Goal: Complete application form: Complete application form

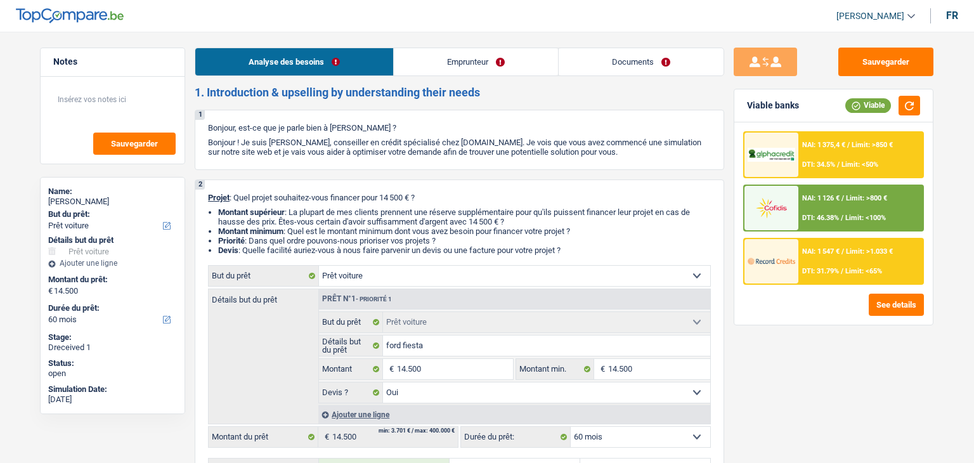
select select "car"
select select "60"
select select "car"
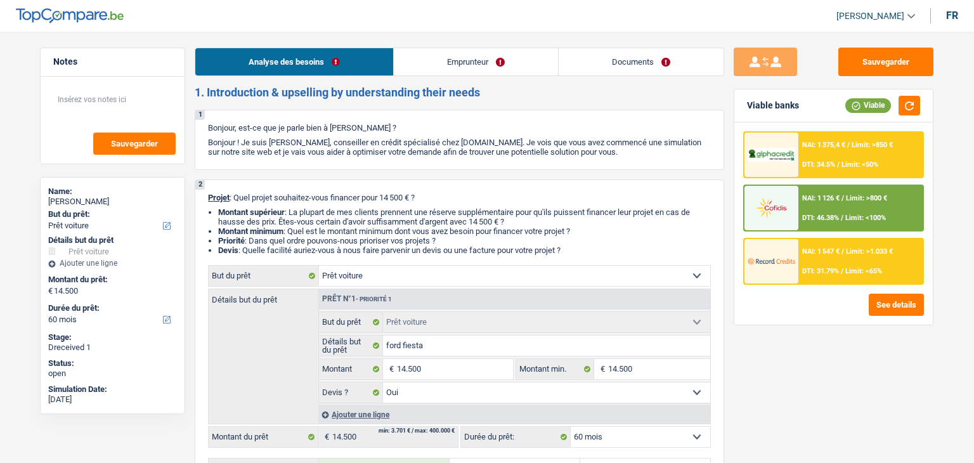
select select "yes"
select select "60"
select select "worker"
select select "netSalary"
select select "liveWithParents"
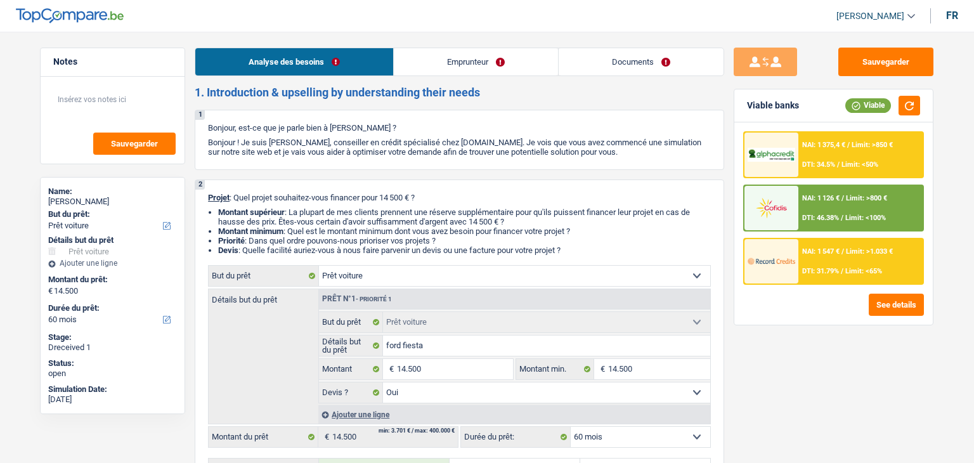
select select "carLoan"
select select "60"
select select "car"
select select "yes"
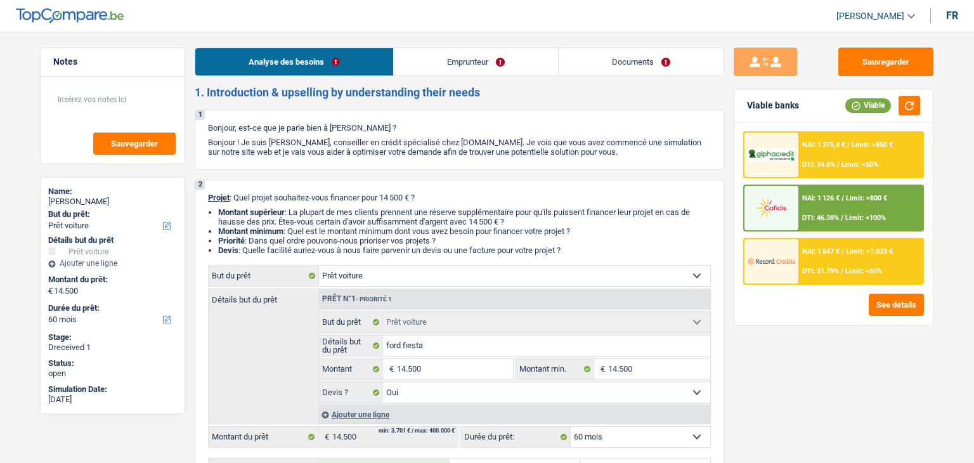
select select "60"
select select "32"
select select "single"
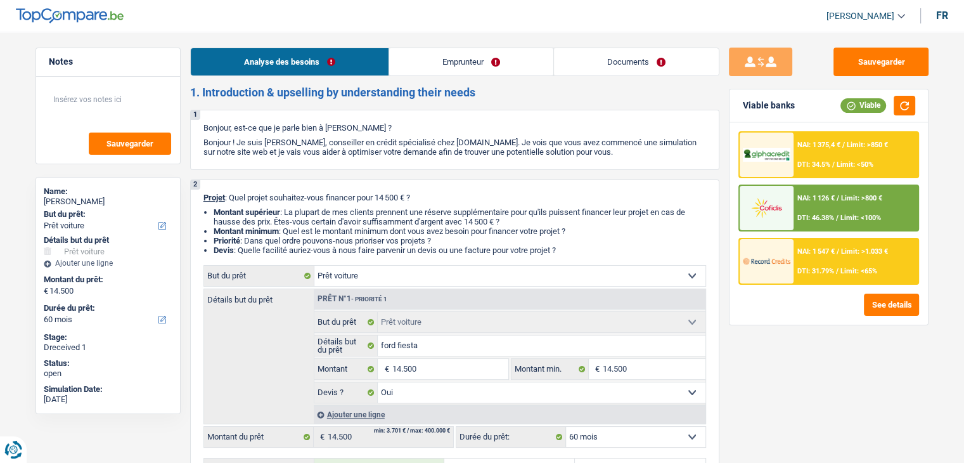
click at [482, 60] on link "Emprunteur" at bounding box center [471, 61] width 164 height 27
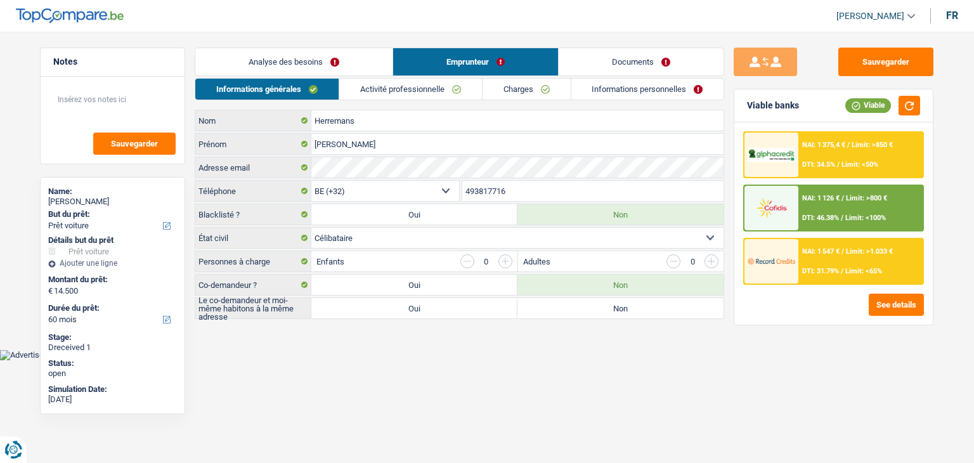
click at [577, 61] on link "Documents" at bounding box center [640, 61] width 165 height 27
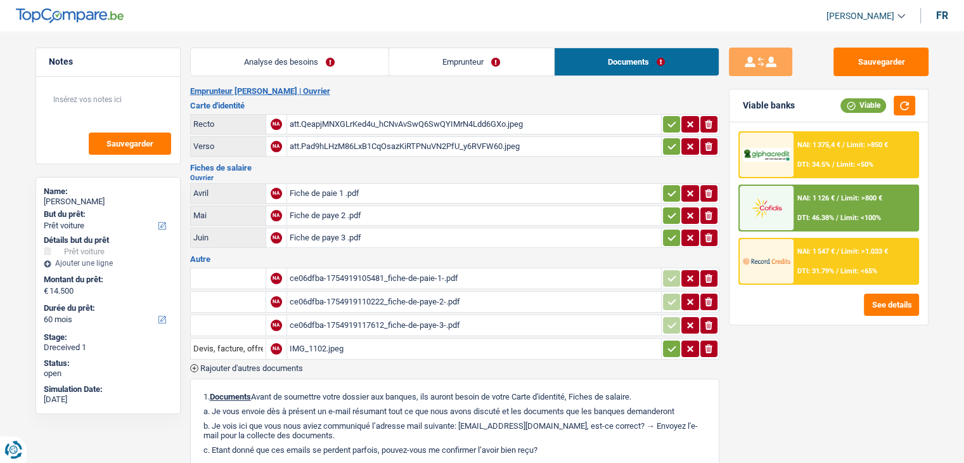
click at [450, 63] on link "Emprunteur" at bounding box center [471, 61] width 165 height 27
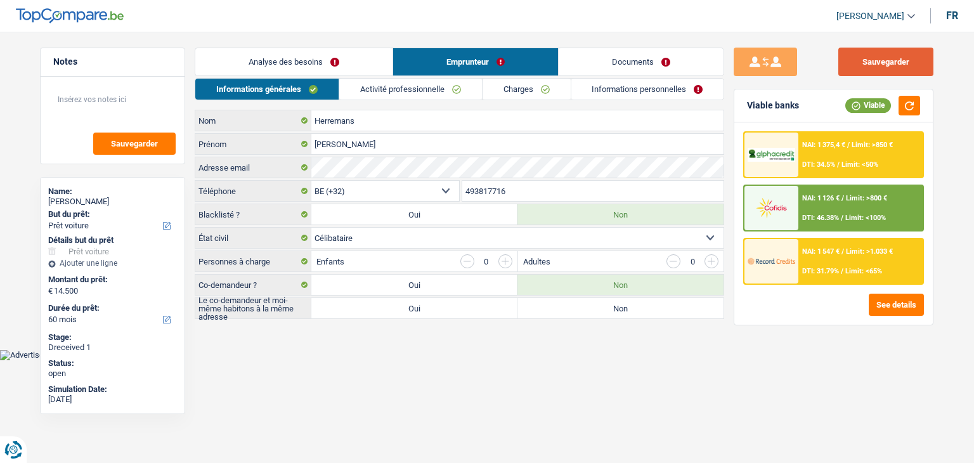
click at [863, 64] on button "Sauvegarder" at bounding box center [885, 62] width 95 height 29
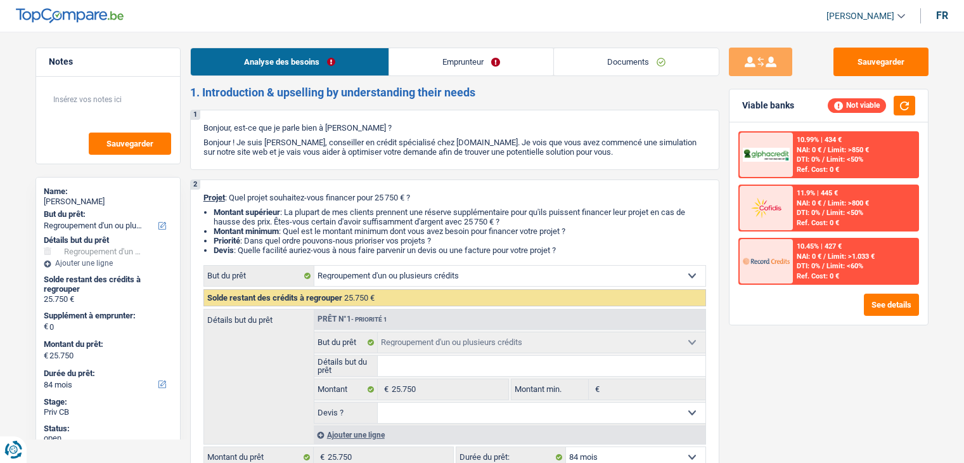
select select "refinancing"
select select "84"
select select "refinancing"
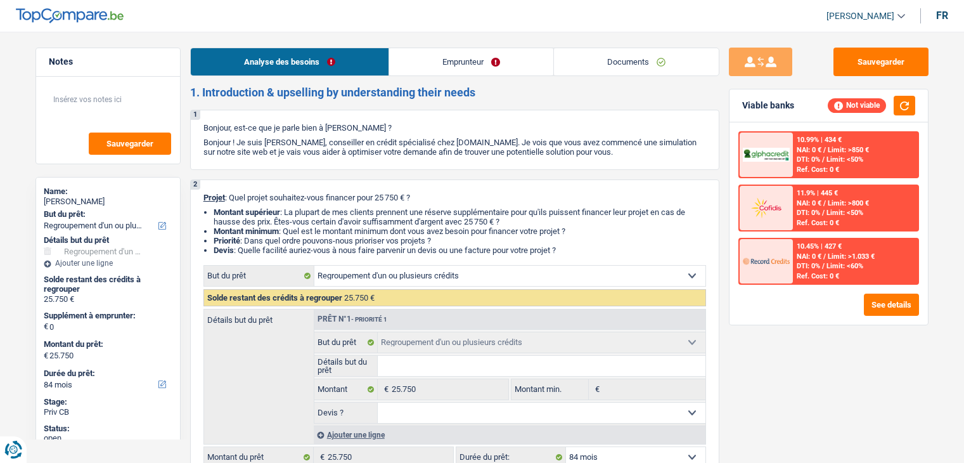
select select "84"
select select "refinancing"
select select "84"
click at [548, 66] on link "Emprunteur" at bounding box center [471, 61] width 164 height 27
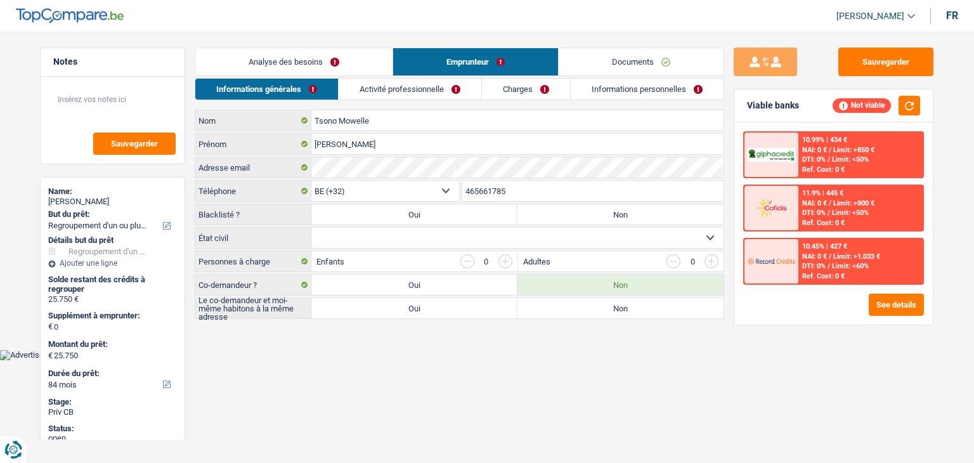
click at [593, 67] on link "Documents" at bounding box center [640, 61] width 165 height 27
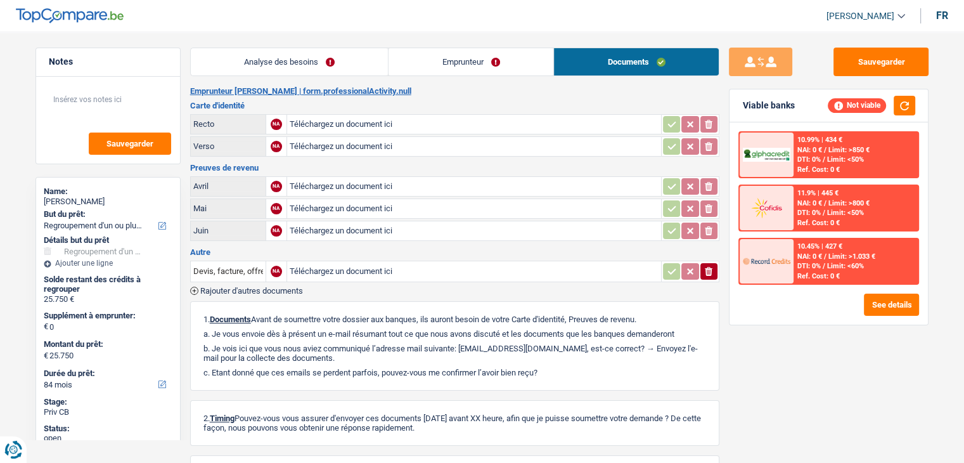
click at [481, 72] on link "Emprunteur" at bounding box center [471, 61] width 165 height 27
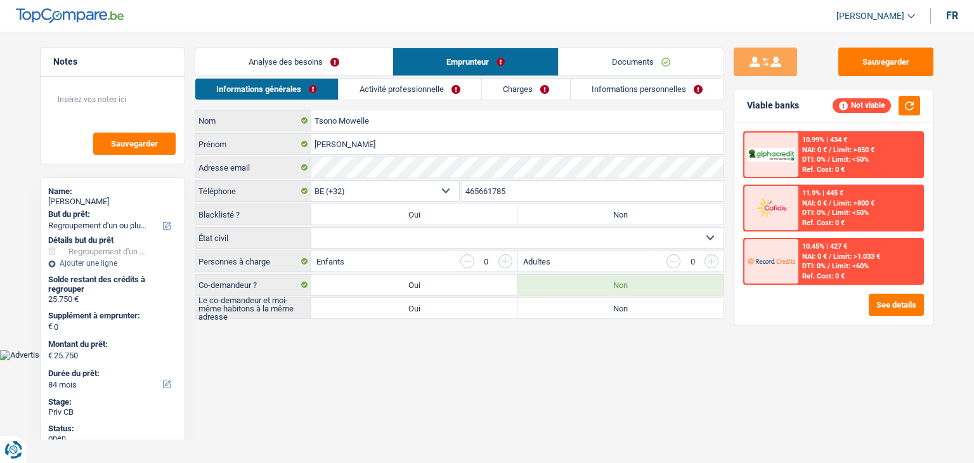
click at [324, 66] on link "Analyse des besoins" at bounding box center [293, 61] width 197 height 27
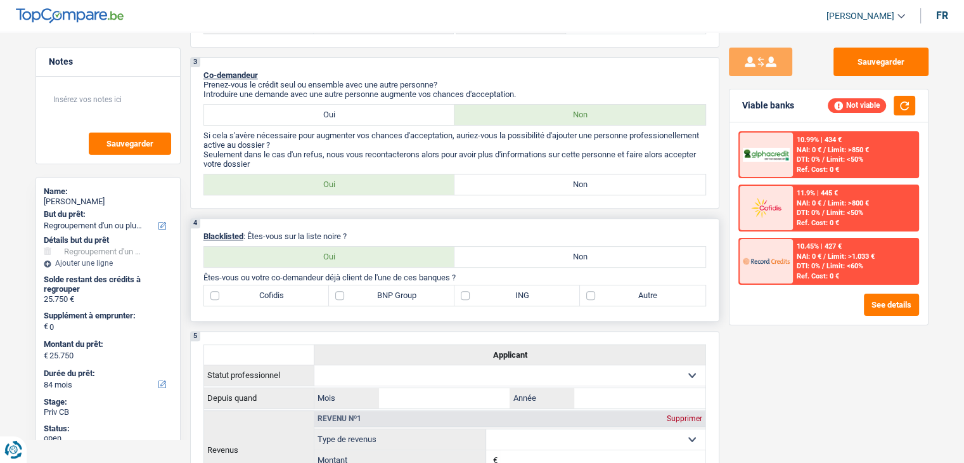
scroll to position [444, 0]
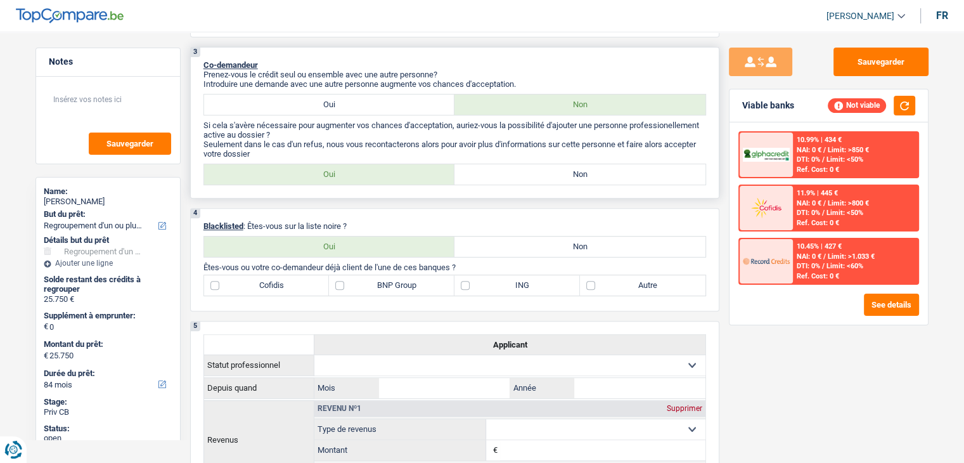
click at [522, 76] on p "Prenez-vous le crédit seul ou ensemble avec une autre personne?" at bounding box center [454, 75] width 503 height 10
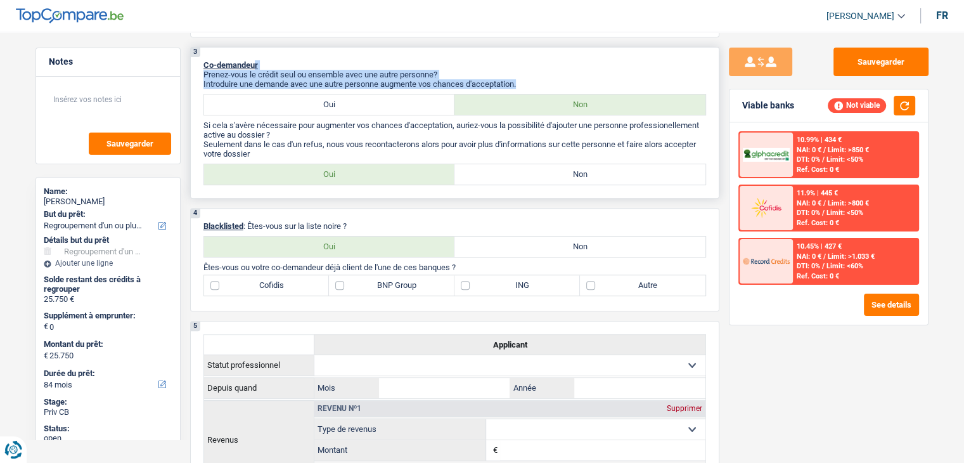
drag, startPoint x: 525, startPoint y: 82, endPoint x: 253, endPoint y: 61, distance: 272.7
click at [253, 61] on div "3 Co-demandeur Prenez-vous le crédit seul ou ensemble avec une autre personne? …" at bounding box center [454, 123] width 529 height 152
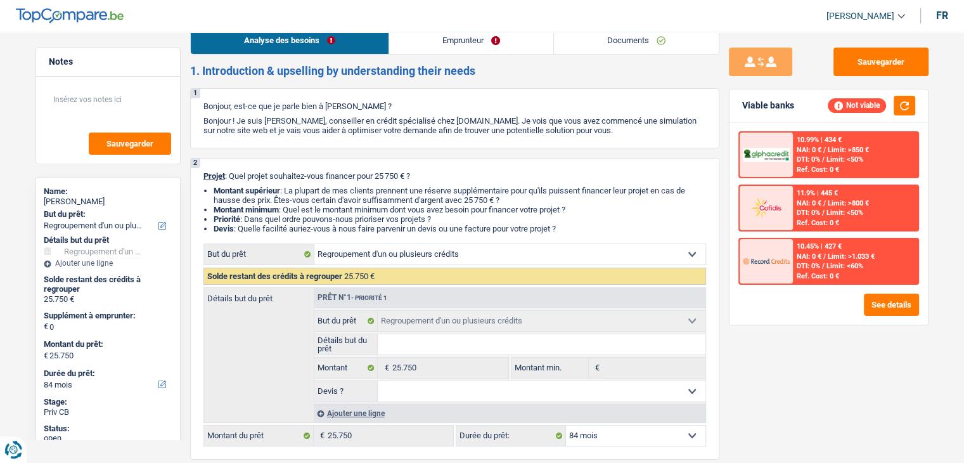
scroll to position [0, 0]
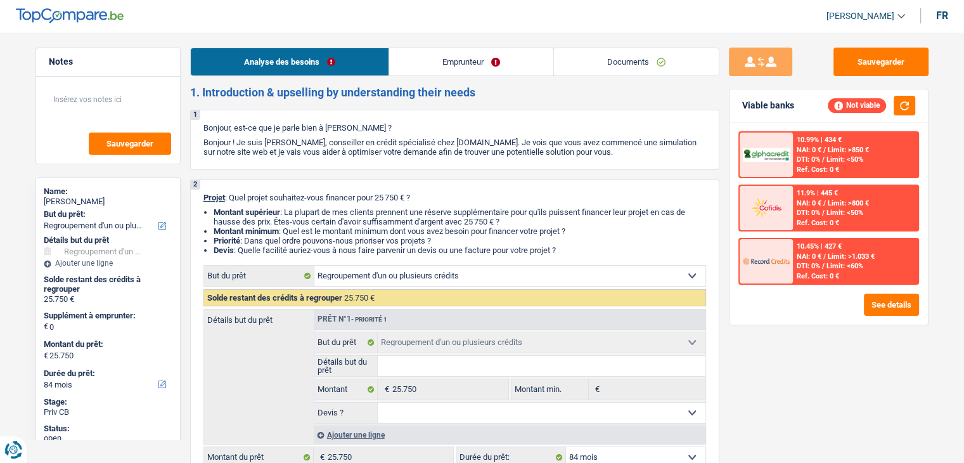
click at [411, 55] on link "Emprunteur" at bounding box center [471, 61] width 164 height 27
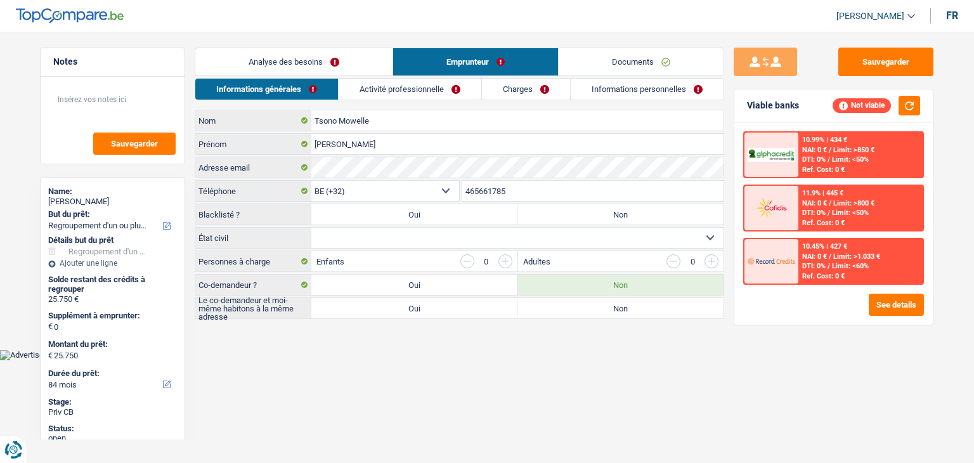
click at [349, 84] on link "Activité professionnelle" at bounding box center [410, 89] width 143 height 21
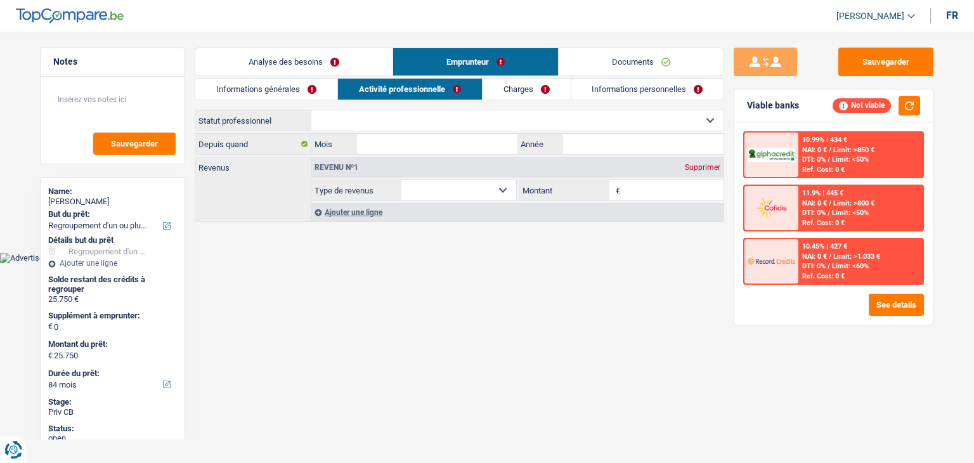
click at [286, 56] on link "Analyse des besoins" at bounding box center [293, 61] width 197 height 27
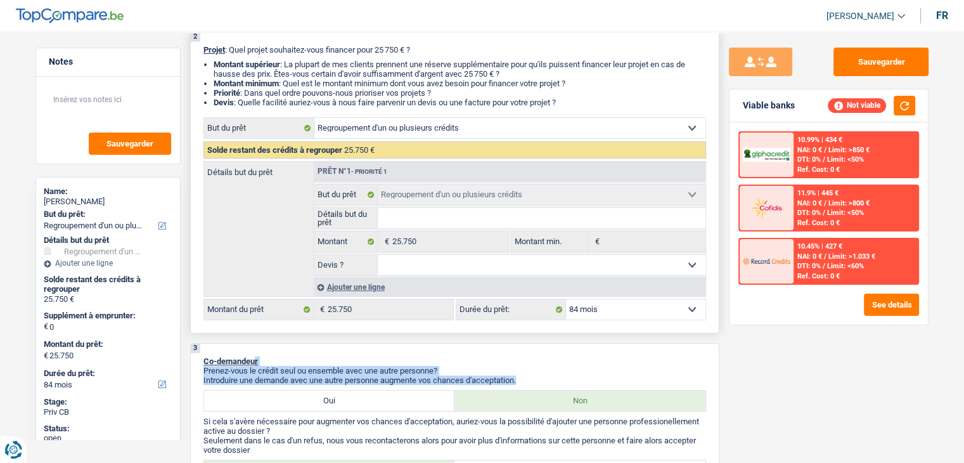
scroll to position [254, 0]
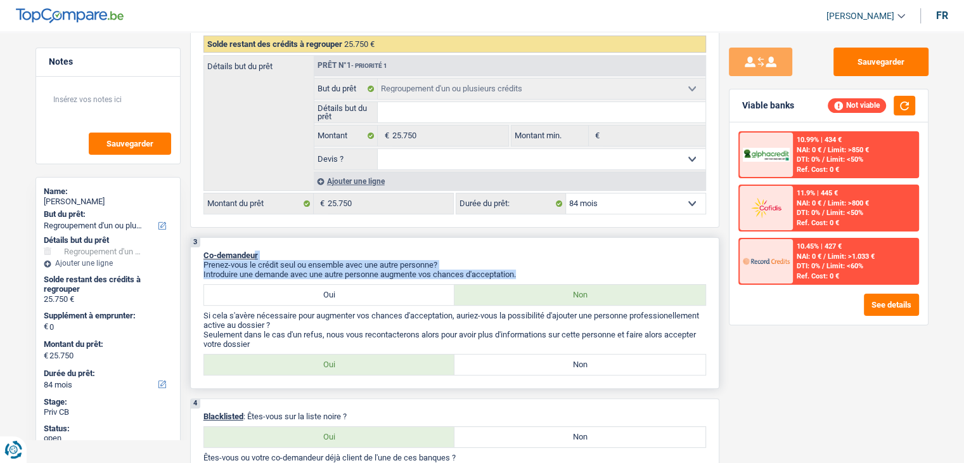
click at [498, 263] on p "Prenez-vous le crédit seul ou ensemble avec une autre personne?" at bounding box center [454, 265] width 503 height 10
click at [531, 267] on p "Prenez-vous le crédit seul ou ensemble avec une autre personne?" at bounding box center [454, 265] width 503 height 10
drag, startPoint x: 522, startPoint y: 272, endPoint x: 201, endPoint y: 250, distance: 322.2
click at [201, 249] on div "3 Co-demandeur Prenez-vous le crédit seul ou ensemble avec une autre personne? …" at bounding box center [454, 313] width 529 height 152
click at [207, 250] on span "Co-demandeur" at bounding box center [230, 255] width 55 height 10
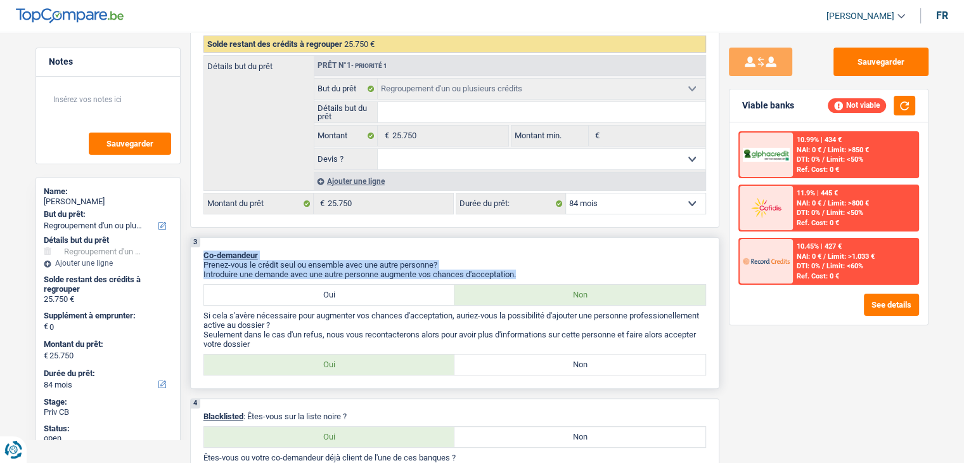
drag, startPoint x: 202, startPoint y: 257, endPoint x: 525, endPoint y: 268, distance: 323.5
click at [525, 268] on div "3 Co-demandeur Prenez-vous le crédit seul ou ensemble avec une autre personne? …" at bounding box center [454, 313] width 529 height 152
click at [525, 269] on p "Introduire une demande avec une autre personne augmente vos chances d'acceptati…" at bounding box center [454, 274] width 503 height 10
drag, startPoint x: 517, startPoint y: 269, endPoint x: 197, endPoint y: 247, distance: 320.9
click at [197, 247] on div "3 Co-demandeur Prenez-vous le crédit seul ou ensemble avec une autre personne? …" at bounding box center [454, 313] width 529 height 152
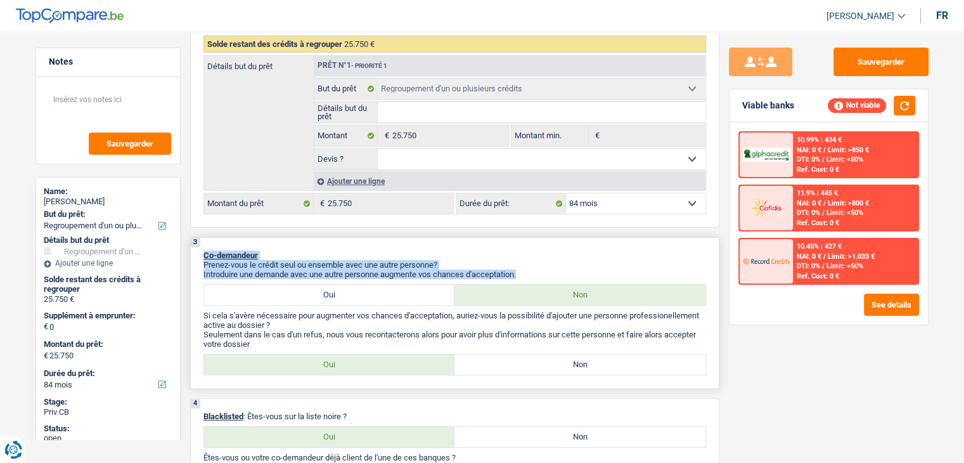
click at [197, 247] on div "3 Co-demandeur Prenez-vous le crédit seul ou ensemble avec une autre personne? …" at bounding box center [454, 313] width 529 height 152
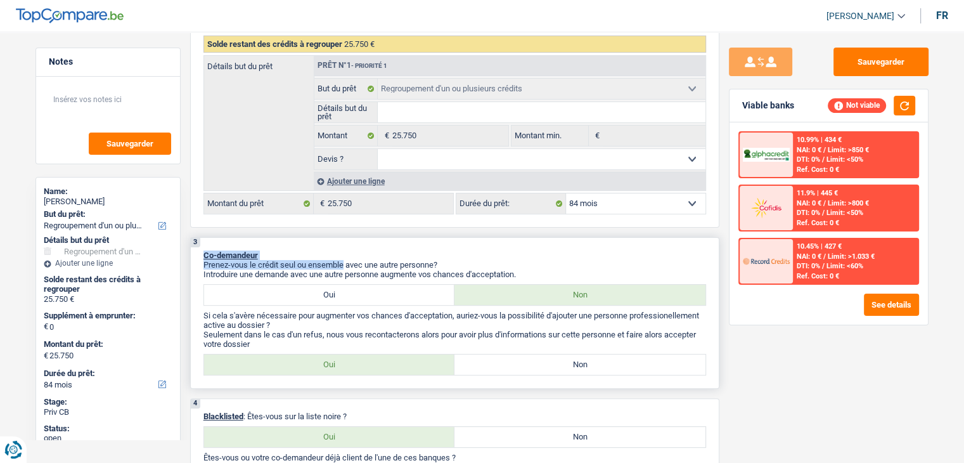
drag, startPoint x: 201, startPoint y: 252, endPoint x: 353, endPoint y: 260, distance: 152.4
click at [353, 260] on div "3 Co-demandeur Prenez-vous le crédit seul ou ensemble avec une autre personne? …" at bounding box center [454, 313] width 529 height 152
click at [361, 257] on p "Co-demandeur" at bounding box center [454, 255] width 503 height 10
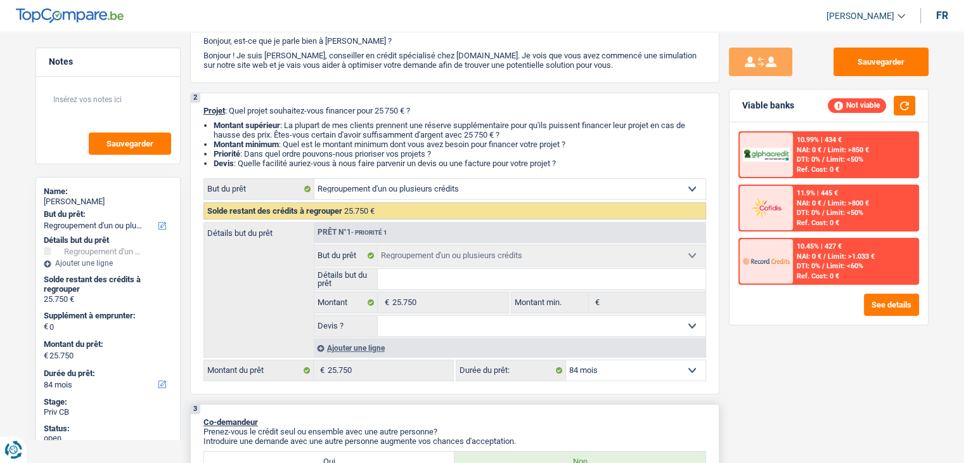
scroll to position [0, 0]
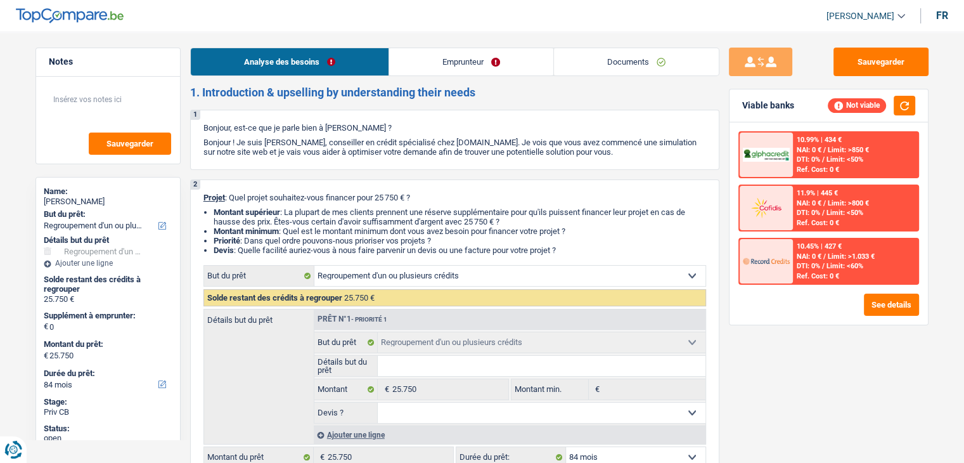
drag, startPoint x: 612, startPoint y: 155, endPoint x: 186, endPoint y: 100, distance: 429.0
click at [203, 123] on div "1 Bonjour, est-ce que je parle bien à Gonzalez Tsono Mowelle ? Bonjour ! Je sui…" at bounding box center [454, 140] width 529 height 60
click at [857, 61] on button "Sauvegarder" at bounding box center [881, 62] width 95 height 29
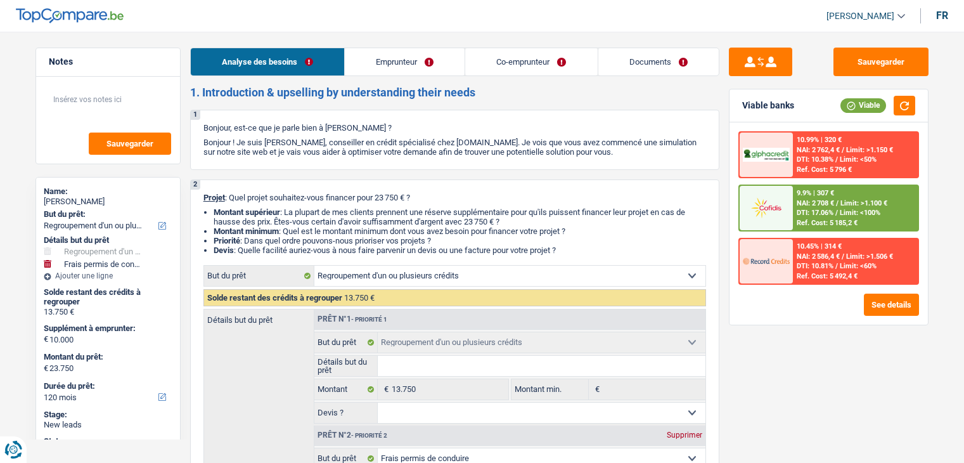
select select "refinancing"
select select "drivingLicense"
select select "120"
click at [657, 71] on link "Documents" at bounding box center [658, 61] width 120 height 27
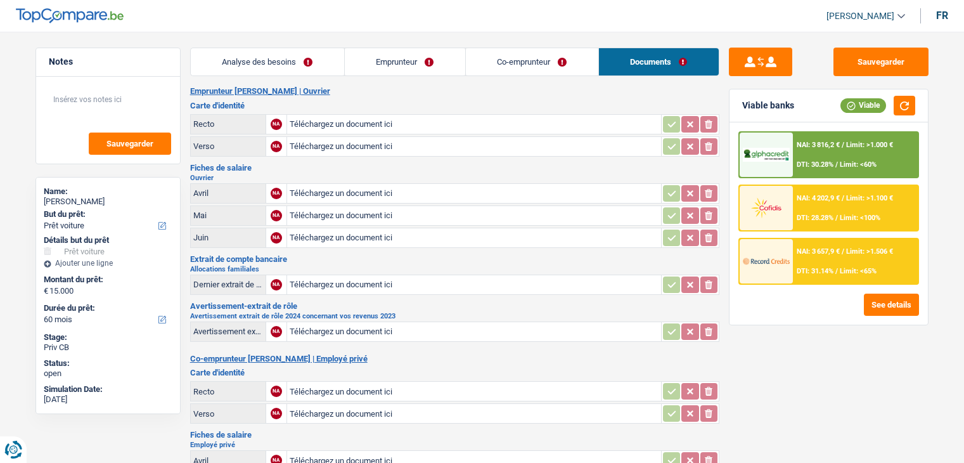
select select "car"
select select "60"
select select "car"
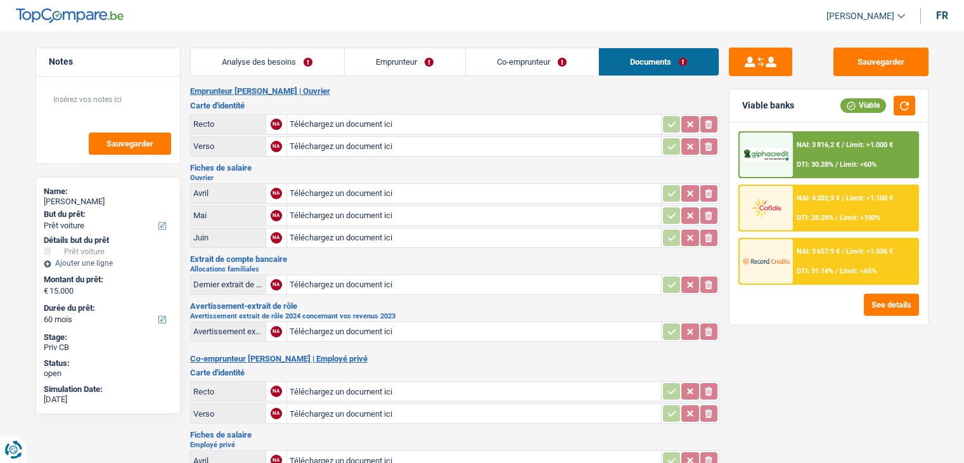
select select "60"
select select "worker"
select select "privateEmployee"
select select "parttimeSelfemployed"
select select "netSalary"
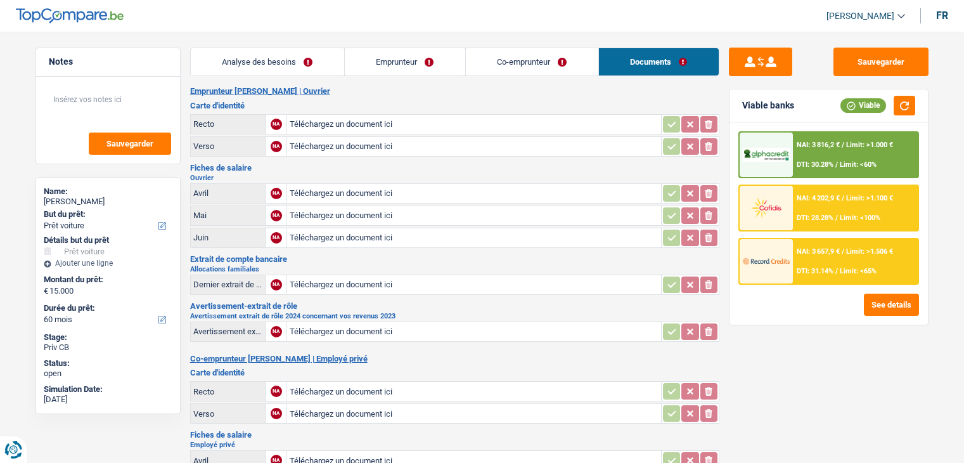
select select "familyAllowances"
select select "netSalary"
select select "mealVouchers"
select select "ownerWithMortgage"
select select "mortgage"
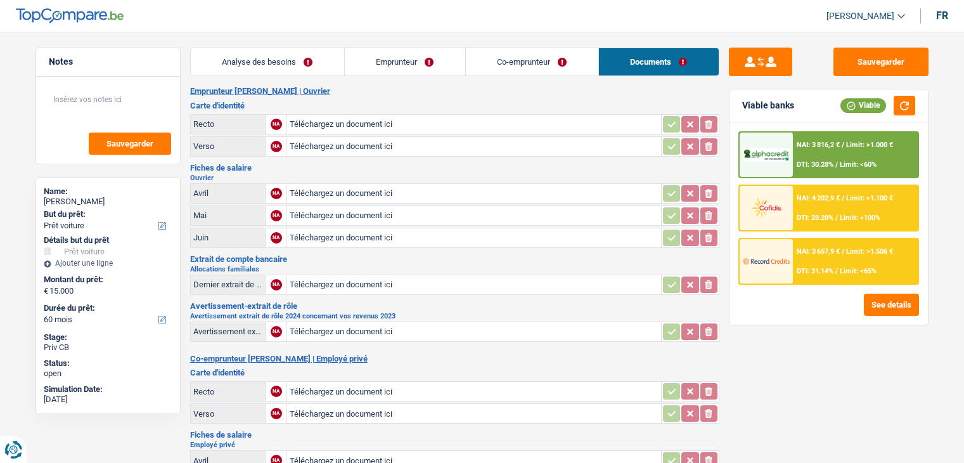
select select "300"
select select "carLoan"
select select "60"
select select "car"
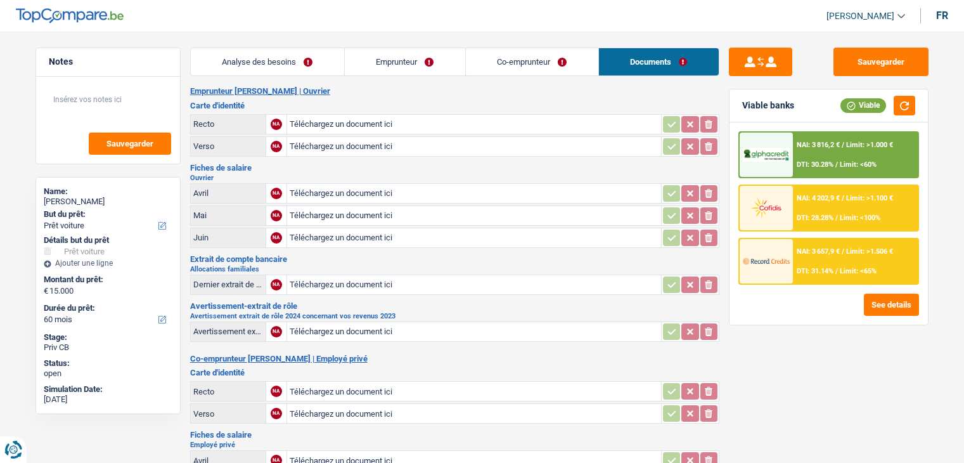
select select "60"
click at [300, 67] on link "Analyse des besoins" at bounding box center [267, 61] width 153 height 27
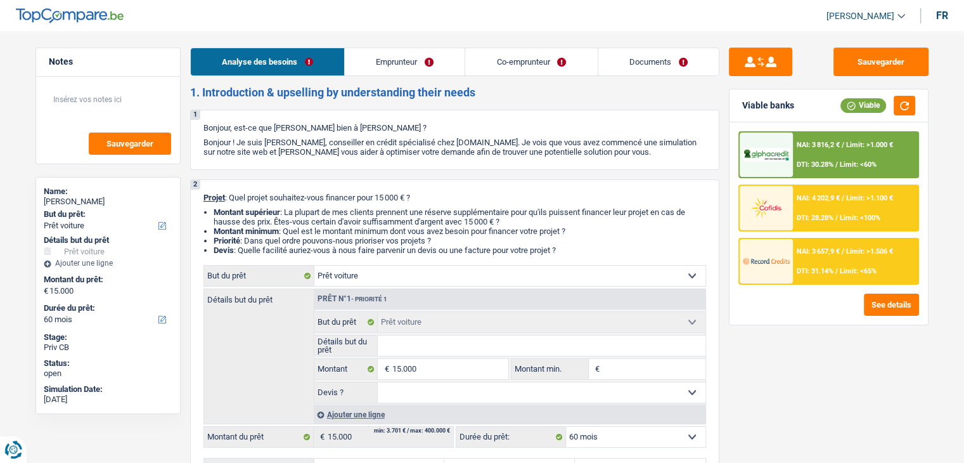
click at [634, 56] on link "Documents" at bounding box center [658, 61] width 120 height 27
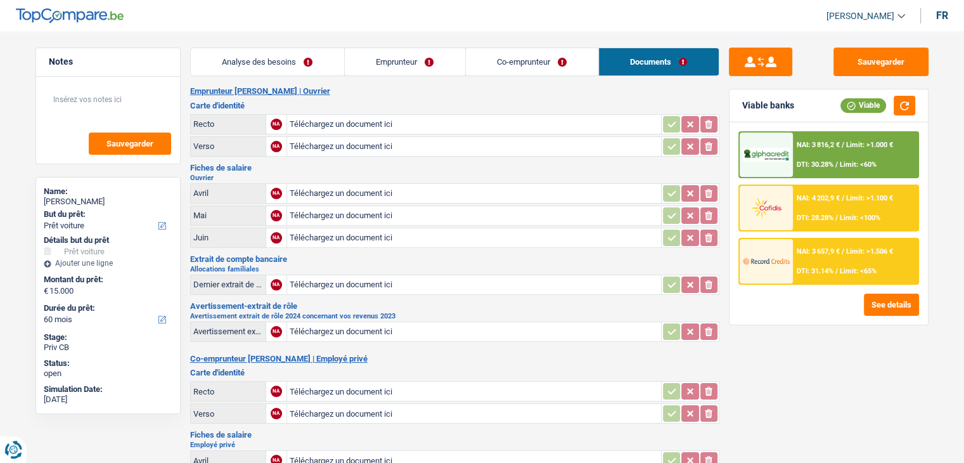
click at [307, 74] on link "Analyse des besoins" at bounding box center [267, 61] width 153 height 27
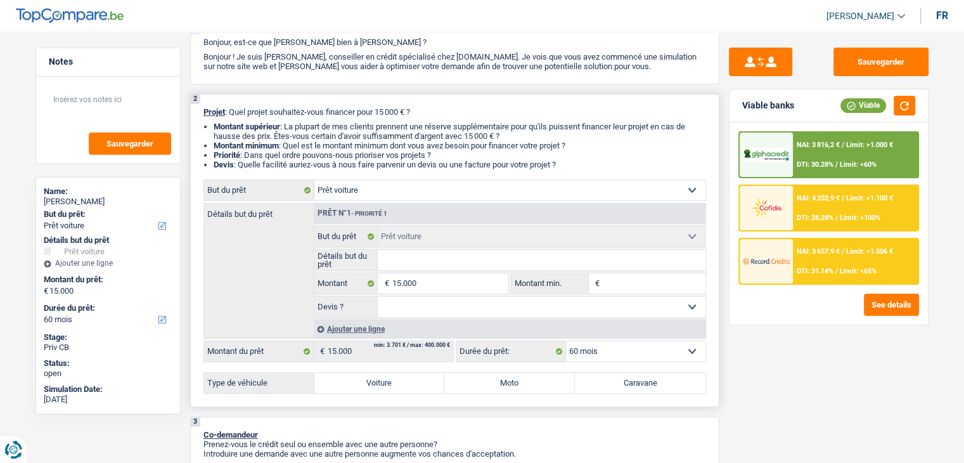
scroll to position [190, 0]
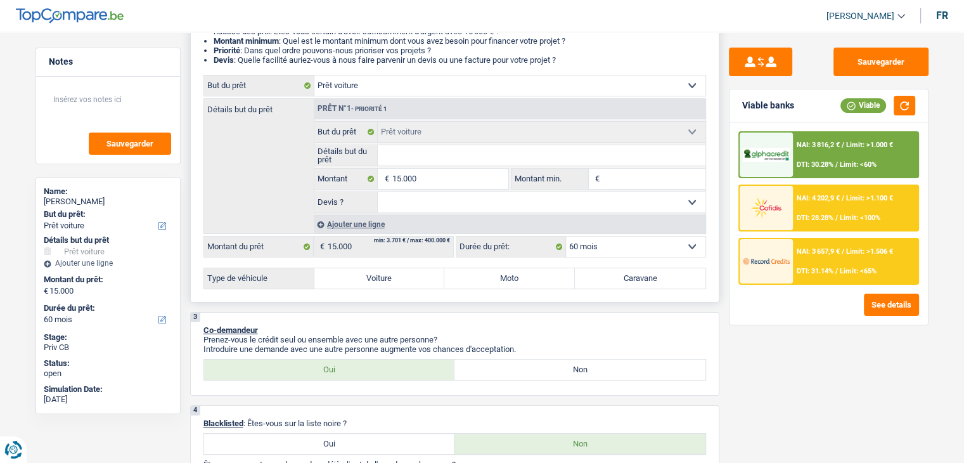
click at [415, 279] on label "Voiture" at bounding box center [379, 278] width 131 height 20
click at [415, 279] on input "Voiture" at bounding box center [379, 278] width 131 height 20
radio input "true"
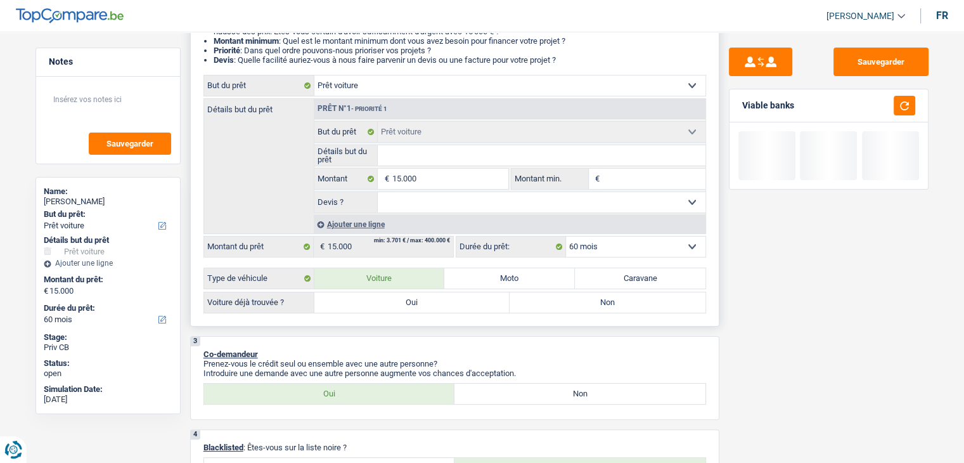
click at [385, 300] on label "Oui" at bounding box center [412, 302] width 196 height 20
click at [385, 300] on input "Oui" at bounding box center [412, 302] width 196 height 20
radio input "true"
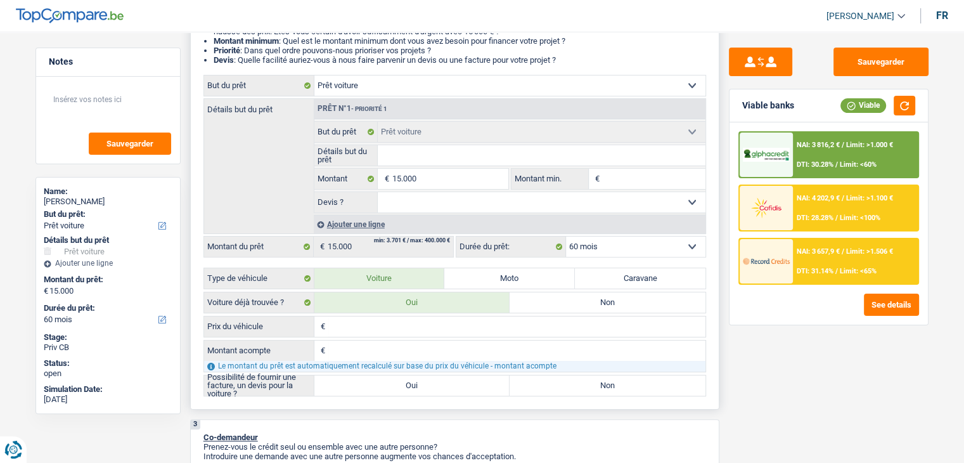
click at [413, 155] on input "Détails but du prêt" at bounding box center [542, 155] width 328 height 20
type input "R"
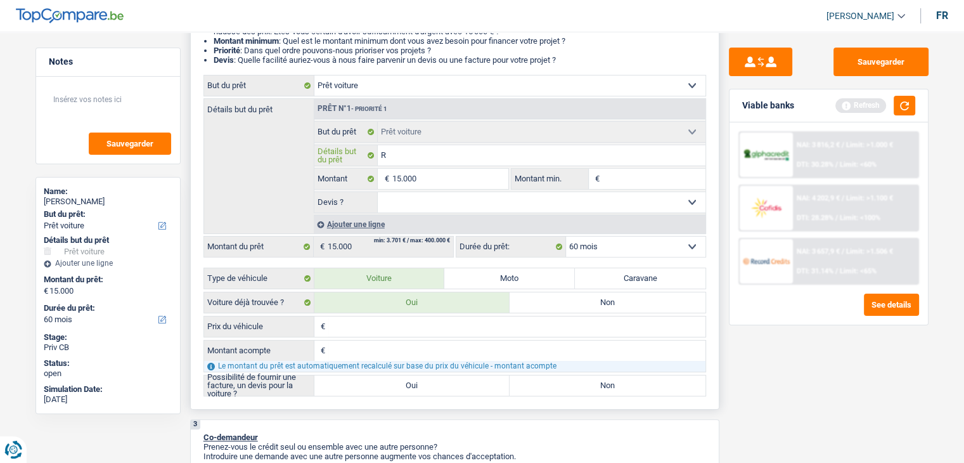
type input "Re"
type input "Ren"
type input "[PERSON_NAME]"
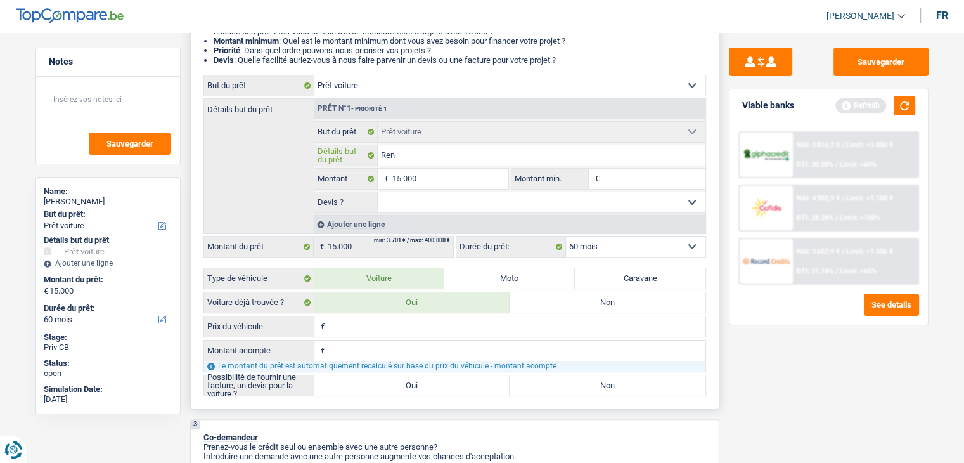
type input "[PERSON_NAME]"
type input "Renau"
type input "Renaul"
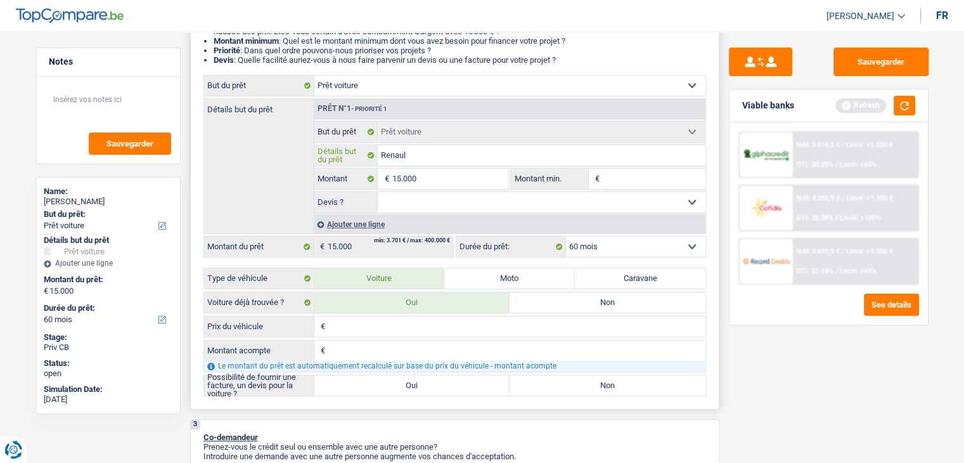
type input "Renault"
type input "Renault t"
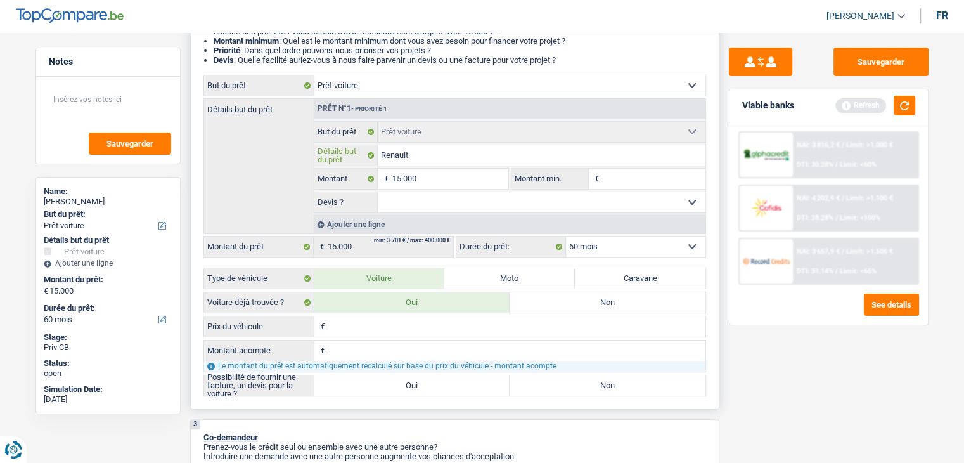
type input "Renault t"
type input "Renault tr"
type input "Renault tra"
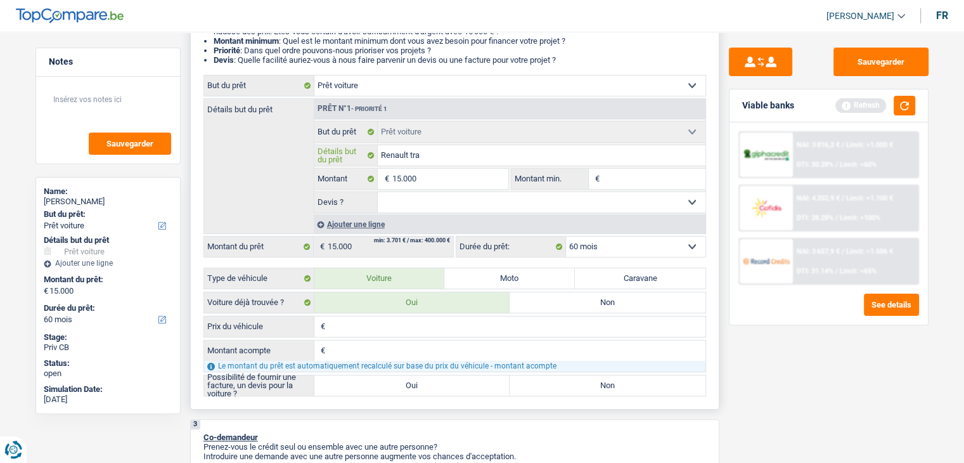
type input "Renault traf"
type input "Renault trafi"
type input "Renault trafic"
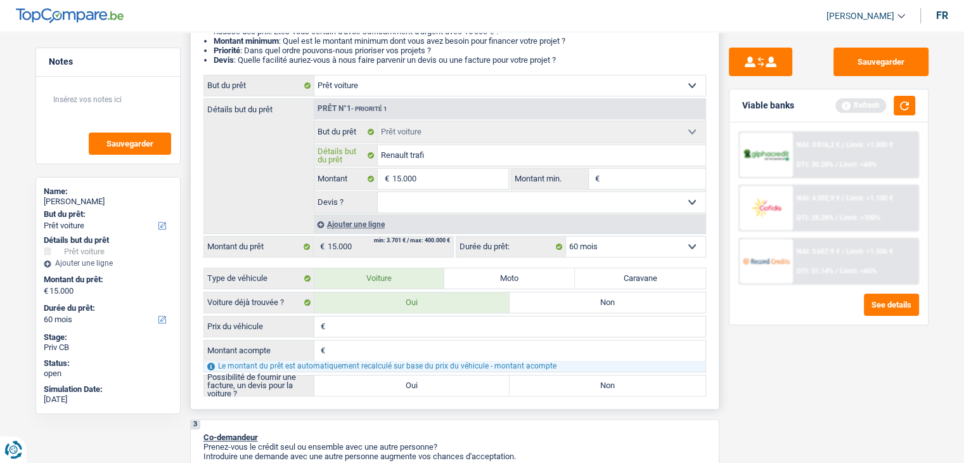
type input "Renault trafic"
click at [416, 196] on select "Oui Non Non répondu Sélectionner une option" at bounding box center [542, 202] width 328 height 20
select select "yes"
click at [378, 192] on select "Oui Non Non répondu Sélectionner une option" at bounding box center [542, 202] width 328 height 20
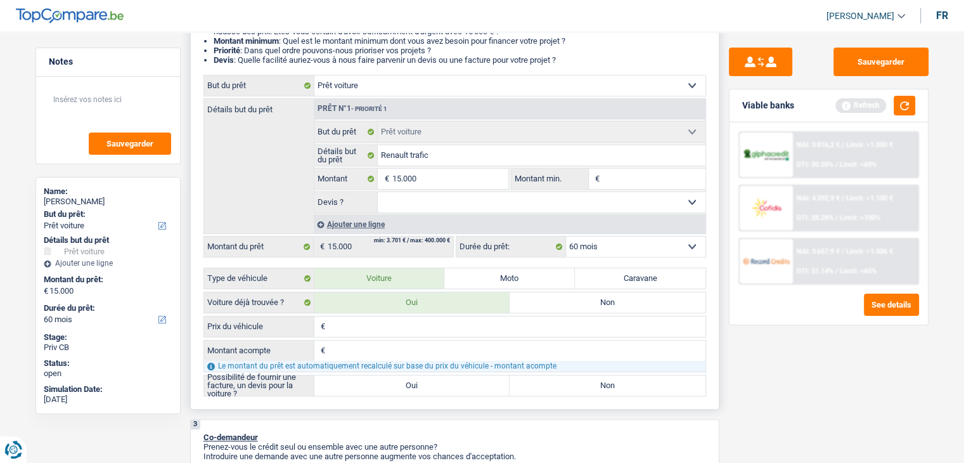
select select "yes"
click at [906, 111] on button "button" at bounding box center [905, 106] width 22 height 20
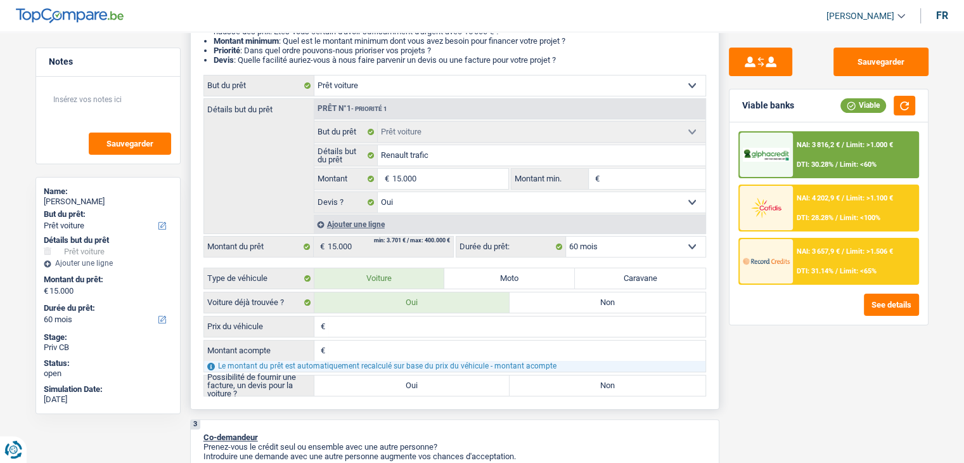
click at [396, 323] on input "Prix du véhicule" at bounding box center [516, 326] width 377 height 20
type input "1"
type input "15"
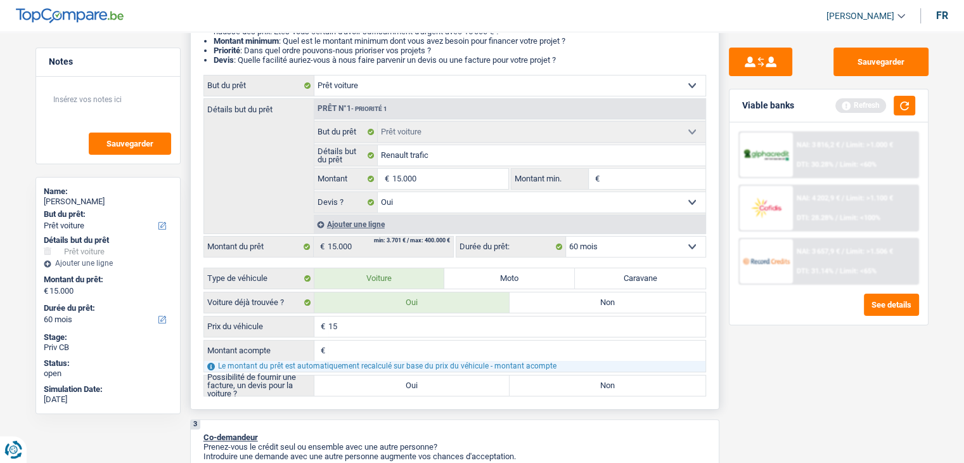
type input "150"
type input "1.500"
type input "15.000"
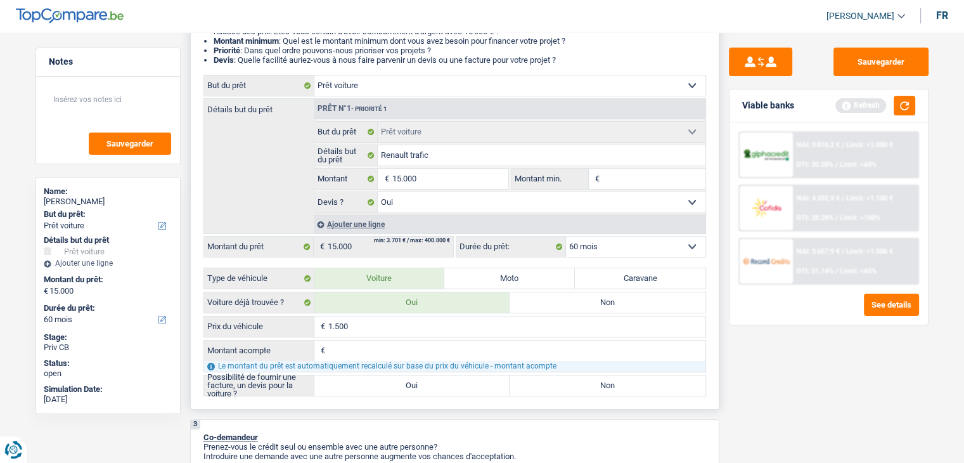
type input "15.000"
type input "1.500"
type input "150"
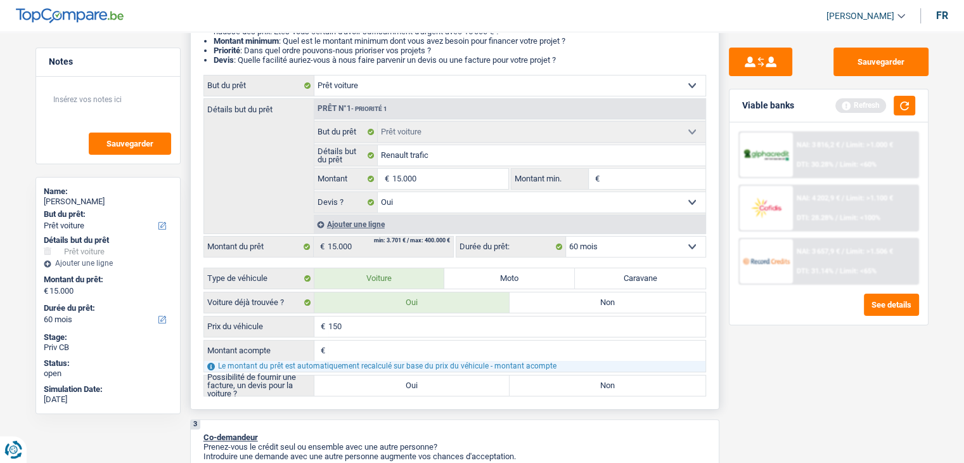
type input "15"
type input "1"
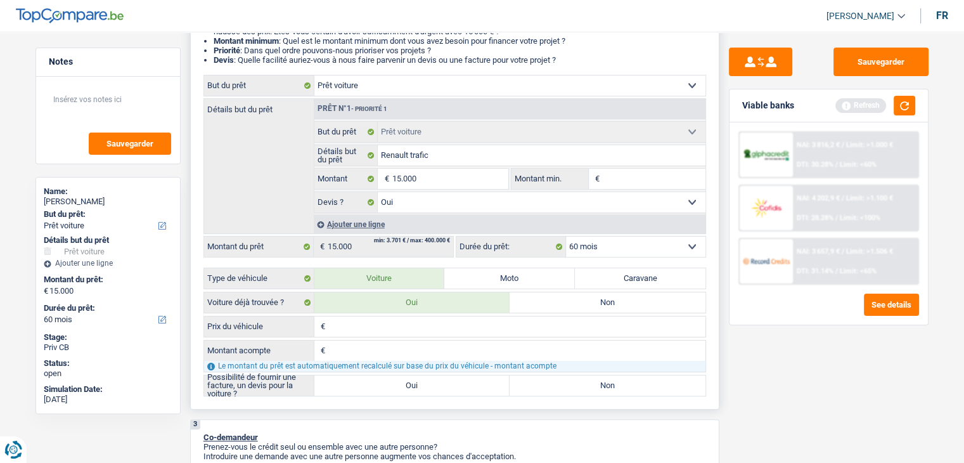
type input "1"
type input "16"
type input "163"
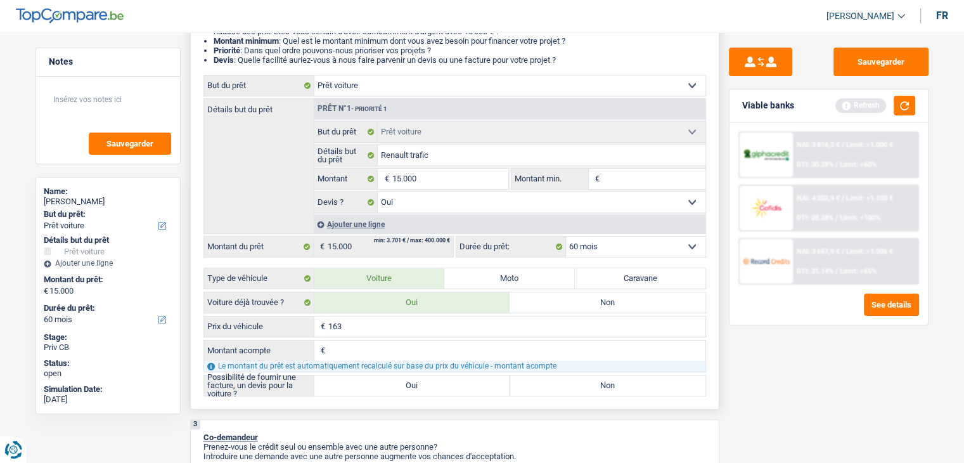
type input "1.633"
type input "16.335"
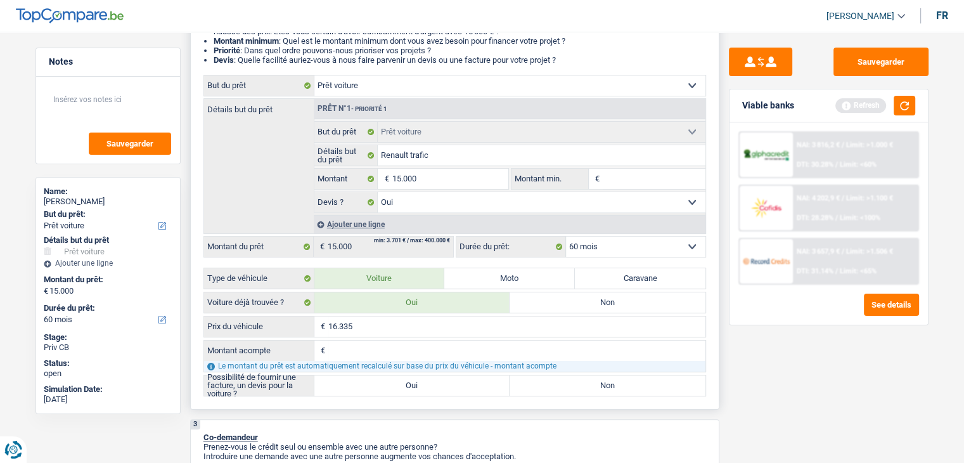
click at [358, 345] on input "Montant acompte" at bounding box center [516, 350] width 377 height 20
type input "1"
type input "13"
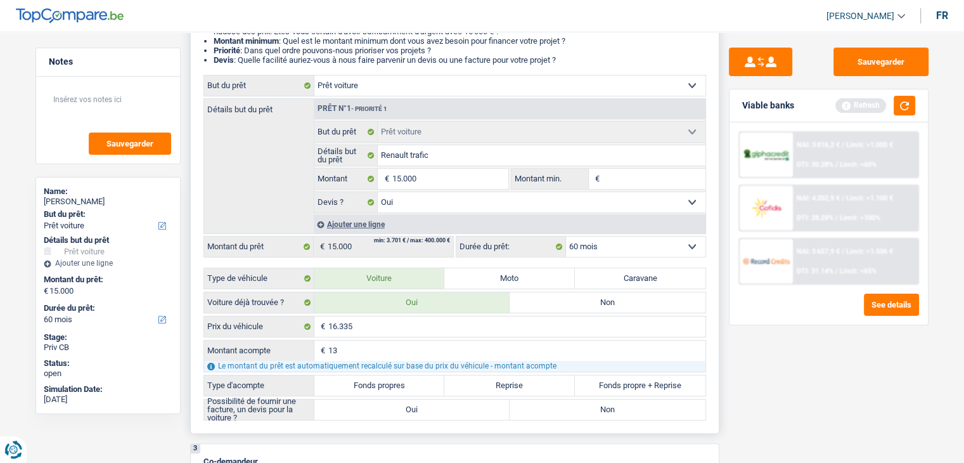
type input "133"
type input "1.335"
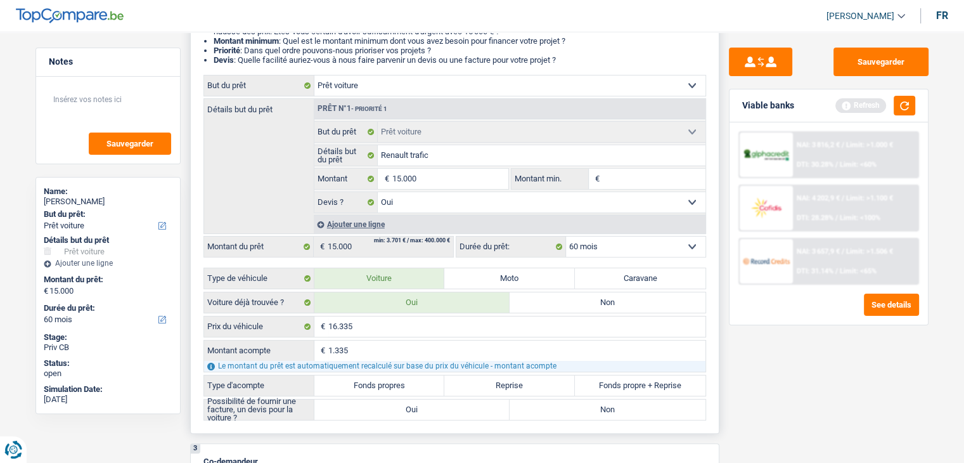
click at [370, 384] on label "Fonds propres" at bounding box center [379, 385] width 131 height 20
click at [370, 384] on input "Fonds propres" at bounding box center [379, 385] width 131 height 20
radio input "true"
click at [915, 100] on div "Viable banks Refresh" at bounding box center [829, 105] width 198 height 33
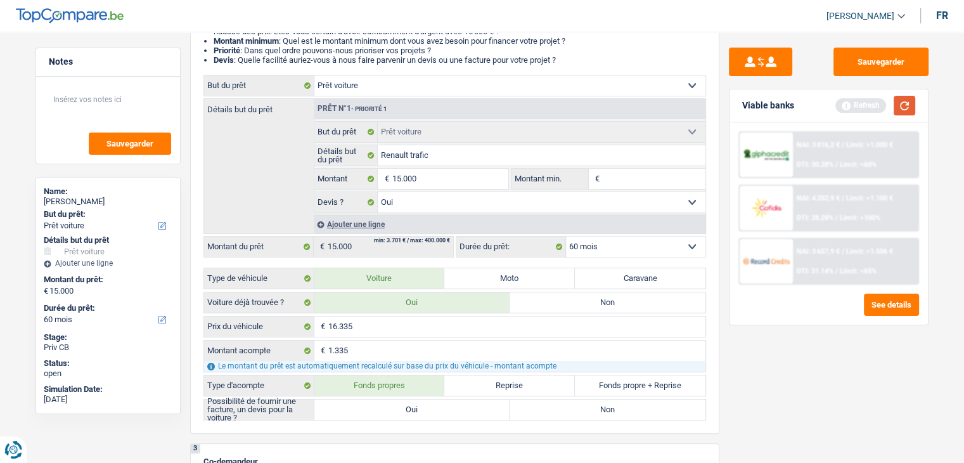
click at [910, 102] on button "button" at bounding box center [905, 106] width 22 height 20
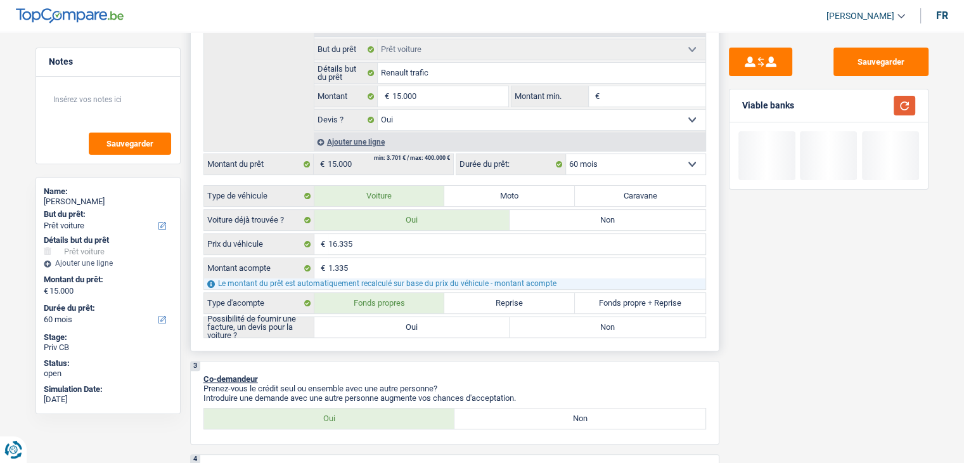
scroll to position [317, 0]
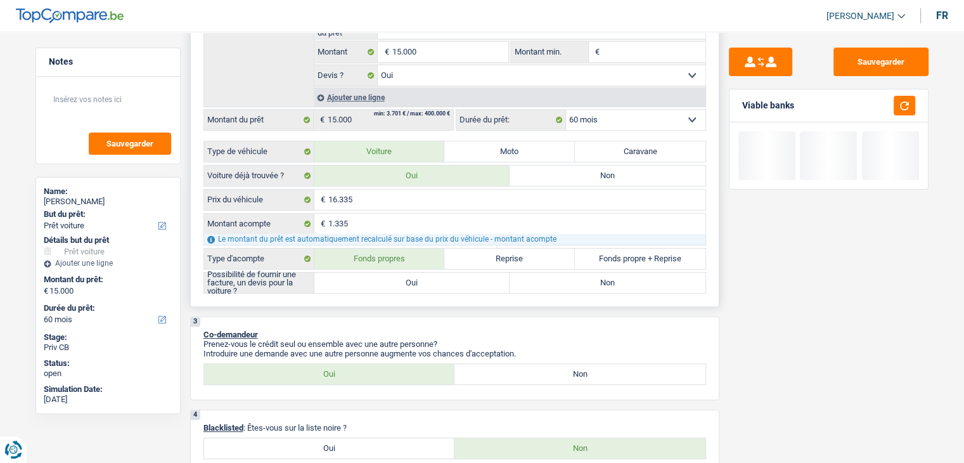
click at [354, 273] on label "Oui" at bounding box center [412, 283] width 196 height 20
click at [354, 273] on input "Oui" at bounding box center [412, 283] width 196 height 20
radio input "true"
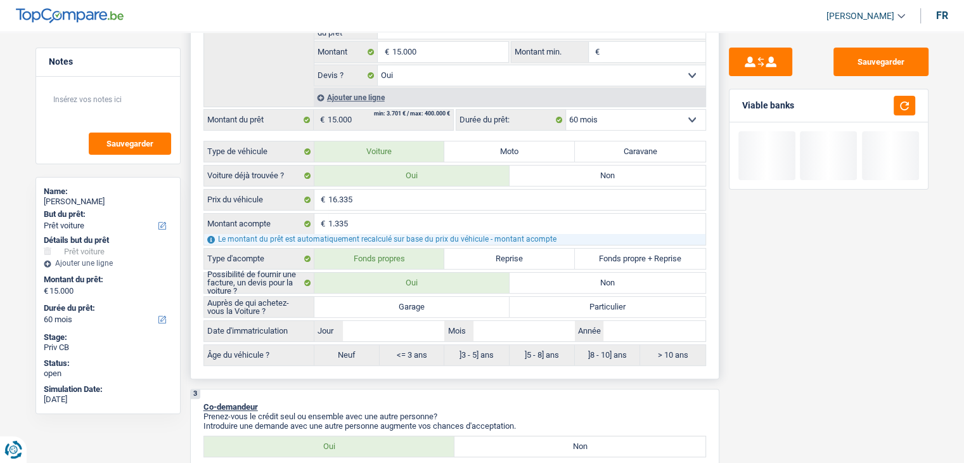
click at [399, 303] on label "Garage" at bounding box center [412, 307] width 196 height 20
click at [399, 303] on input "Garage" at bounding box center [412, 307] width 196 height 20
radio input "true"
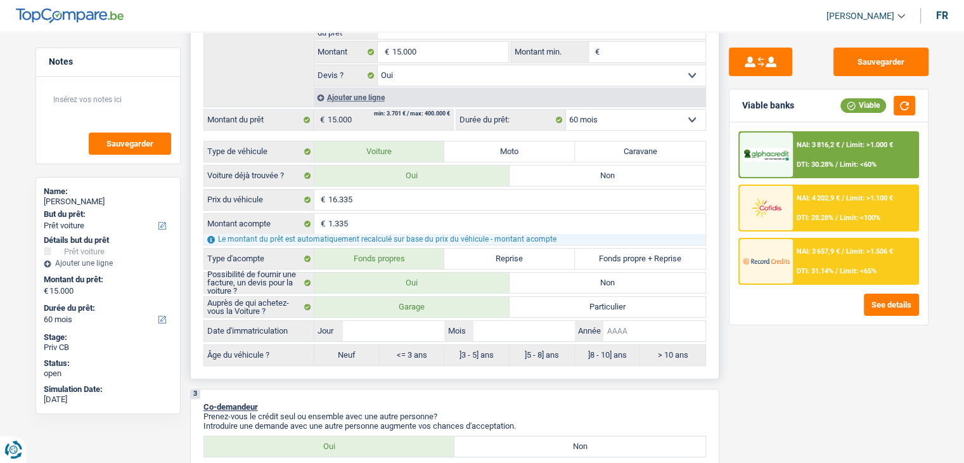
click at [657, 321] on input "Année" at bounding box center [653, 331] width 101 height 20
click at [907, 102] on button "button" at bounding box center [905, 106] width 22 height 20
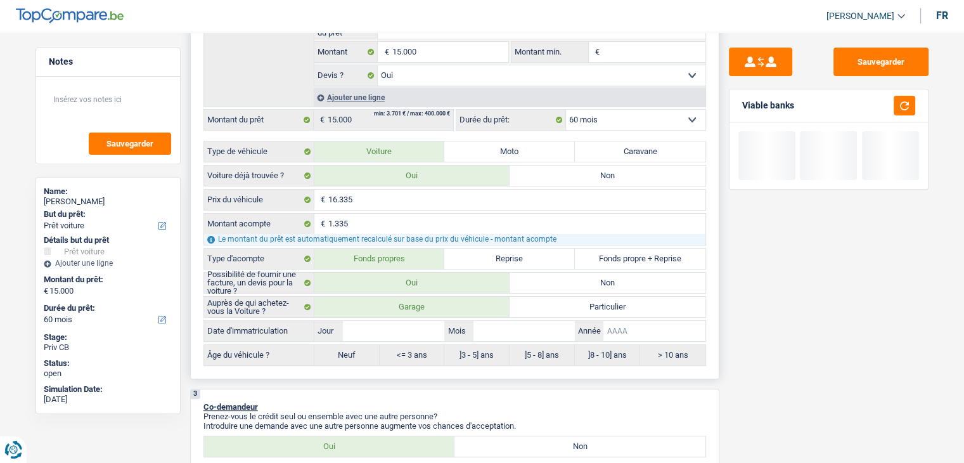
click at [638, 328] on input "Année" at bounding box center [653, 331] width 101 height 20
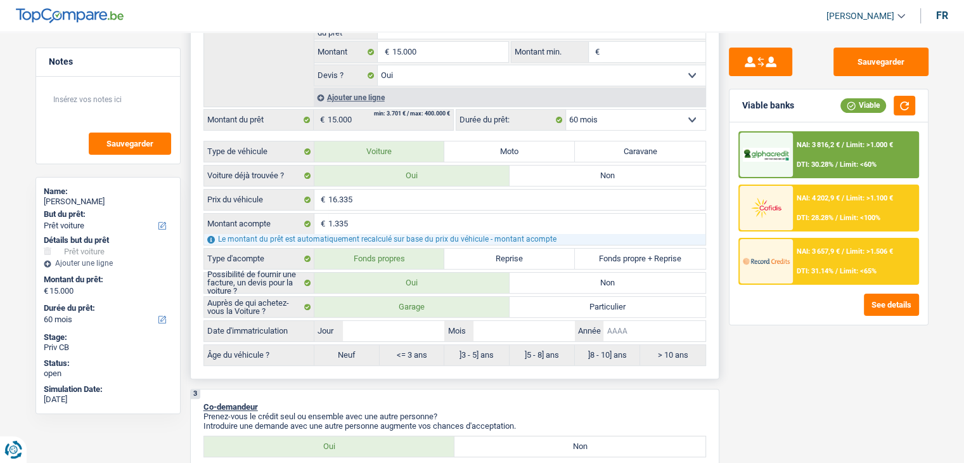
type input "2"
type input "20"
type input "201"
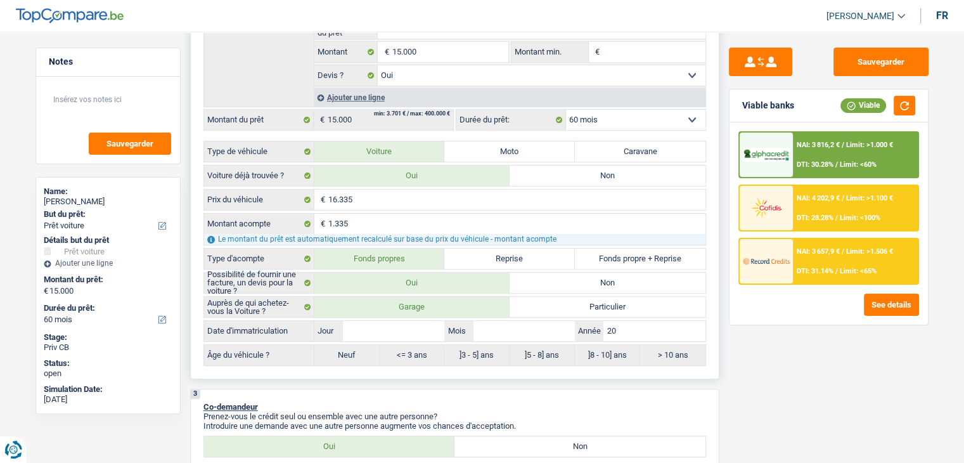
type input "201"
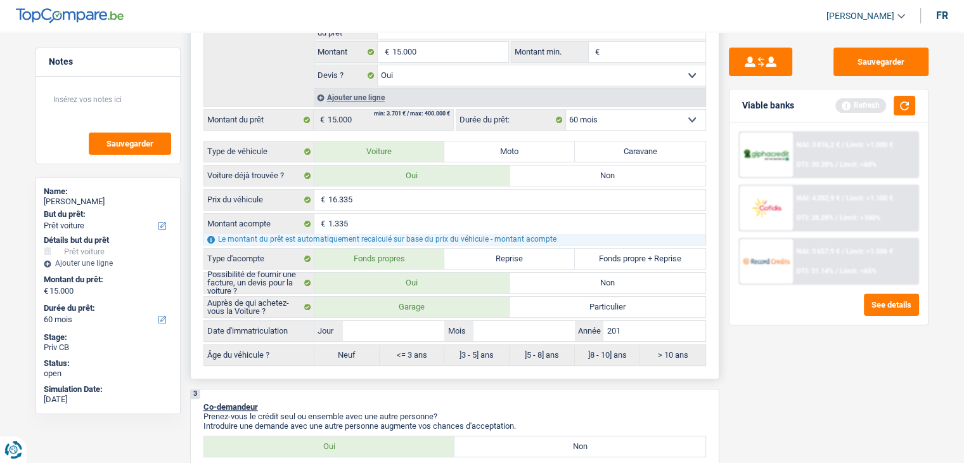
type input "2019"
click at [505, 332] on input "Mois" at bounding box center [524, 331] width 101 height 20
click at [497, 326] on input "Mois" at bounding box center [524, 331] width 101 height 20
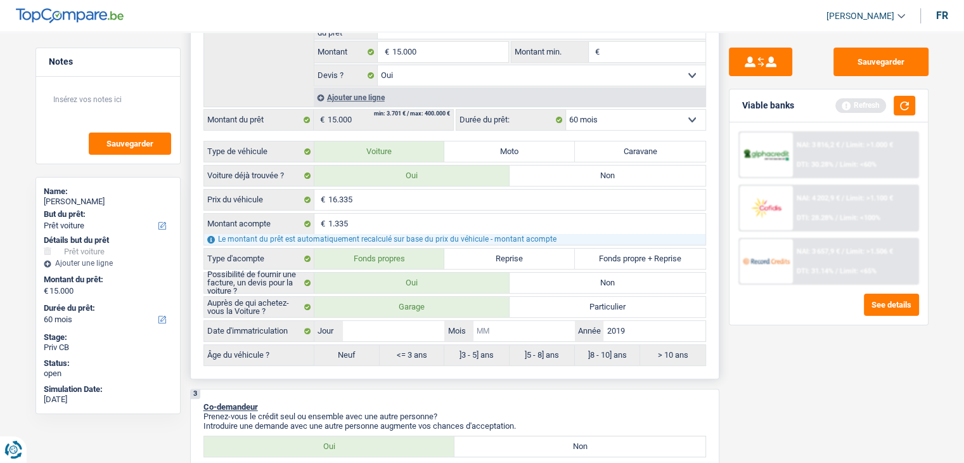
type input "0"
type input "03"
click at [385, 335] on input "Jour" at bounding box center [393, 331] width 101 height 20
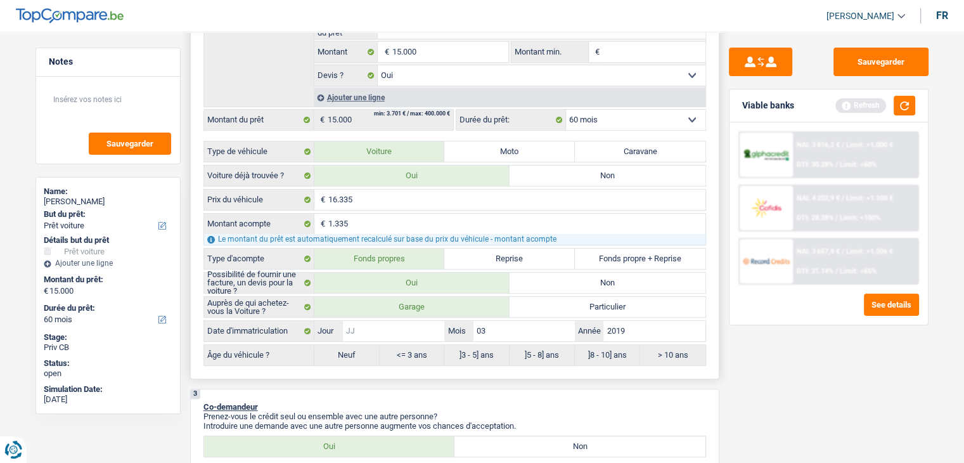
type input "3"
type input "30"
radio input "false"
type input "30"
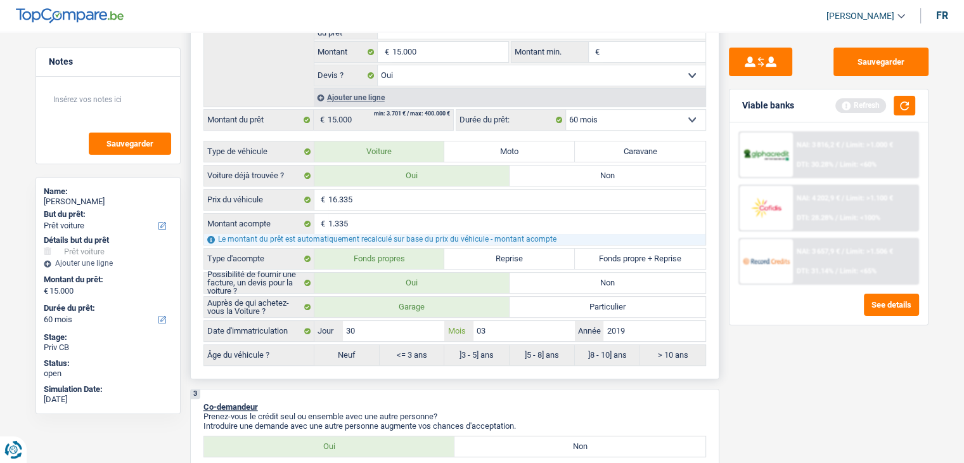
radio input "true"
click at [907, 107] on button "button" at bounding box center [905, 106] width 22 height 20
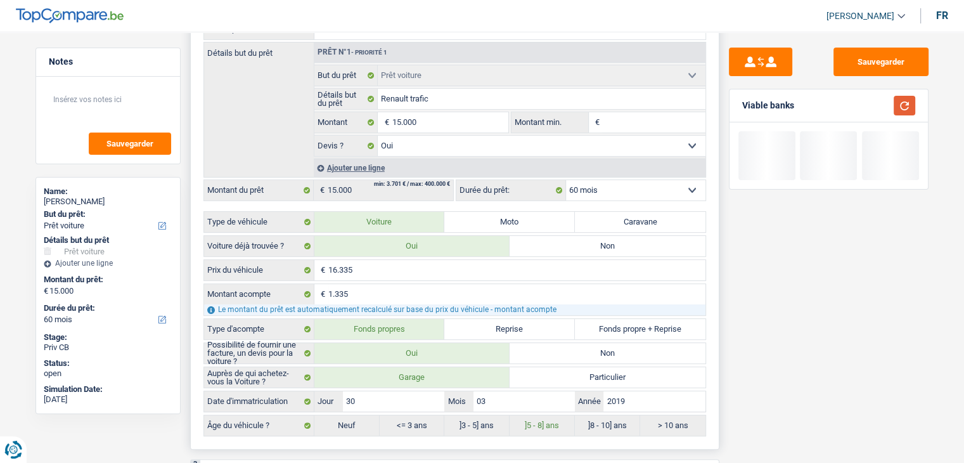
scroll to position [0, 0]
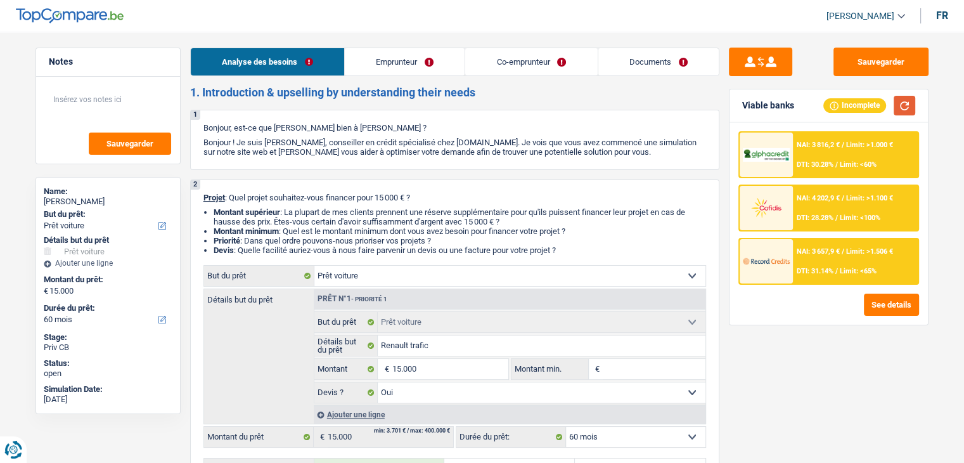
click at [905, 99] on button "button" at bounding box center [905, 106] width 22 height 20
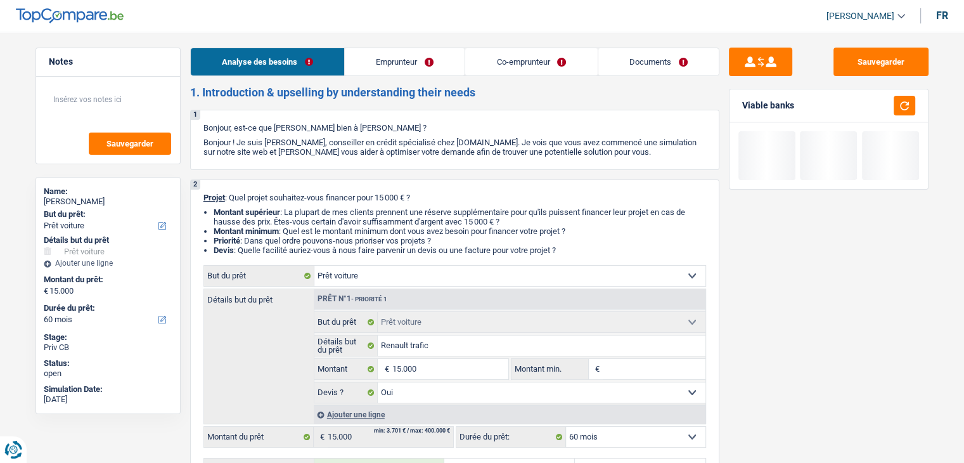
drag, startPoint x: 486, startPoint y: 93, endPoint x: 186, endPoint y: 96, distance: 299.2
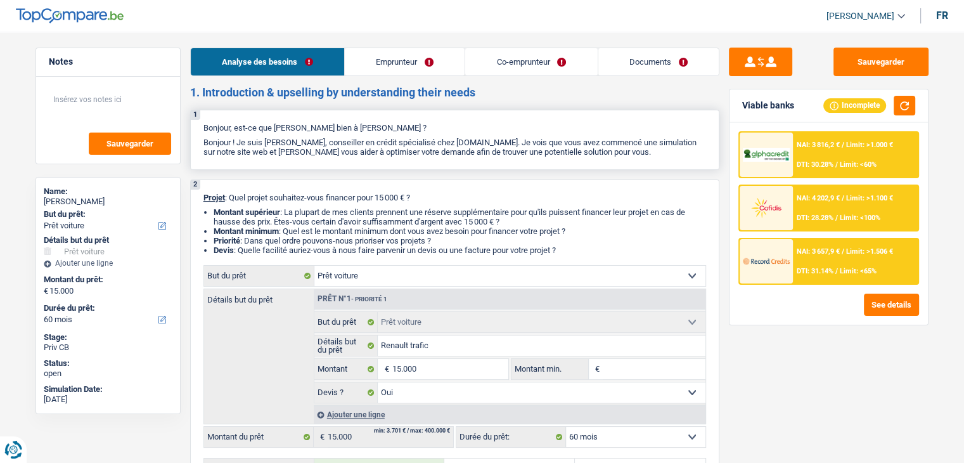
click at [307, 132] on p "Bonjour, est-ce que [PERSON_NAME] bien à [PERSON_NAME] ?" at bounding box center [454, 128] width 503 height 10
click at [532, 49] on link "Co-emprunteur" at bounding box center [531, 61] width 132 height 27
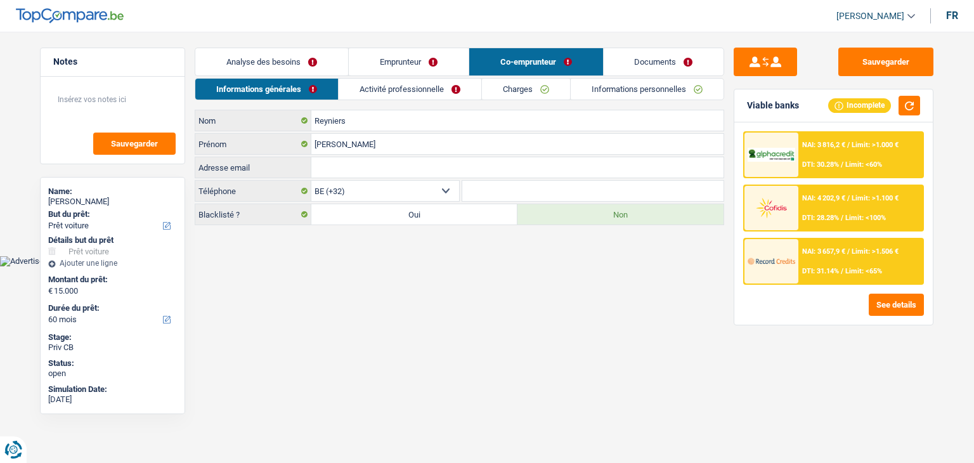
click at [378, 70] on link "Emprunteur" at bounding box center [409, 61] width 120 height 27
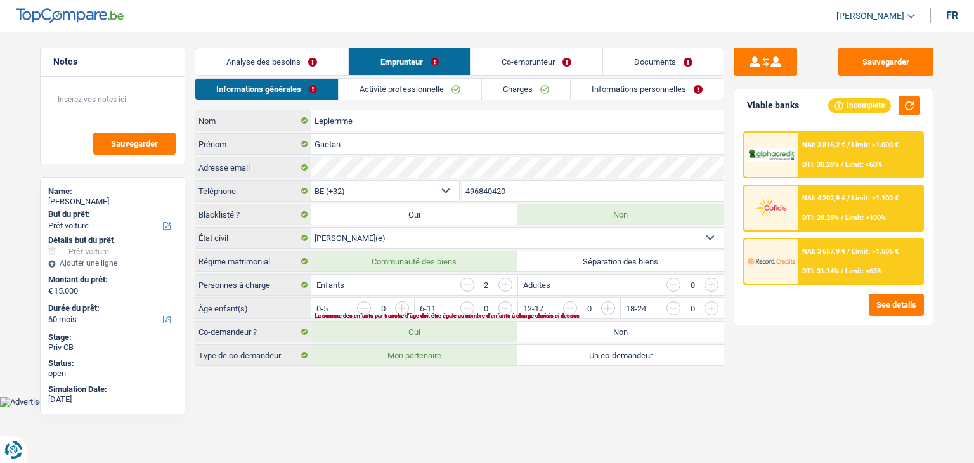
click at [418, 87] on link "Activité professionnelle" at bounding box center [410, 89] width 143 height 21
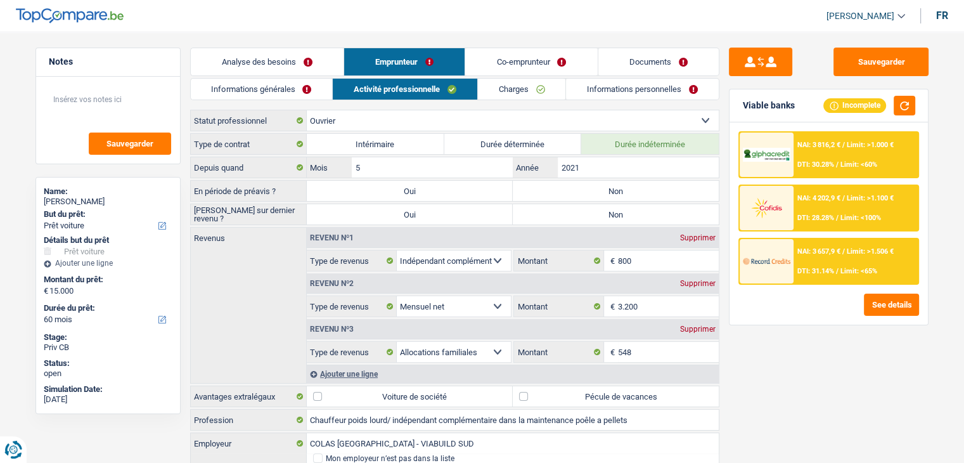
click at [496, 55] on link "Co-emprunteur" at bounding box center [531, 61] width 132 height 27
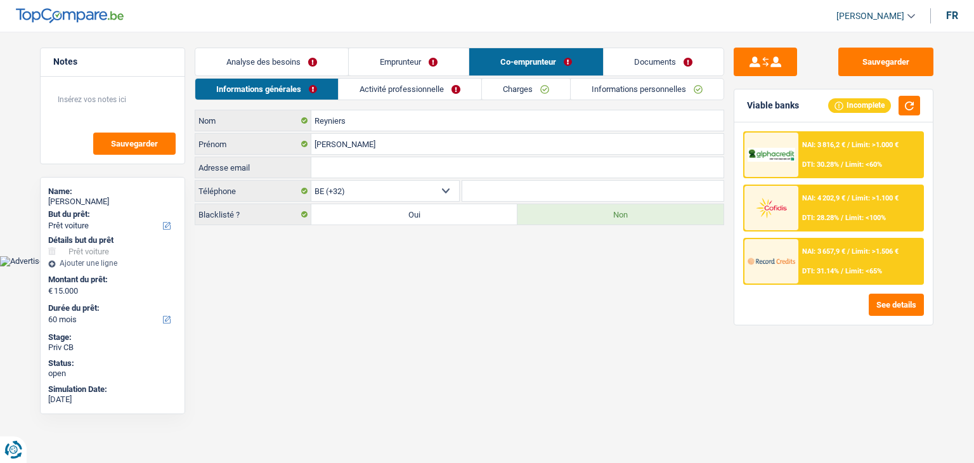
click at [427, 88] on link "Activité professionnelle" at bounding box center [410, 89] width 143 height 21
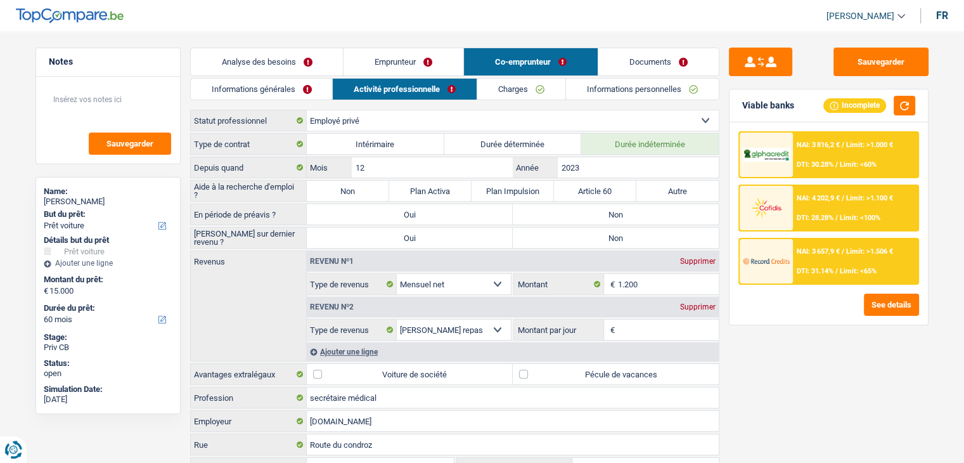
click at [243, 94] on link "Informations générales" at bounding box center [262, 89] width 142 height 21
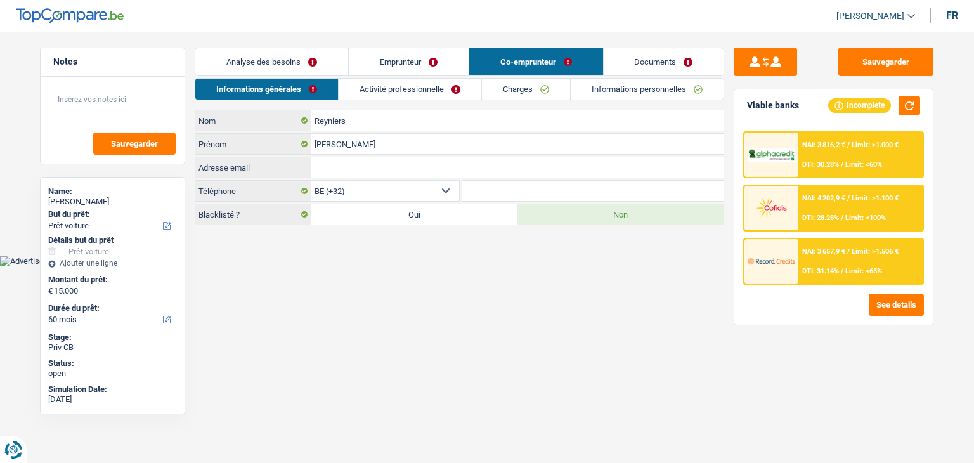
click at [276, 63] on link "Analyse des besoins" at bounding box center [271, 61] width 153 height 27
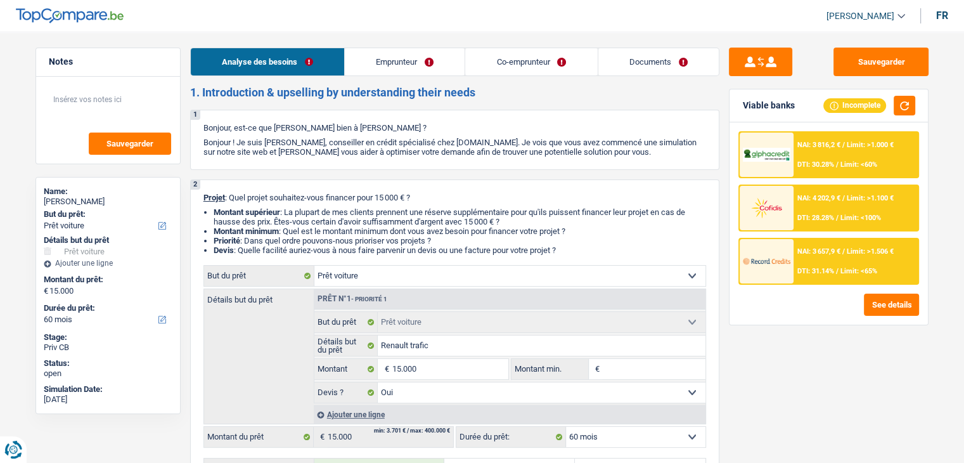
click at [380, 72] on link "Emprunteur" at bounding box center [405, 61] width 120 height 27
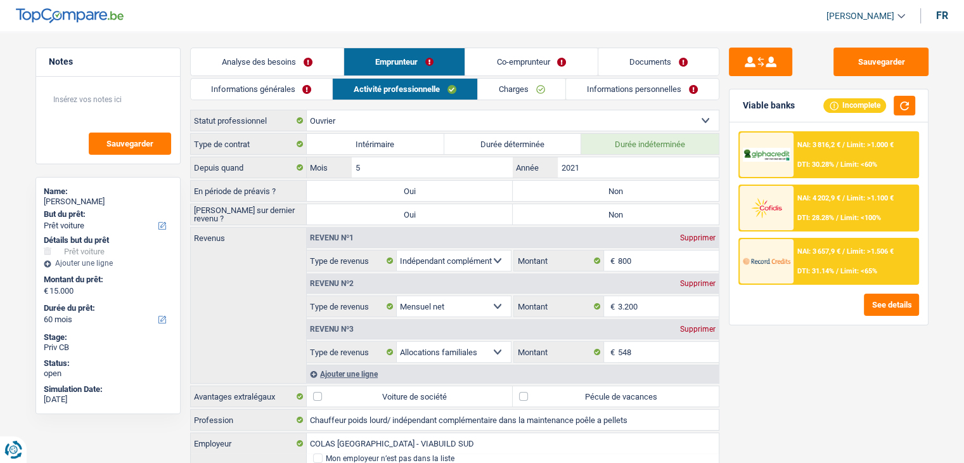
click at [294, 87] on link "Informations générales" at bounding box center [262, 89] width 142 height 21
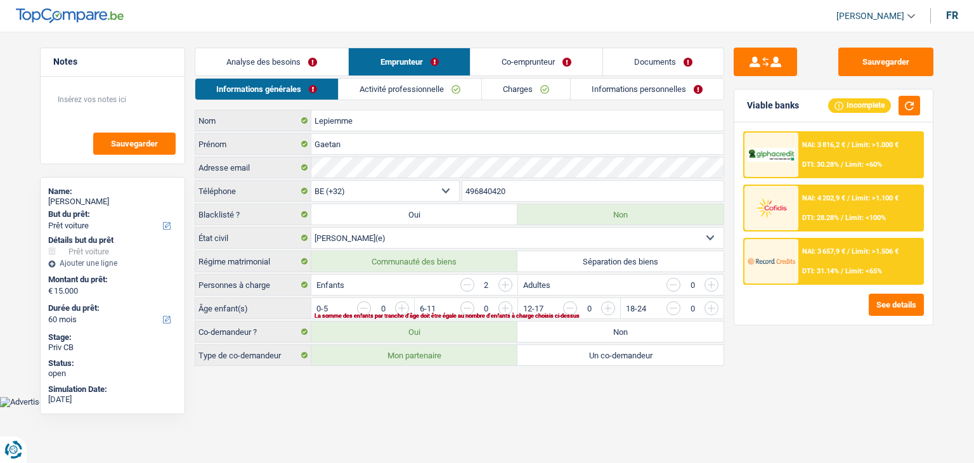
click at [744, 363] on div "Sauvegarder Viable banks Incomplete NAI: 3 816,2 € / Limit: >1.000 € DTI: 30.28…" at bounding box center [833, 244] width 219 height 392
click at [907, 100] on button "button" at bounding box center [909, 106] width 22 height 20
drag, startPoint x: 299, startPoint y: 89, endPoint x: 294, endPoint y: 63, distance: 26.5
click at [299, 89] on link "Informations générales" at bounding box center [266, 89] width 143 height 21
click at [294, 74] on link "Analyse des besoins" at bounding box center [271, 61] width 153 height 27
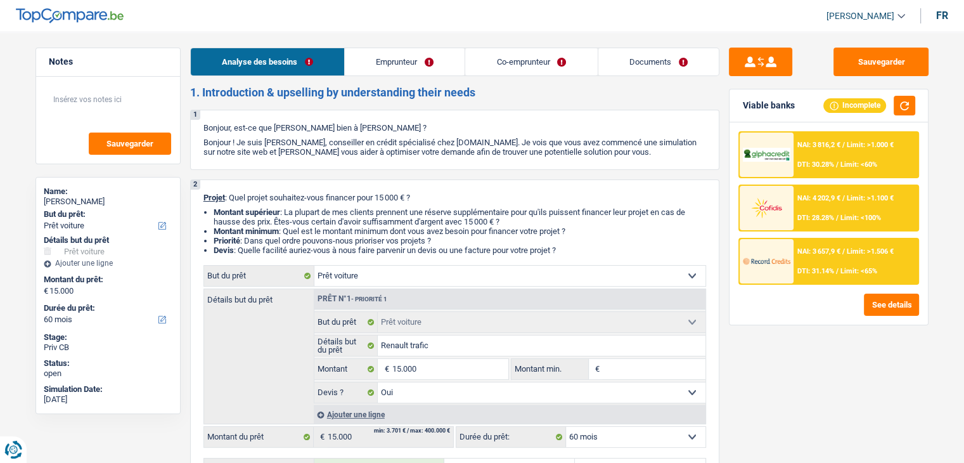
click at [281, 53] on link "Analyse des besoins" at bounding box center [267, 61] width 153 height 27
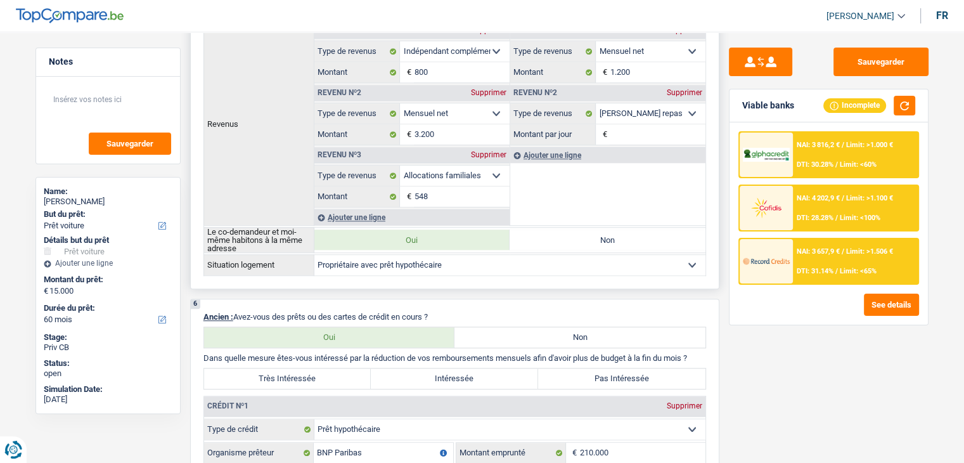
scroll to position [1078, 0]
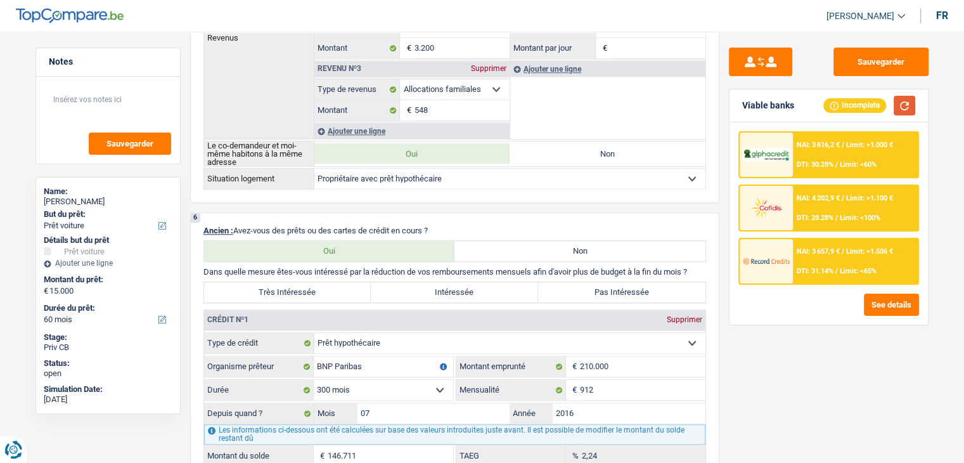
click at [898, 108] on button "button" at bounding box center [905, 106] width 22 height 20
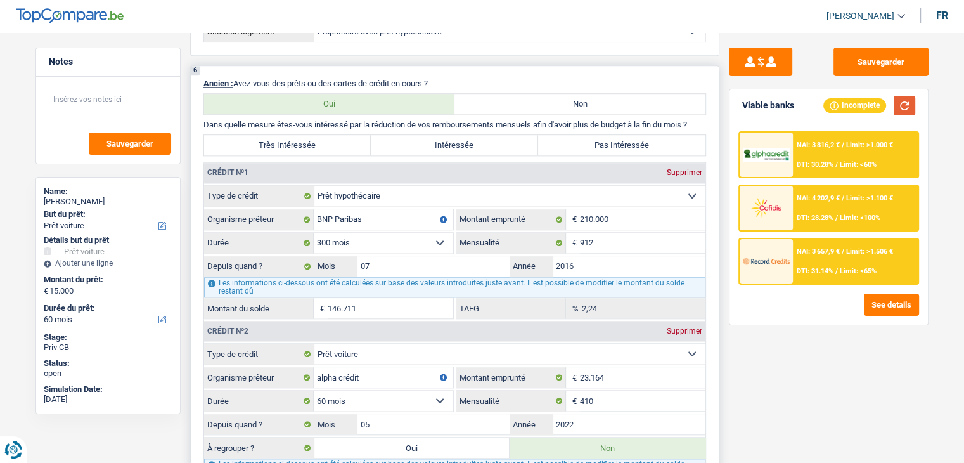
scroll to position [1331, 0]
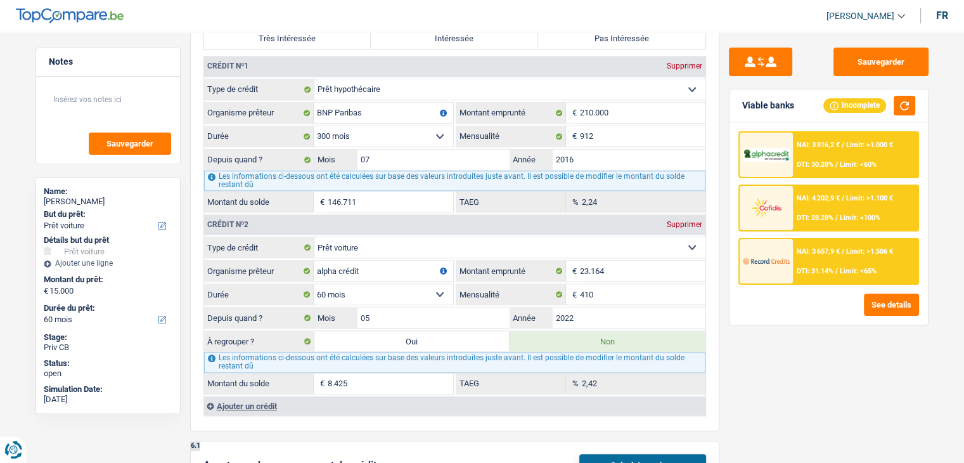
drag, startPoint x: 746, startPoint y: 348, endPoint x: 763, endPoint y: 328, distance: 26.1
click at [747, 348] on div "Sauvegarder Viable banks Incomplete NAI: 3 816,2 € / Limit: >1.000 € DTI: 30.28…" at bounding box center [828, 244] width 219 height 392
click at [898, 105] on button "button" at bounding box center [905, 106] width 22 height 20
click at [789, 373] on div "Sauvegarder Viable banks Incomplete NAI: 3 816,2 € / Limit: >1.000 € DTI: 30.28…" at bounding box center [828, 244] width 219 height 392
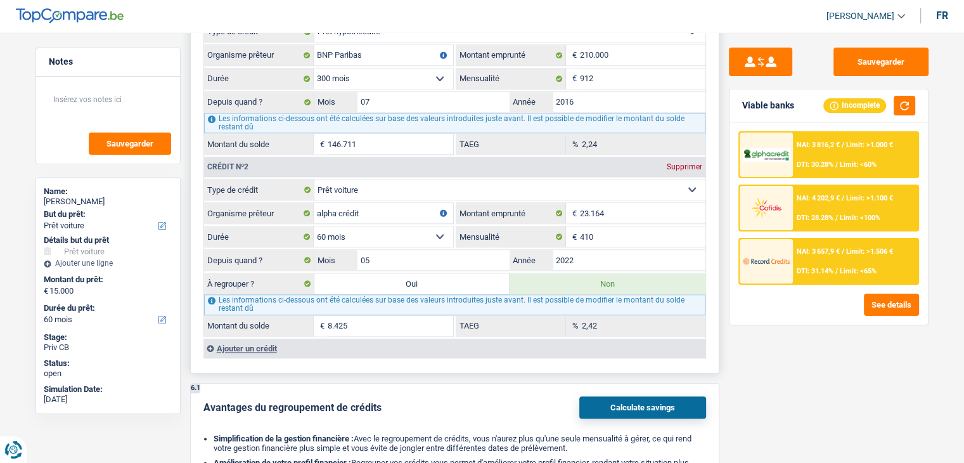
scroll to position [1458, 0]
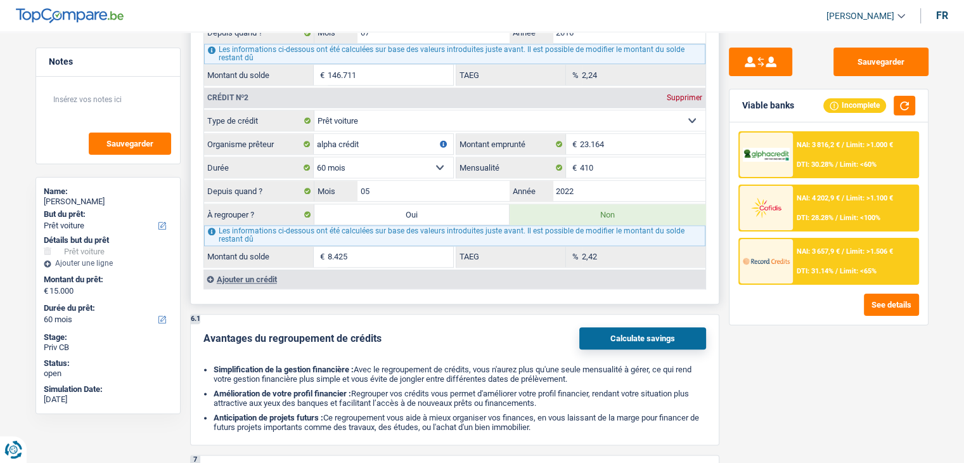
click at [264, 269] on div "Ajouter un crédit" at bounding box center [454, 278] width 502 height 19
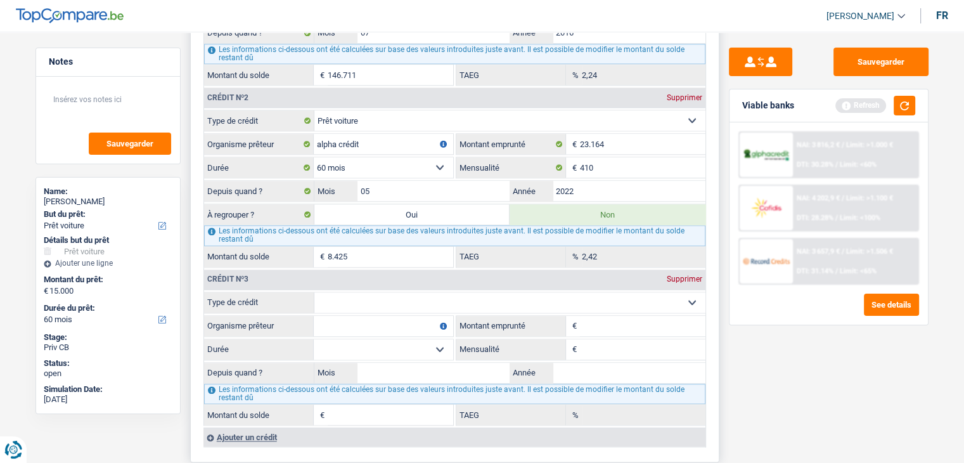
click at [333, 292] on select "Carte ou ouverture de crédit Prêt hypothécaire Vente à tempérament Prêt à tempé…" at bounding box center [509, 302] width 391 height 20
select select "cardOrCredit"
type input "0"
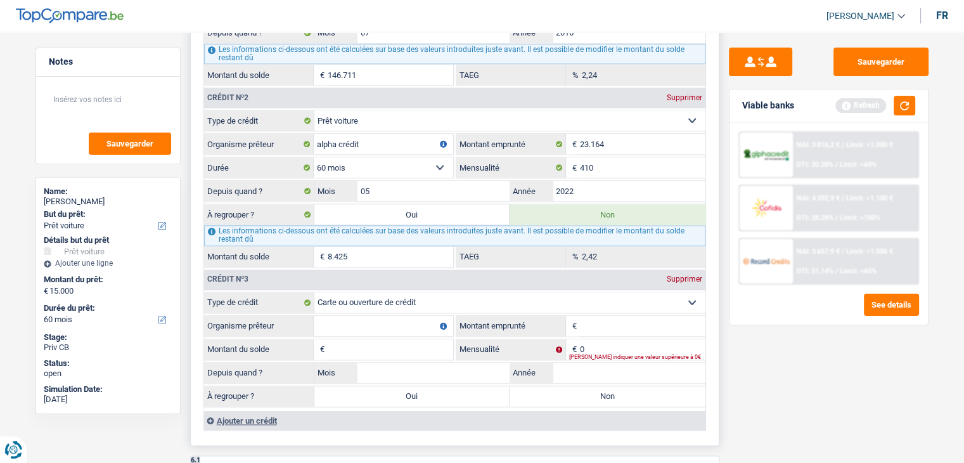
click at [697, 275] on div "Supprimer" at bounding box center [685, 279] width 42 height 8
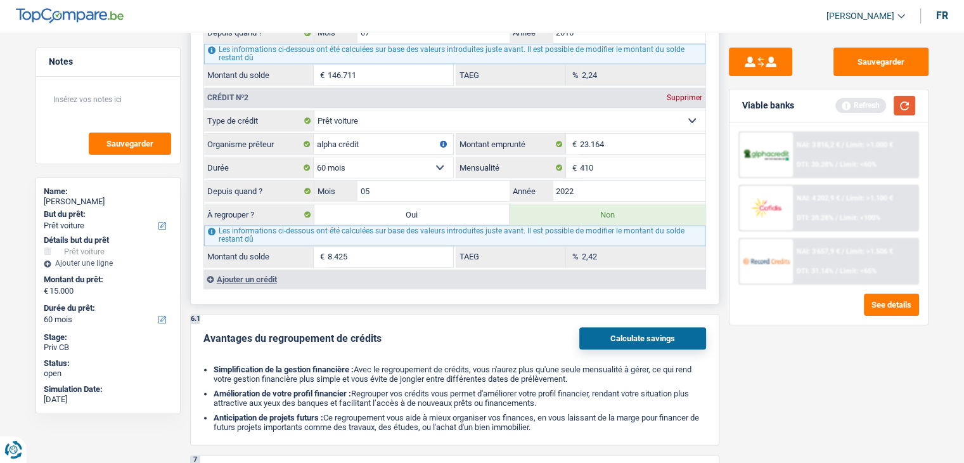
click at [903, 110] on button "button" at bounding box center [905, 106] width 22 height 20
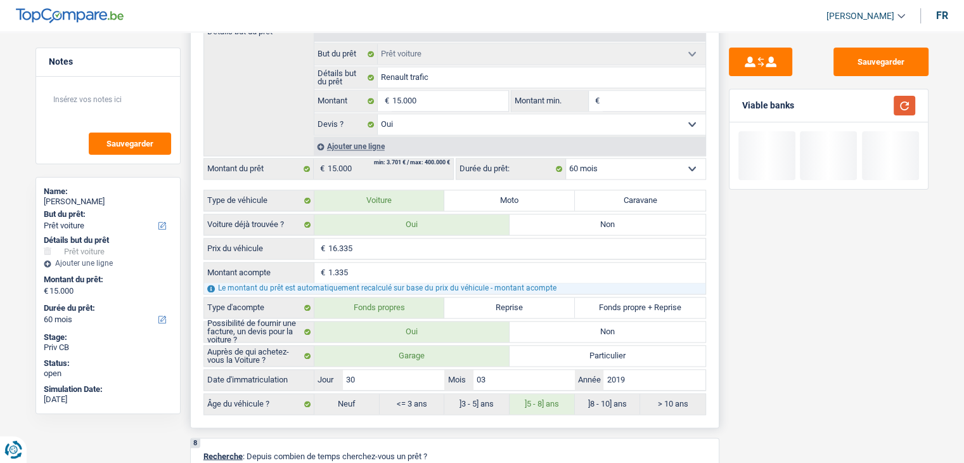
scroll to position [2092, 0]
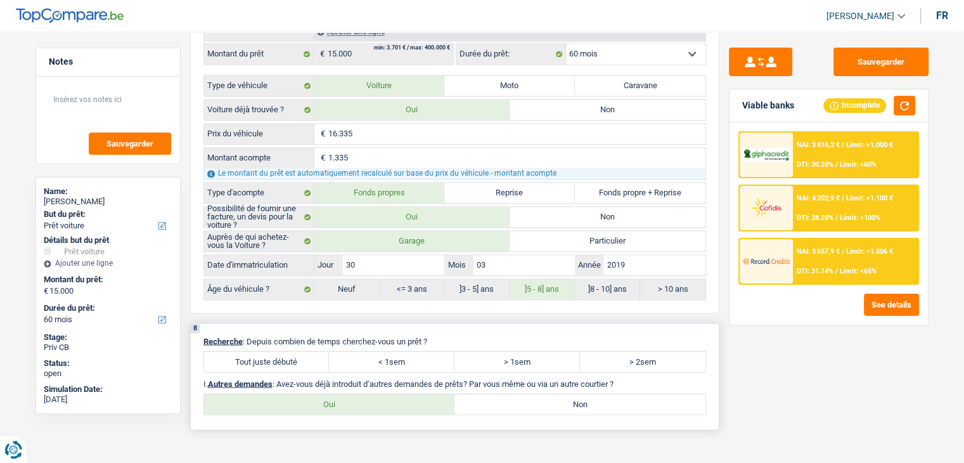
click at [276, 351] on label "Tout juste débuté" at bounding box center [267, 361] width 126 height 20
click at [276, 351] on input "Tout juste débuté" at bounding box center [267, 361] width 126 height 20
radio input "true"
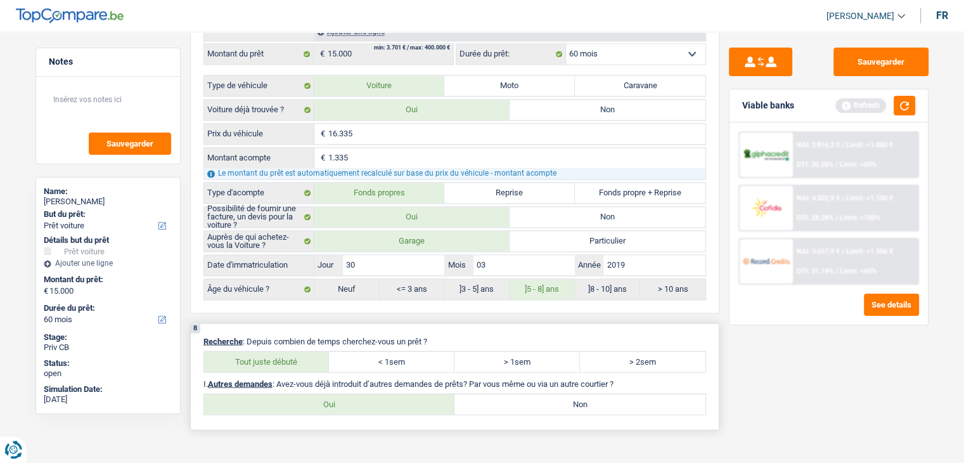
click at [541, 378] on p "I. Autres demandes : Avez-vous déjà introduit d’autres demandes de prêts? Par v…" at bounding box center [454, 383] width 503 height 10
click at [541, 394] on label "Non" at bounding box center [580, 404] width 251 height 20
click at [541, 394] on input "Non" at bounding box center [580, 404] width 251 height 20
radio input "true"
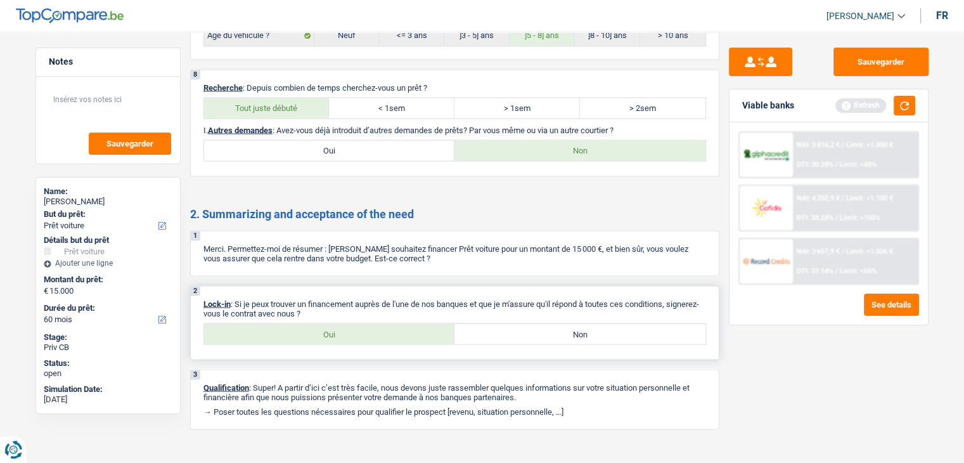
click at [345, 323] on label "Oui" at bounding box center [329, 333] width 251 height 20
click at [345, 323] on input "Oui" at bounding box center [329, 333] width 251 height 20
radio input "true"
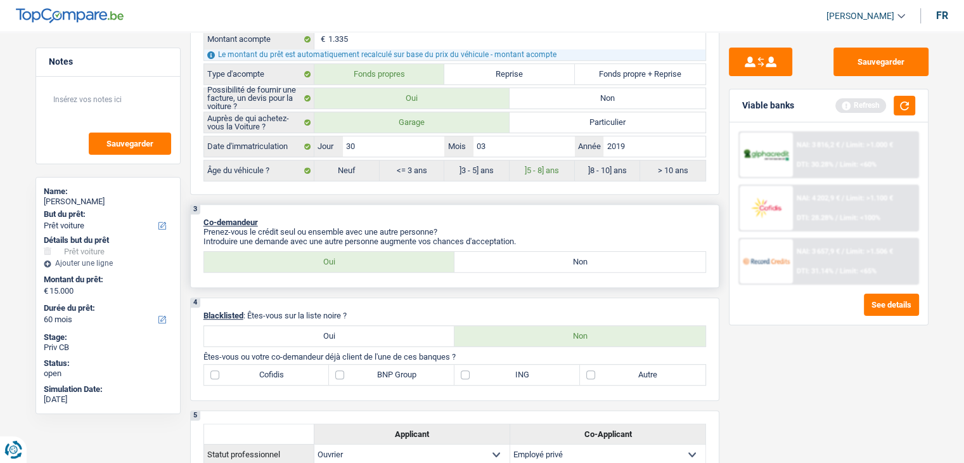
scroll to position [127, 0]
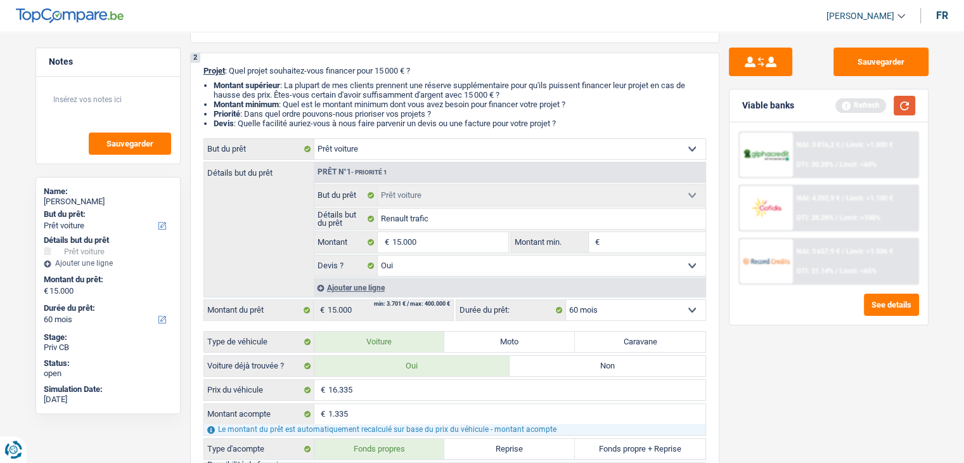
click at [898, 103] on button "button" at bounding box center [905, 106] width 22 height 20
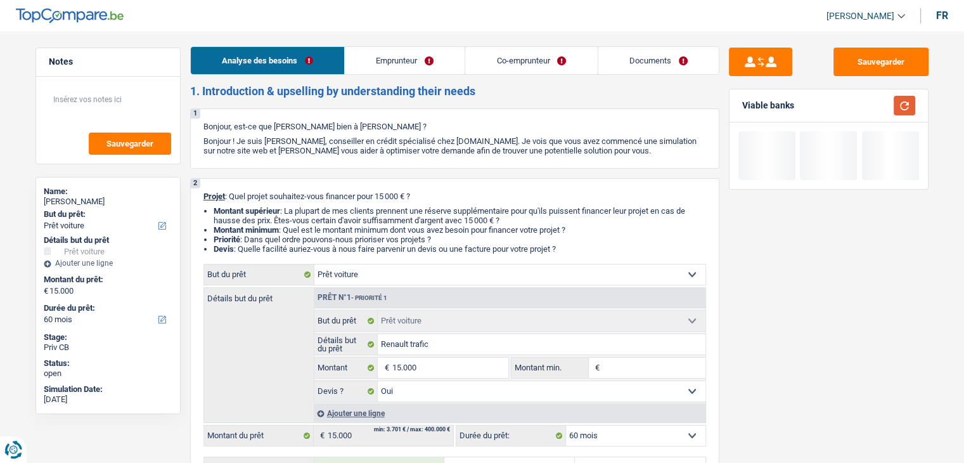
scroll to position [0, 0]
click at [422, 53] on link "Emprunteur" at bounding box center [405, 61] width 120 height 27
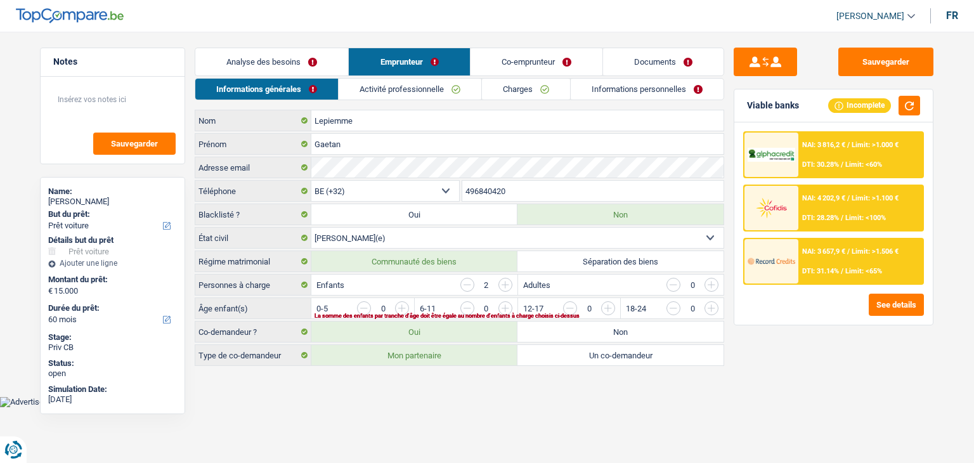
click at [299, 391] on main "Notes Sauvegarder Name: [PERSON_NAME] But du prêt: Confort maison: meubles, tex…" at bounding box center [487, 207] width 974 height 377
drag, startPoint x: 901, startPoint y: 102, endPoint x: 866, endPoint y: 126, distance: 42.0
click at [901, 102] on button "button" at bounding box center [909, 106] width 22 height 20
click at [429, 98] on link "Activité professionnelle" at bounding box center [410, 89] width 143 height 21
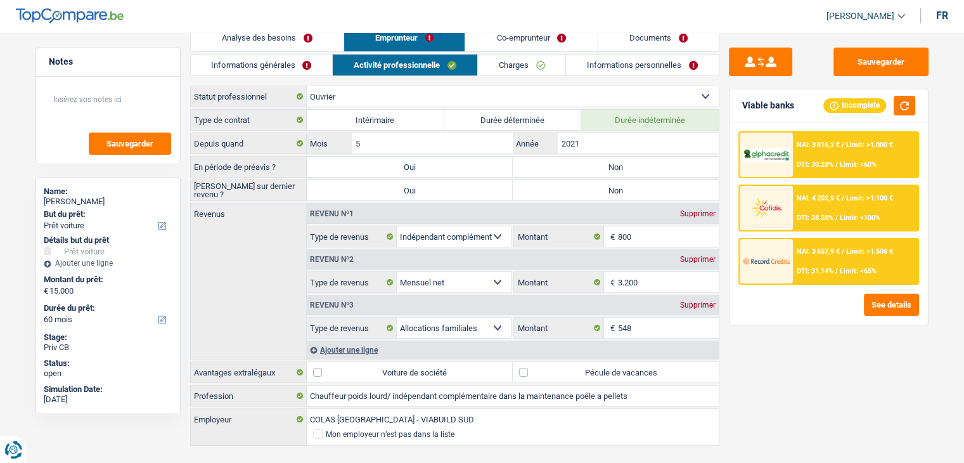
scroll to position [44, 0]
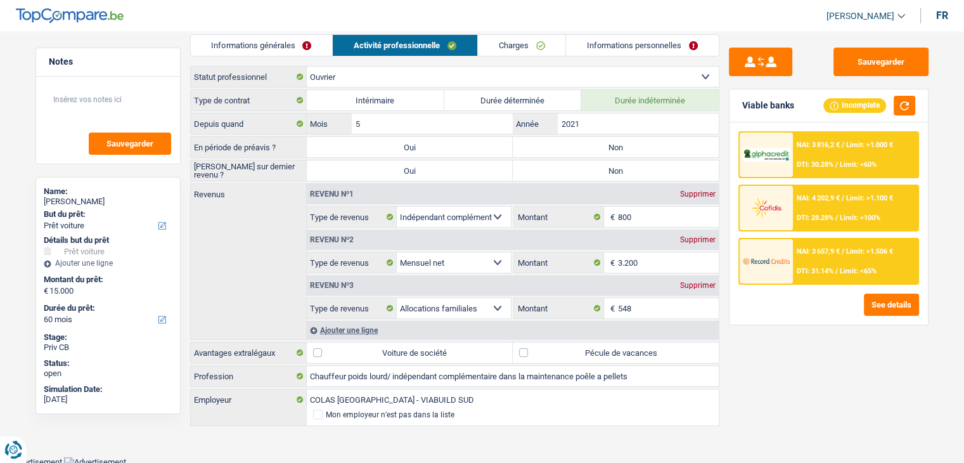
drag, startPoint x: 794, startPoint y: 107, endPoint x: 735, endPoint y: 101, distance: 59.3
click at [735, 101] on div "Viable banks Incomplete" at bounding box center [829, 105] width 198 height 33
click at [794, 108] on div "Viable banks Incomplete" at bounding box center [829, 105] width 198 height 33
drag, startPoint x: 794, startPoint y: 107, endPoint x: 745, endPoint y: 107, distance: 48.2
click at [745, 107] on div "Viable banks Incomplete" at bounding box center [829, 105] width 198 height 33
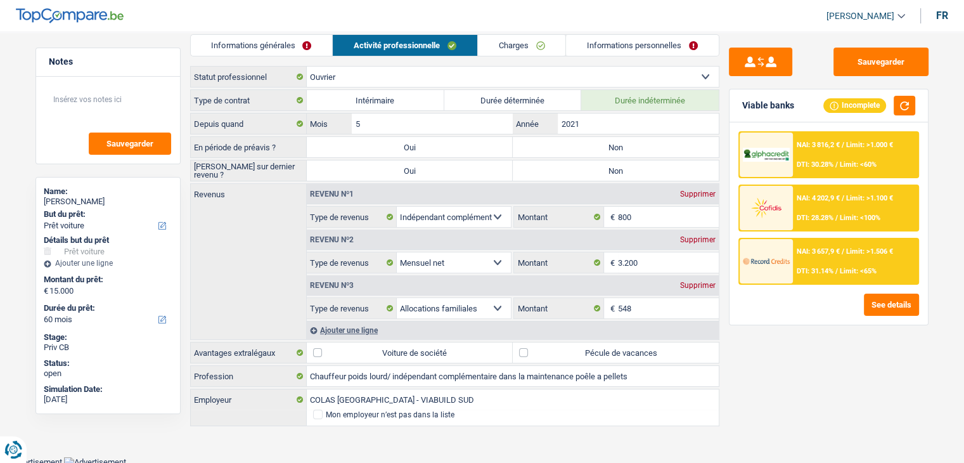
click at [264, 42] on link "Informations générales" at bounding box center [262, 45] width 142 height 21
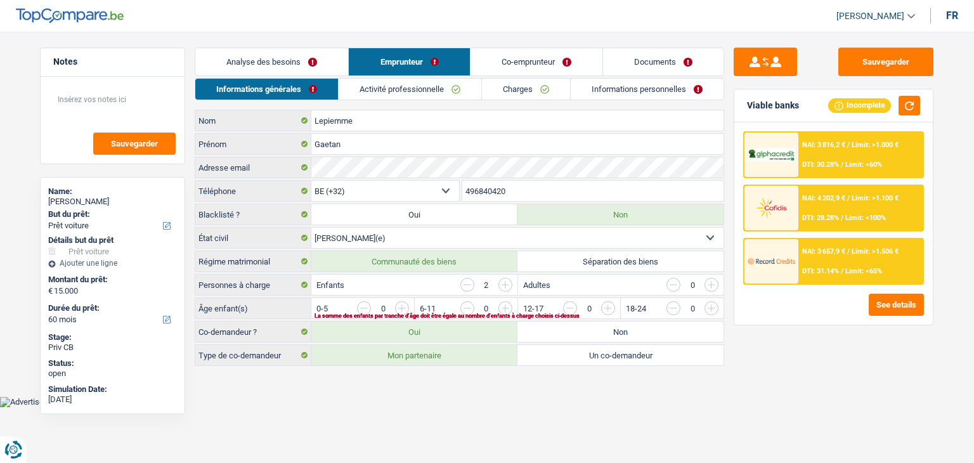
click at [614, 301] on input "button" at bounding box center [865, 311] width 528 height 20
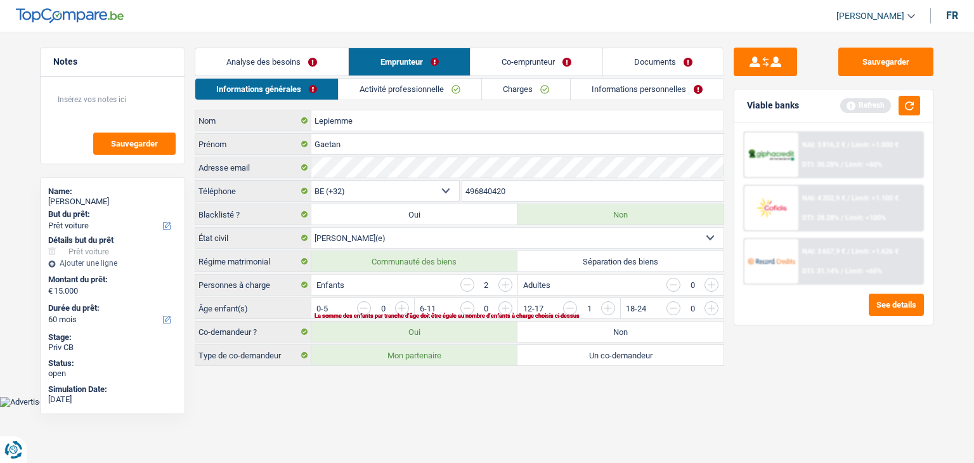
click at [503, 306] on input "button" at bounding box center [762, 311] width 528 height 20
click at [524, 382] on main "Notes Sauvegarder Name: [PERSON_NAME] But du prêt: Confort maison: meubles, tex…" at bounding box center [487, 207] width 974 height 377
click at [422, 85] on link "Activité professionnelle" at bounding box center [410, 89] width 143 height 21
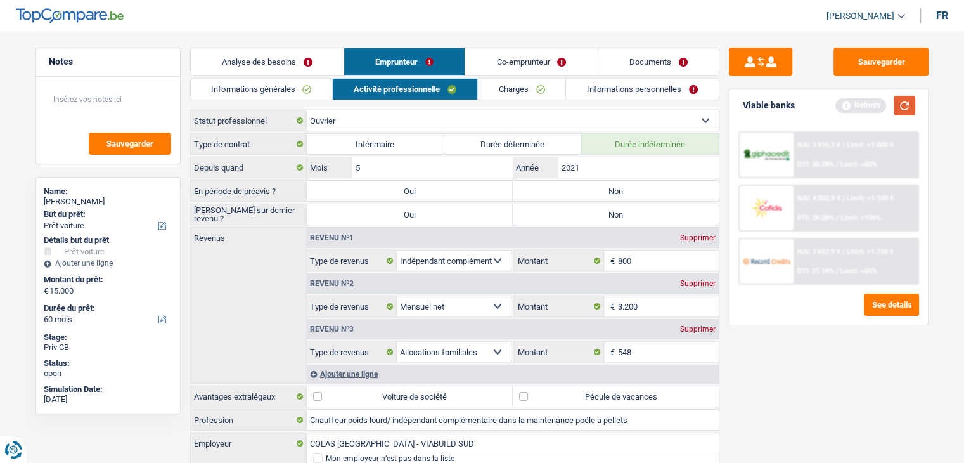
click at [900, 105] on button "button" at bounding box center [905, 106] width 22 height 20
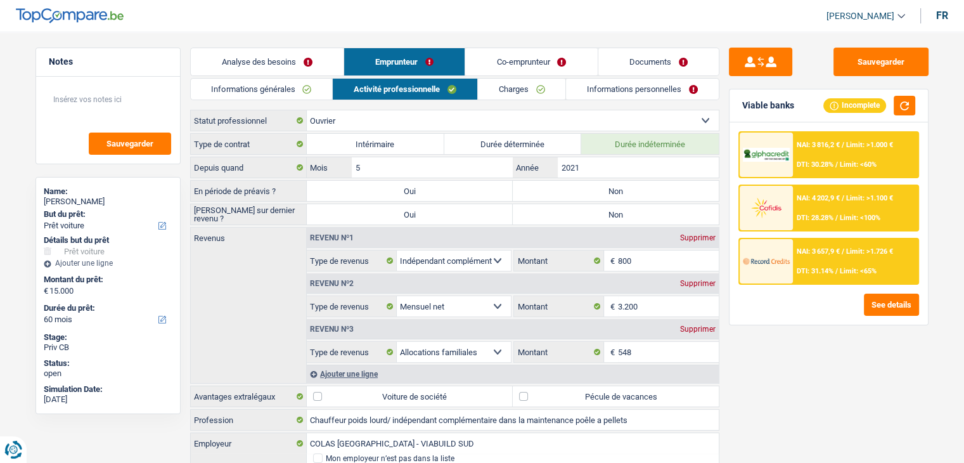
click at [799, 362] on div "Sauvegarder Viable banks Incomplete NAI: 3 816,2 € / Limit: >1.000 € DTI: 30.28…" at bounding box center [828, 244] width 219 height 392
click at [574, 191] on label "Non" at bounding box center [616, 191] width 206 height 20
click at [574, 191] on input "Non" at bounding box center [616, 191] width 206 height 20
radio input "true"
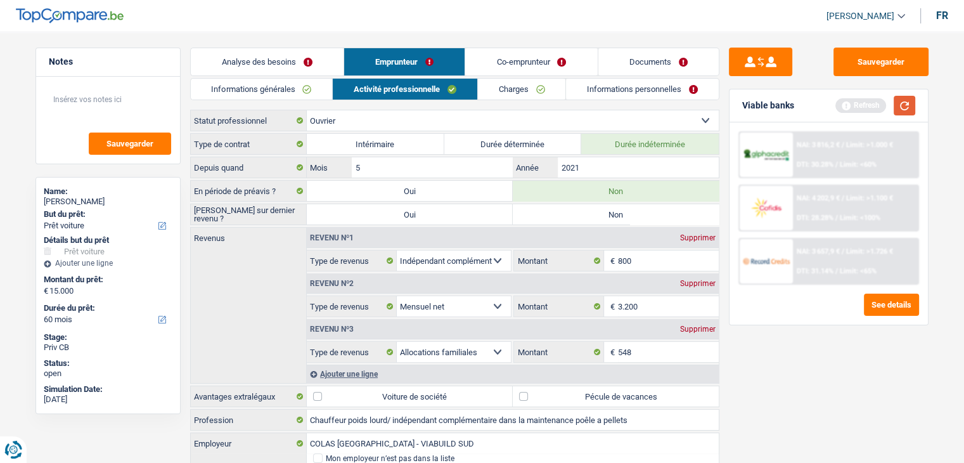
drag, startPoint x: 905, startPoint y: 109, endPoint x: 869, endPoint y: 127, distance: 39.7
click at [905, 108] on button "button" at bounding box center [905, 106] width 22 height 20
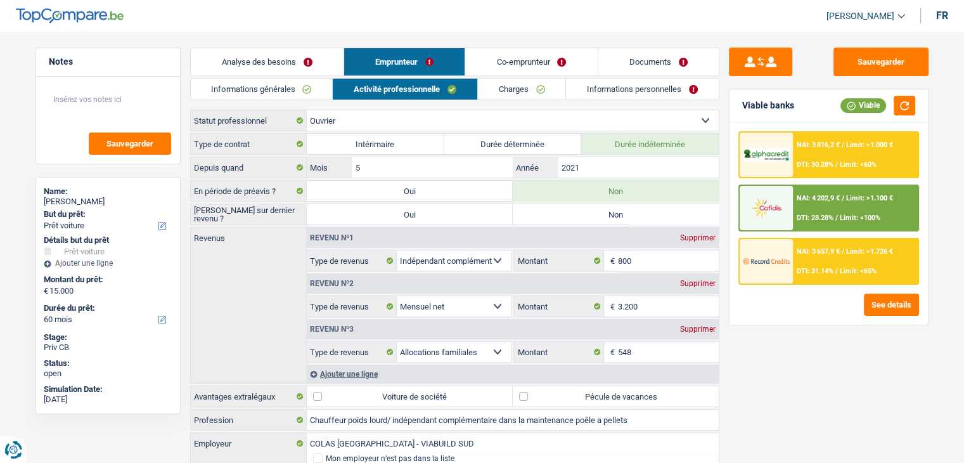
click at [527, 58] on link "Co-emprunteur" at bounding box center [531, 61] width 132 height 27
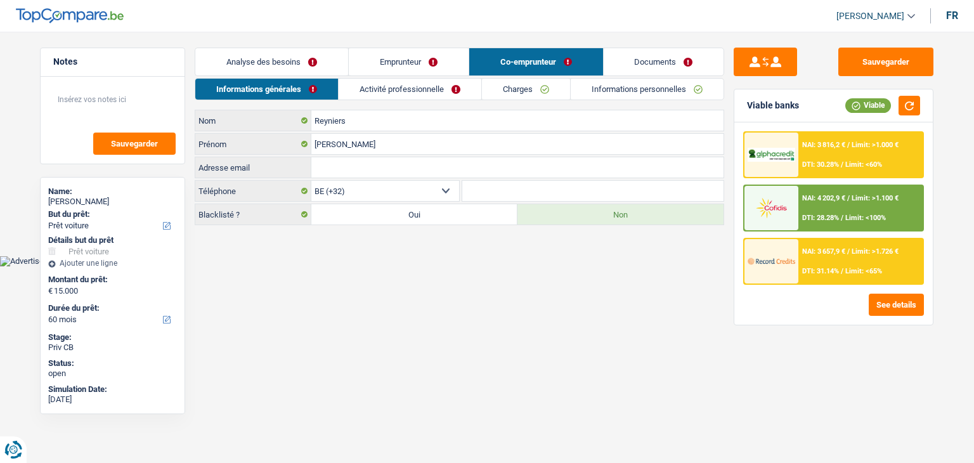
click at [421, 92] on link "Activité professionnelle" at bounding box center [410, 89] width 143 height 21
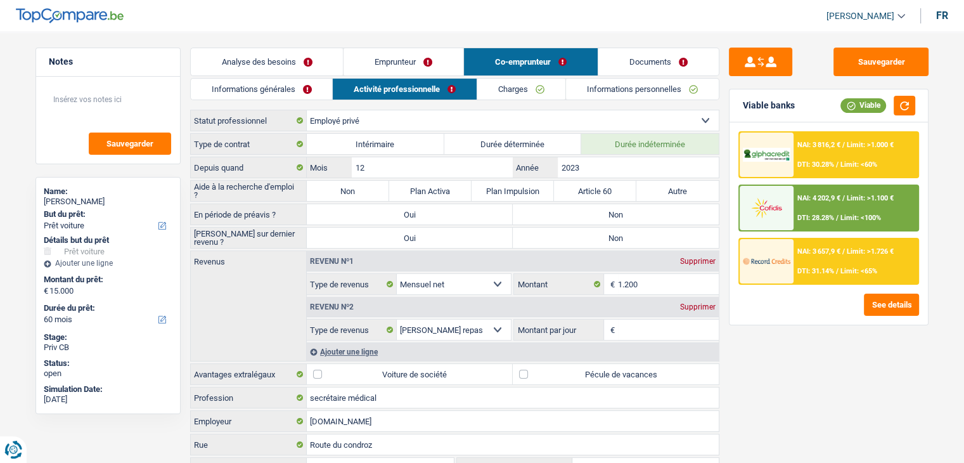
click at [386, 59] on link "Emprunteur" at bounding box center [404, 61] width 120 height 27
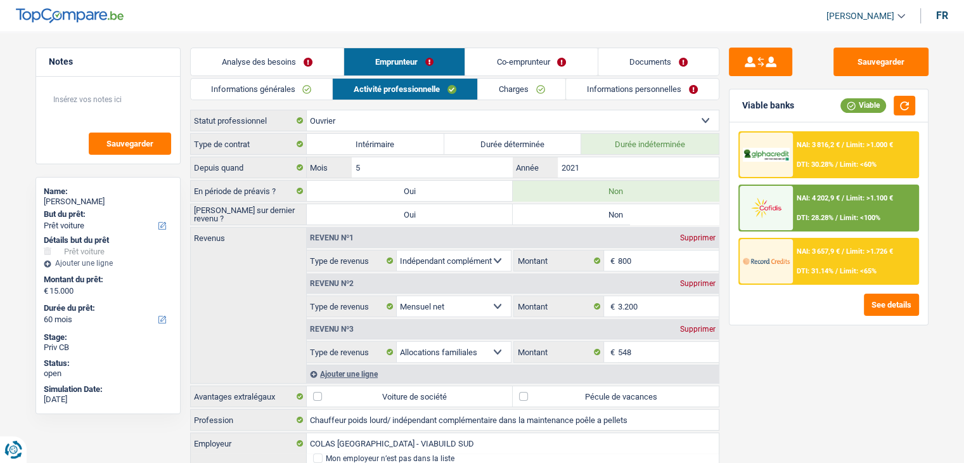
click at [612, 213] on label "Non" at bounding box center [616, 214] width 206 height 20
click at [612, 213] on input "Non" at bounding box center [616, 214] width 206 height 20
radio input "true"
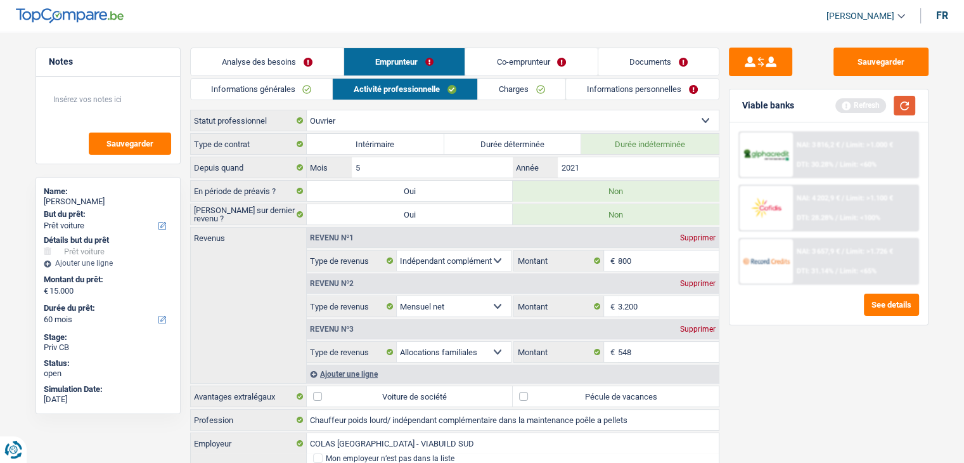
click at [905, 105] on button "button" at bounding box center [905, 106] width 22 height 20
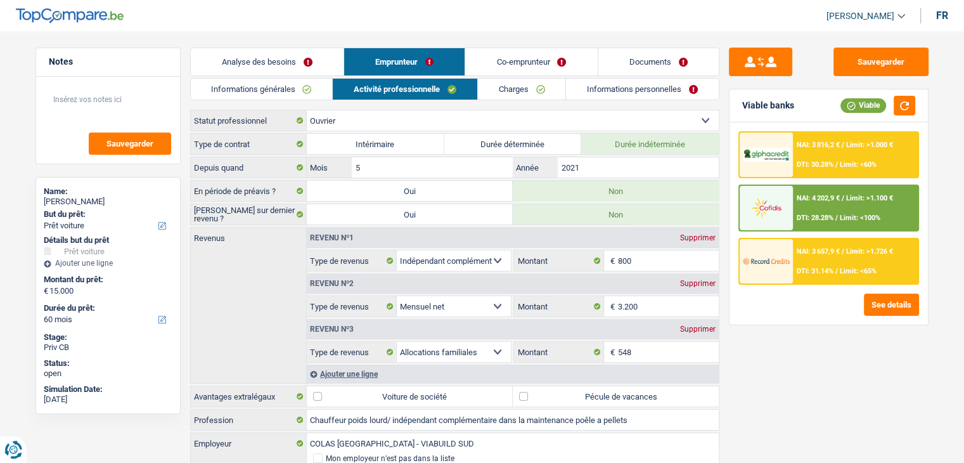
click at [801, 361] on div "Sauvegarder Viable banks Viable NAI: 3 816,2 € / Limit: >1.000 € DTI: 30.28% / …" at bounding box center [828, 244] width 219 height 392
click at [766, 390] on div "Sauvegarder Viable banks Viable NAI: 3 816,2 € / Limit: >1.000 € DTI: 30.28% / …" at bounding box center [828, 244] width 219 height 392
click at [812, 353] on div "Sauvegarder Viable banks Viable NAI: 3 816,2 € / Limit: >1.000 € DTI: 30.28% / …" at bounding box center [828, 244] width 219 height 392
click at [680, 325] on div "Supprimer" at bounding box center [698, 329] width 42 height 8
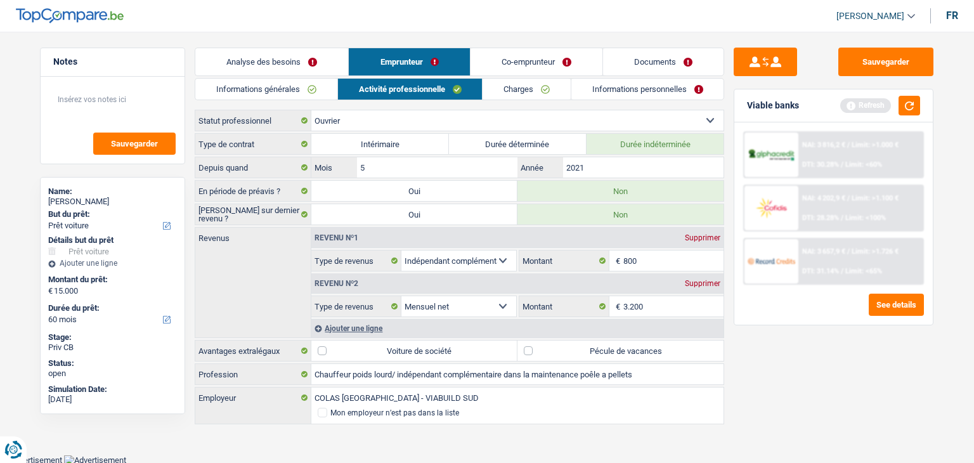
click at [527, 54] on link "Co-emprunteur" at bounding box center [536, 61] width 132 height 27
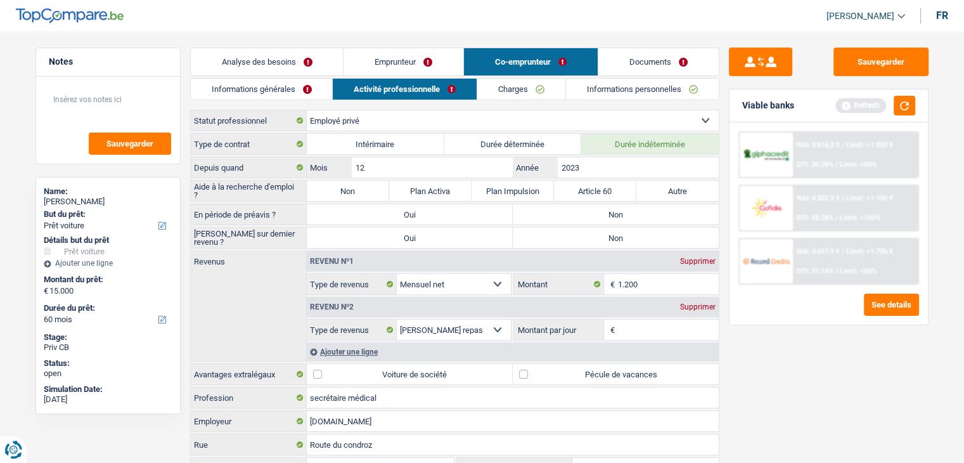
click at [332, 345] on div "Ajouter une ligne" at bounding box center [513, 351] width 412 height 18
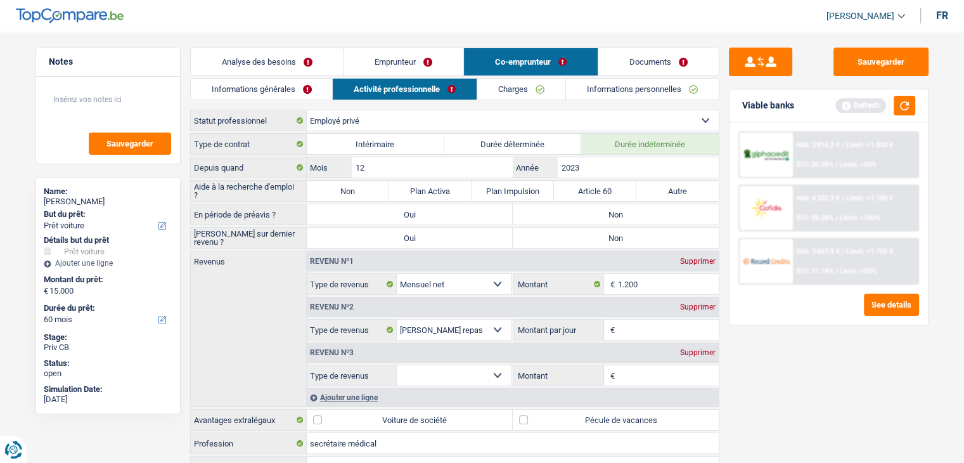
click at [415, 373] on select "Allocation d'handicap Allocations chômage Allocations familiales Chèques repas …" at bounding box center [454, 375] width 115 height 20
select select "familyAllowances"
click at [397, 365] on select "Allocation d'handicap Allocations chômage Allocations familiales Chèques repas …" at bounding box center [454, 375] width 115 height 20
click at [627, 365] on input "Montant" at bounding box center [668, 375] width 101 height 20
type input "548"
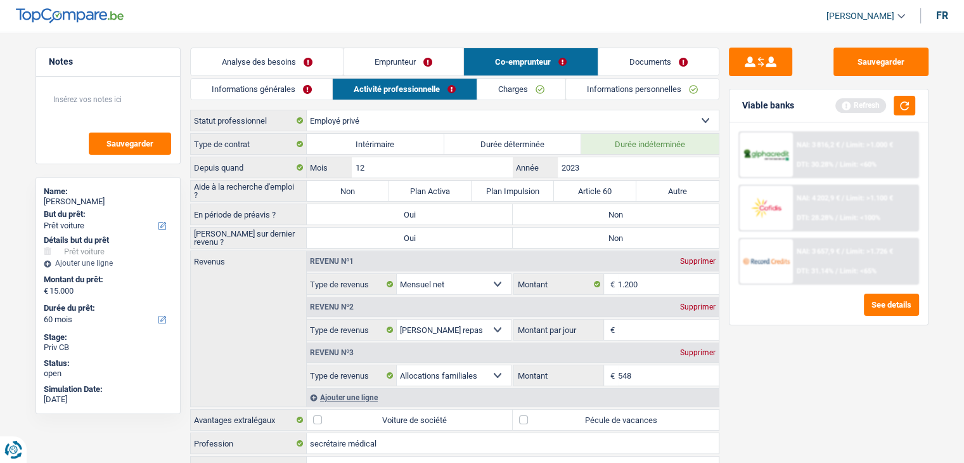
click at [801, 382] on div "Sauvegarder Viable banks Refresh NAI: 3 816,2 € / Limit: >1.000 € DTI: 30.28% /…" at bounding box center [828, 244] width 219 height 392
click at [406, 67] on link "Emprunteur" at bounding box center [404, 61] width 120 height 27
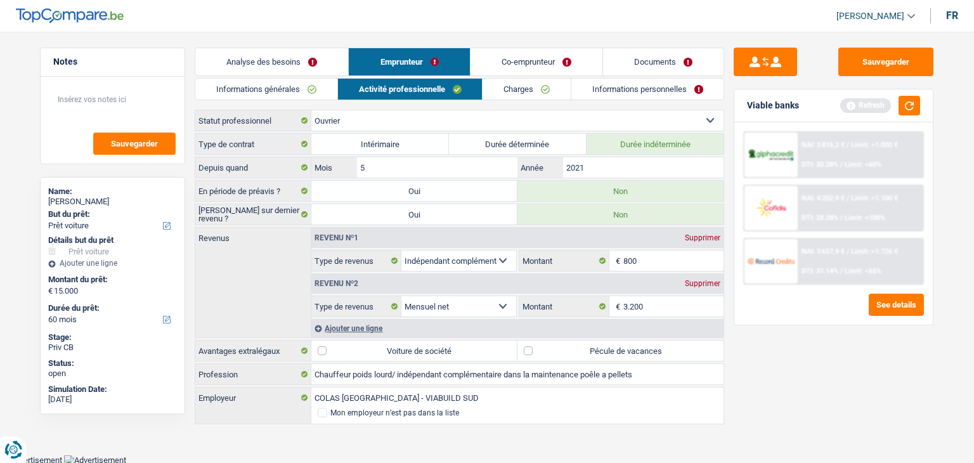
click at [814, 394] on div "Sauvegarder Viable banks Refresh NAI: 3 816,2 € / Limit: >1.000 € DTI: 30.28% /…" at bounding box center [833, 244] width 219 height 392
click at [903, 107] on button "button" at bounding box center [909, 106] width 22 height 20
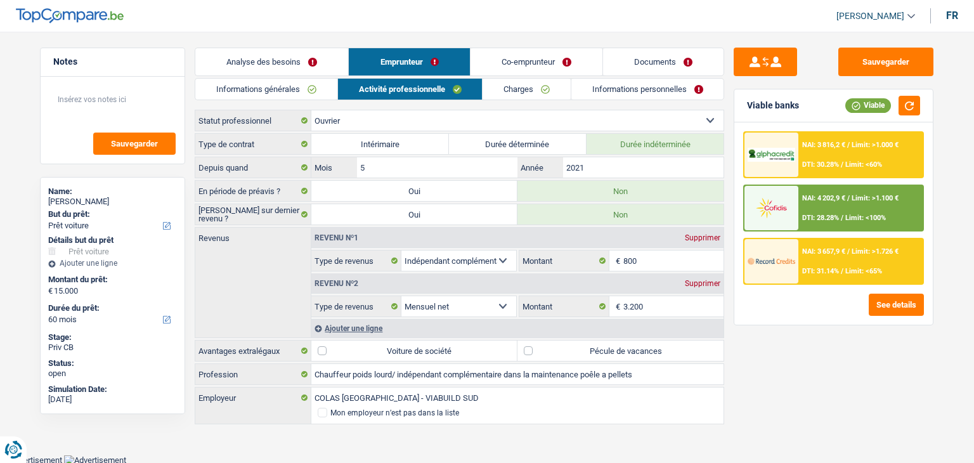
click at [363, 323] on div "Ajouter une ligne" at bounding box center [517, 328] width 412 height 18
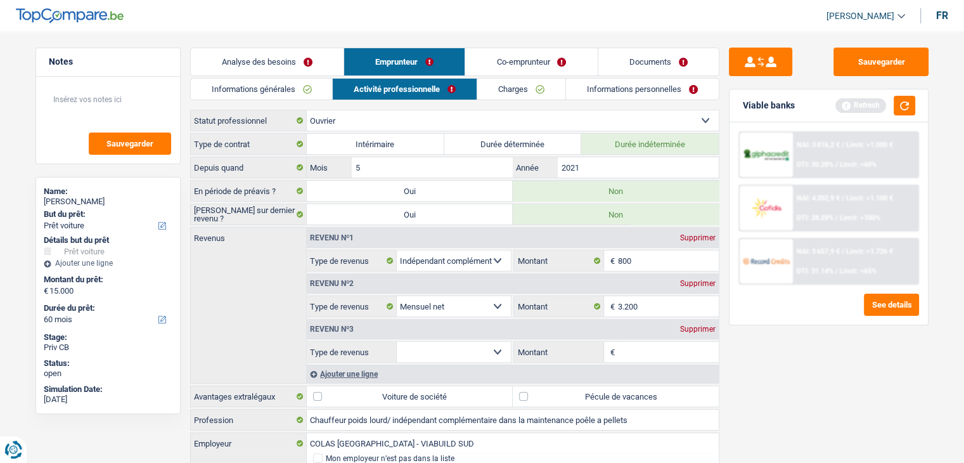
drag, startPoint x: 436, startPoint y: 340, endPoint x: 442, endPoint y: 355, distance: 15.9
click at [436, 342] on select "Allocation d'handicap Allocations chômage Allocations familiales Chèques repas …" at bounding box center [454, 352] width 115 height 20
select select "mealVouchers"
click at [397, 342] on select "Allocation d'handicap Allocations chômage Allocations familiales Chèques repas …" at bounding box center [454, 352] width 115 height 20
click at [669, 347] on input "Montant par jour" at bounding box center [668, 352] width 101 height 20
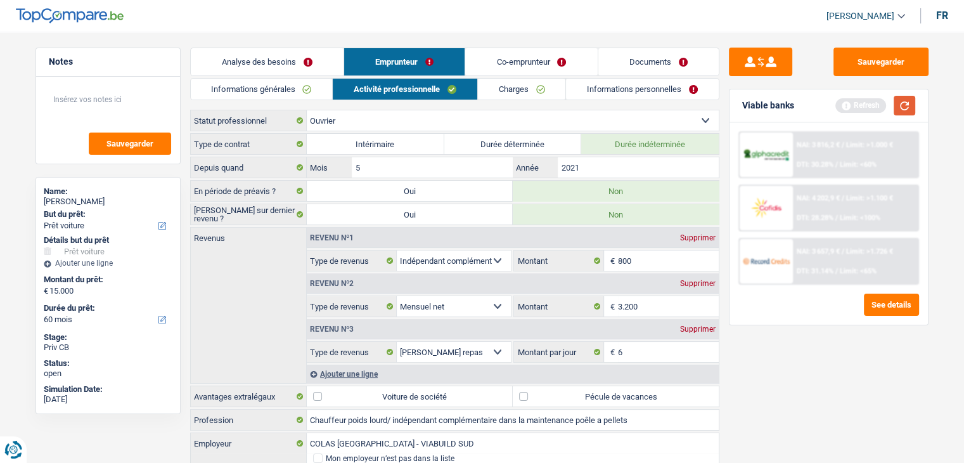
type input "6,0"
click at [900, 108] on button "button" at bounding box center [905, 106] width 22 height 20
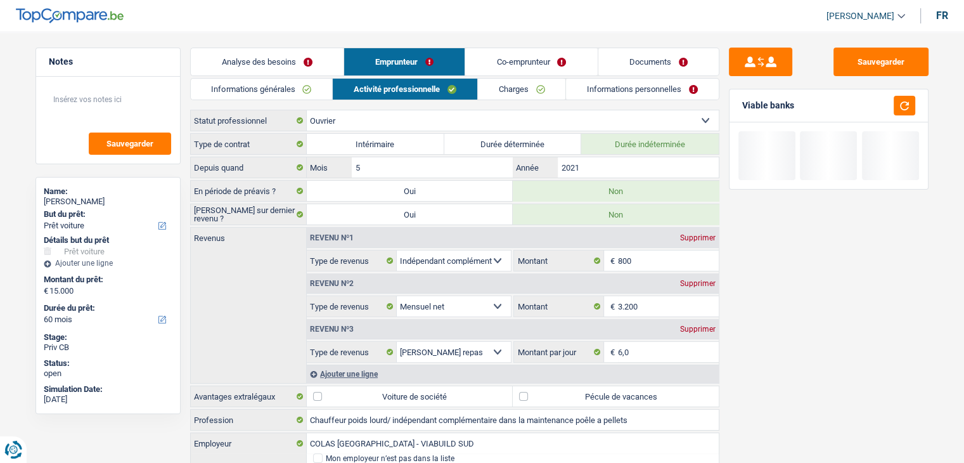
click at [771, 384] on div "Sauvegarder Viable banks" at bounding box center [828, 244] width 219 height 392
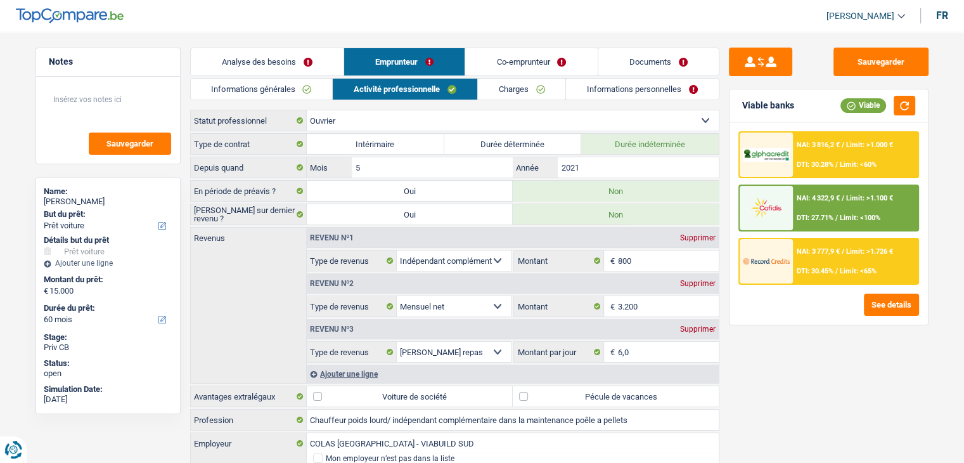
click at [597, 399] on label "Pécule de vacances" at bounding box center [616, 396] width 206 height 20
click at [597, 399] on input "Pécule de vacances" at bounding box center [616, 396] width 206 height 20
checkbox input "true"
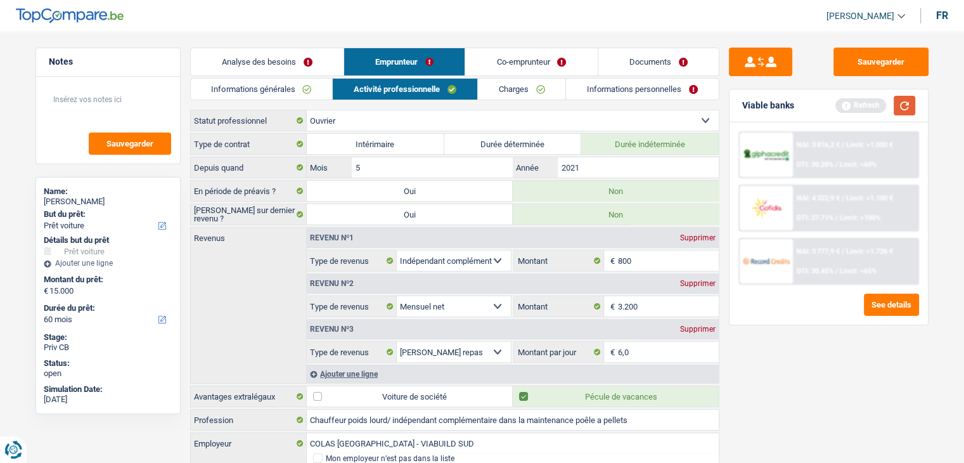
click at [913, 110] on button "button" at bounding box center [905, 106] width 22 height 20
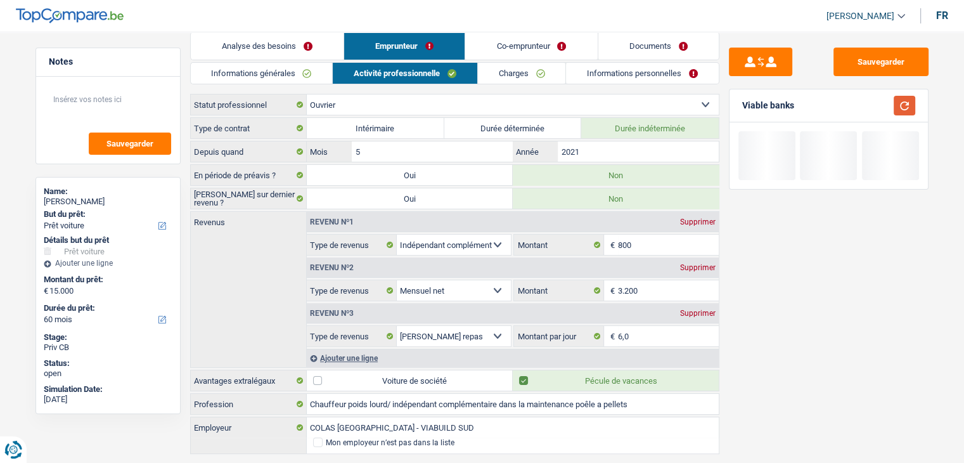
scroll to position [44, 0]
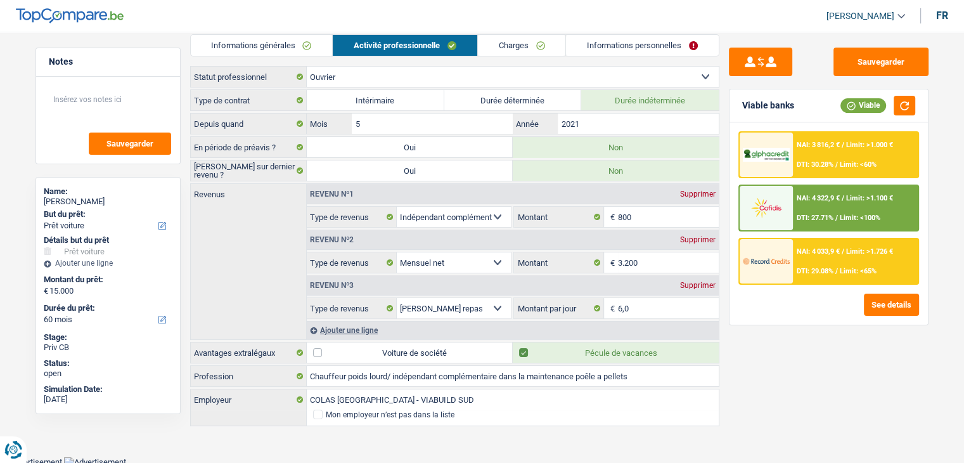
click at [704, 193] on div "Supprimer" at bounding box center [698, 194] width 42 height 8
select select "netSalary"
type input "3.200"
select select "mealVouchers"
type input "6,0"
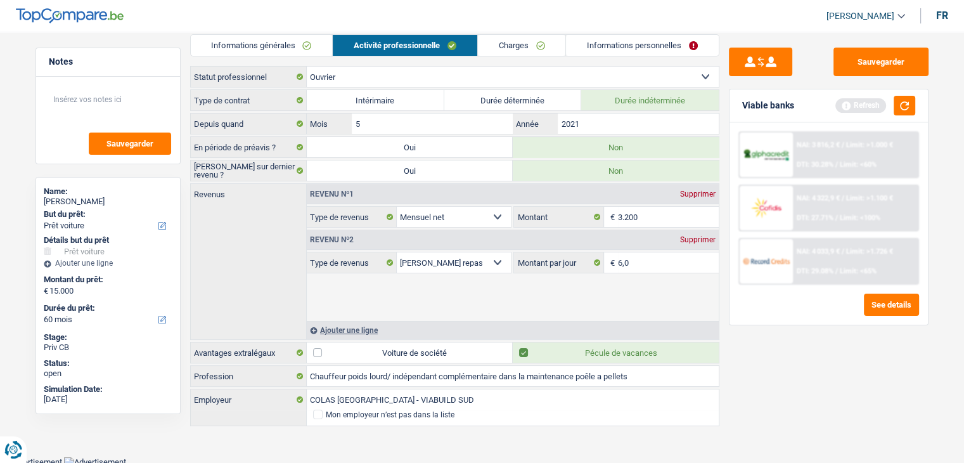
scroll to position [0, 0]
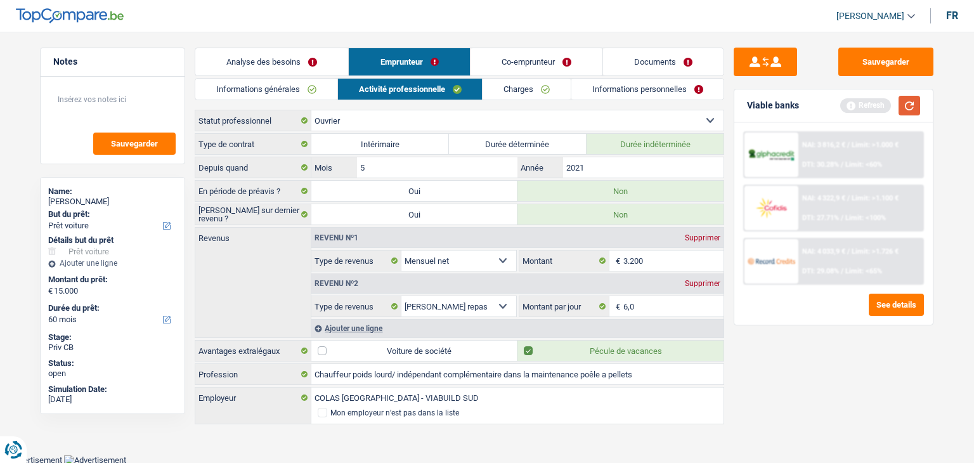
click at [903, 107] on button "button" at bounding box center [909, 106] width 22 height 20
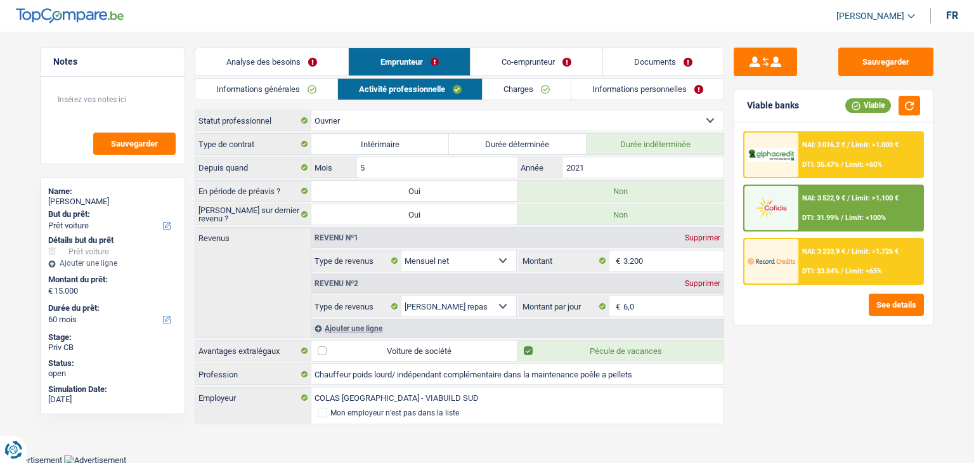
click at [819, 354] on div "Sauvegarder Viable banks Viable NAI: 3 016,2 € / Limit: >1.000 € DTI: 35.47% / …" at bounding box center [833, 244] width 219 height 392
click at [770, 352] on div "Sauvegarder Viable banks Viable NAI: 3 016,2 € / Limit: >1.000 € DTI: 35.47% / …" at bounding box center [833, 244] width 219 height 392
click at [745, 348] on div "Sauvegarder Viable banks Viable NAI: 3 016,2 € / Limit: >1.000 € DTI: 35.47% / …" at bounding box center [833, 244] width 219 height 392
click at [912, 110] on button "button" at bounding box center [909, 106] width 22 height 20
click at [740, 315] on div "NAI: 3 016,2 € / Limit: >1.000 € DTI: 35.47% / Limit: <60% NAI: 3 522,9 € / Lim…" at bounding box center [833, 223] width 198 height 202
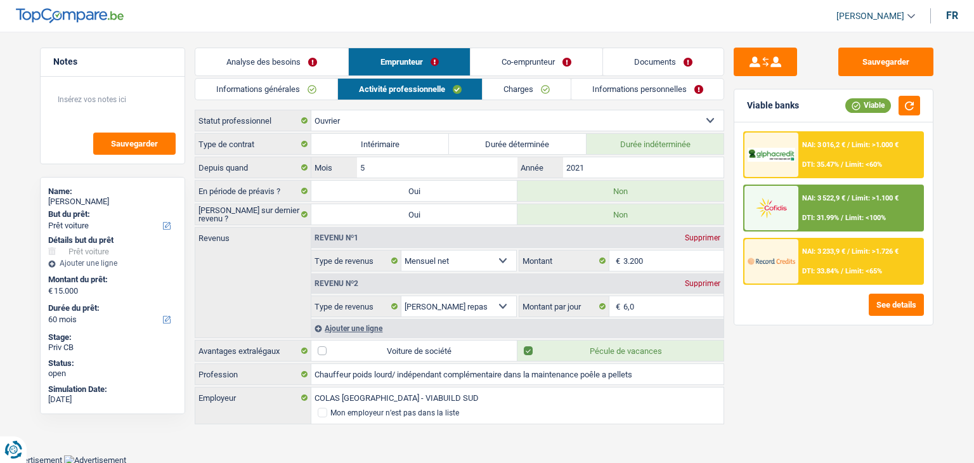
click at [363, 323] on div "Ajouter une ligne" at bounding box center [517, 328] width 412 height 18
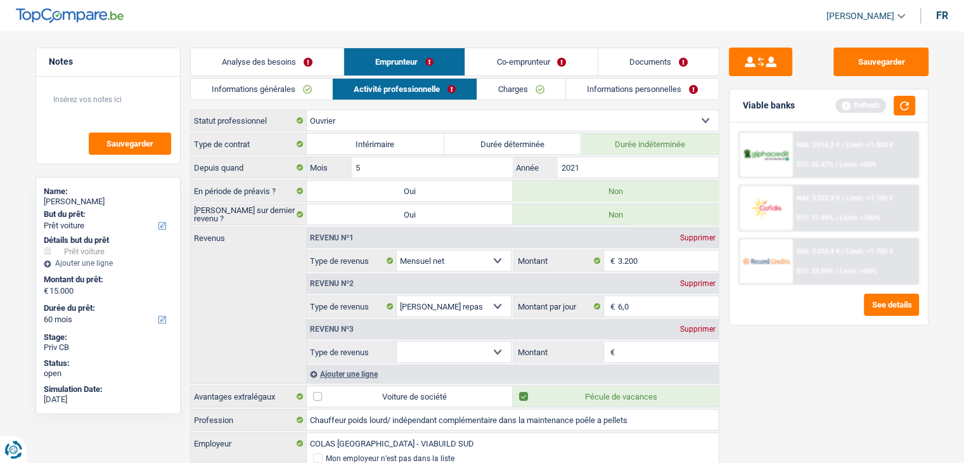
click at [440, 352] on select "Allocation d'handicap Allocations chômage Allocations familiales Chèques repas …" at bounding box center [454, 352] width 115 height 20
select select "parttimeSelfemployed"
click at [397, 342] on select "Allocation d'handicap Allocations chômage Allocations familiales Chèques repas …" at bounding box center [454, 352] width 115 height 20
click at [641, 349] on input "Montant" at bounding box center [668, 352] width 101 height 20
type input "800"
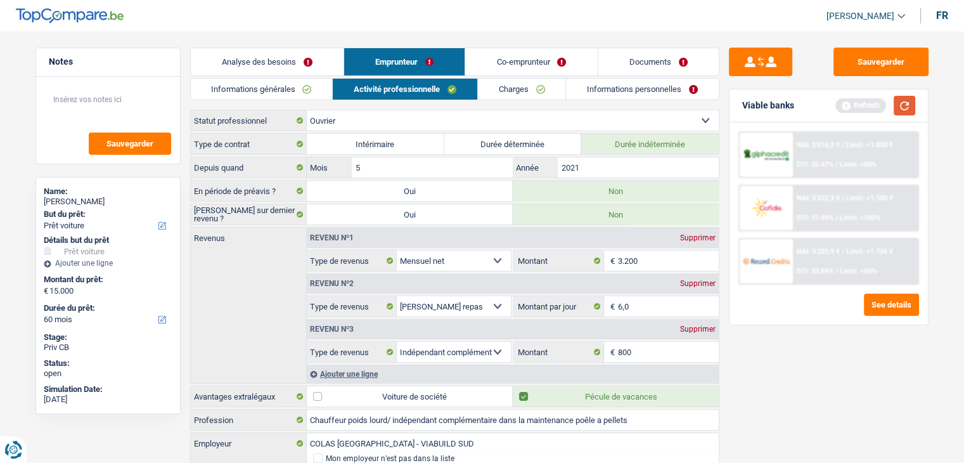
click at [900, 100] on button "button" at bounding box center [905, 106] width 22 height 20
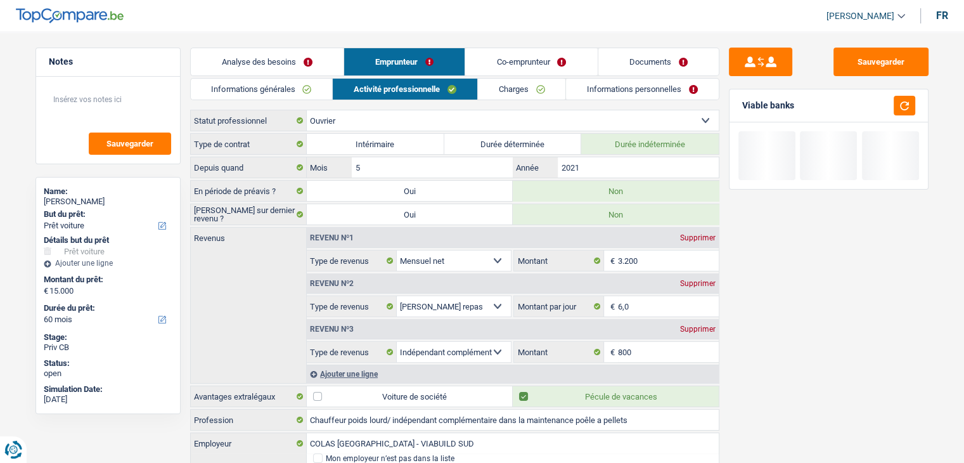
drag, startPoint x: 801, startPoint y: 106, endPoint x: 739, endPoint y: 108, distance: 61.5
click at [739, 108] on div "Viable banks" at bounding box center [829, 105] width 198 height 33
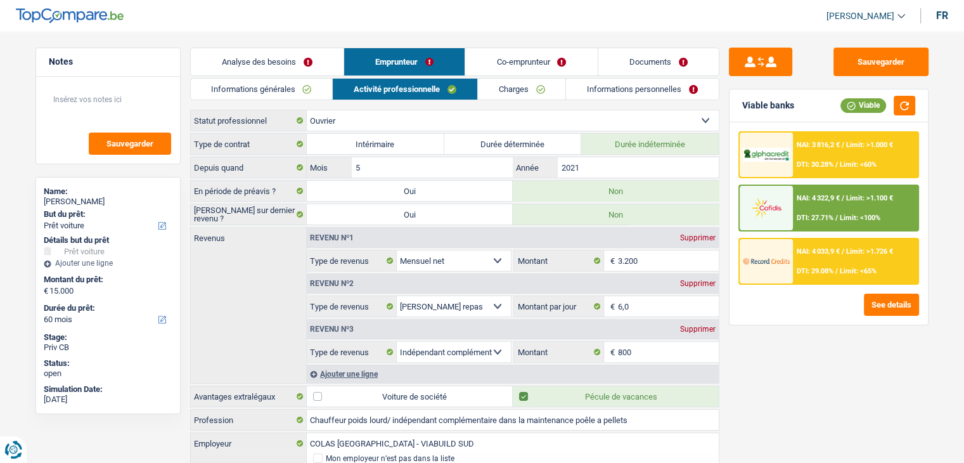
click at [803, 347] on div "Sauvegarder Viable banks Viable NAI: 3 816,2 € / Limit: >1.000 € DTI: 30.28% / …" at bounding box center [828, 244] width 219 height 392
click at [510, 89] on link "Charges" at bounding box center [522, 89] width 88 height 21
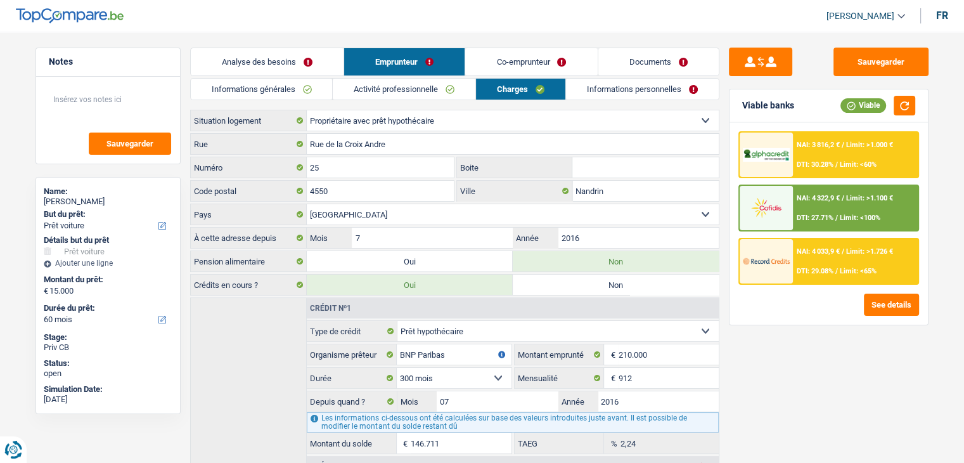
click at [724, 176] on div "Sauvegarder Viable banks Viable NAI: 3 816,2 € / Limit: >1.000 € DTI: 30.28% / …" at bounding box center [828, 244] width 219 height 392
click at [368, 236] on input "7" at bounding box center [432, 238] width 160 height 20
click at [835, 390] on div "Sauvegarder Viable banks Viable NAI: 3 816,2 € / Limit: >1.000 € DTI: 30.28% / …" at bounding box center [828, 244] width 219 height 392
click at [726, 265] on div "Sauvegarder Viable banks Viable NAI: 3 816,2 € / Limit: >1.000 € DTI: 30.28% / …" at bounding box center [828, 244] width 219 height 392
click at [598, 98] on link "Informations personnelles" at bounding box center [642, 89] width 153 height 21
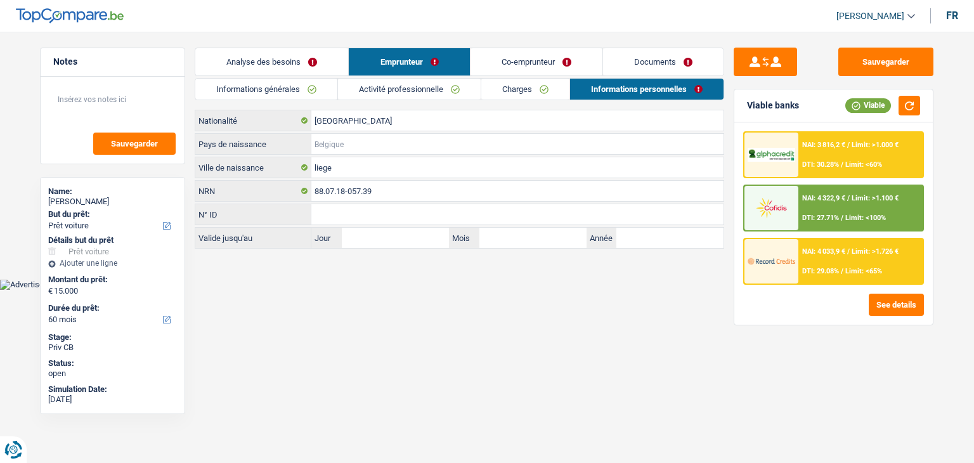
click at [330, 145] on input "Pays de naissance" at bounding box center [517, 144] width 412 height 20
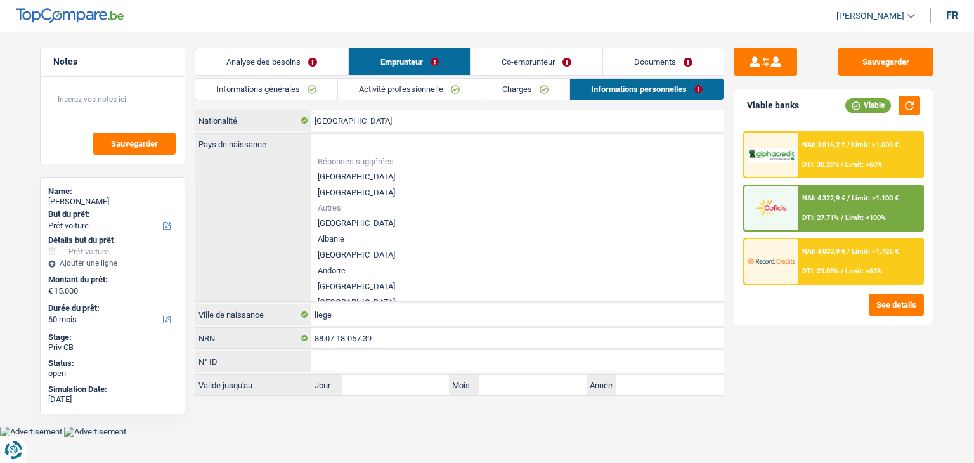
click at [342, 176] on li "[GEOGRAPHIC_DATA]" at bounding box center [517, 177] width 412 height 16
type input "[GEOGRAPHIC_DATA]"
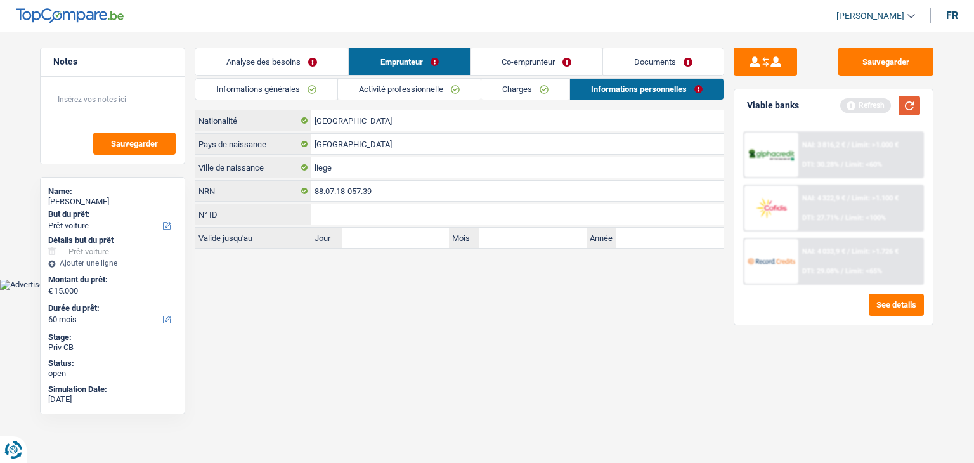
click at [911, 99] on button "button" at bounding box center [909, 106] width 22 height 20
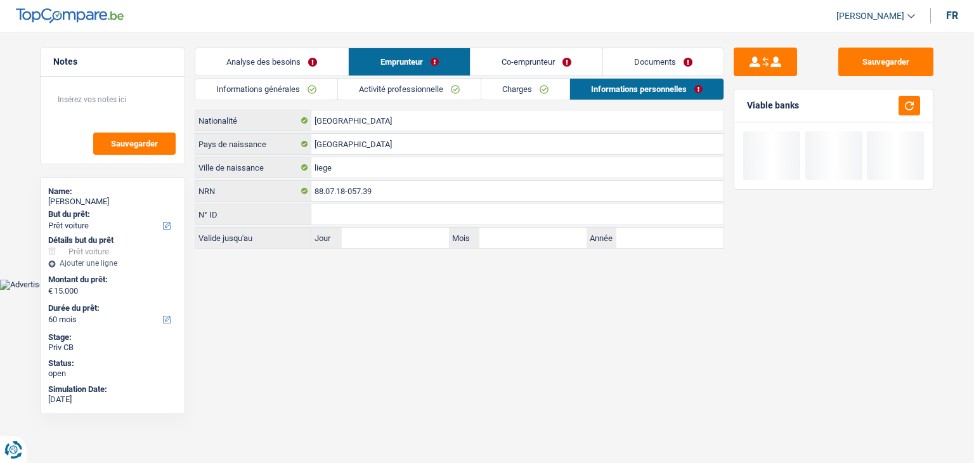
click at [528, 64] on link "Co-emprunteur" at bounding box center [536, 61] width 132 height 27
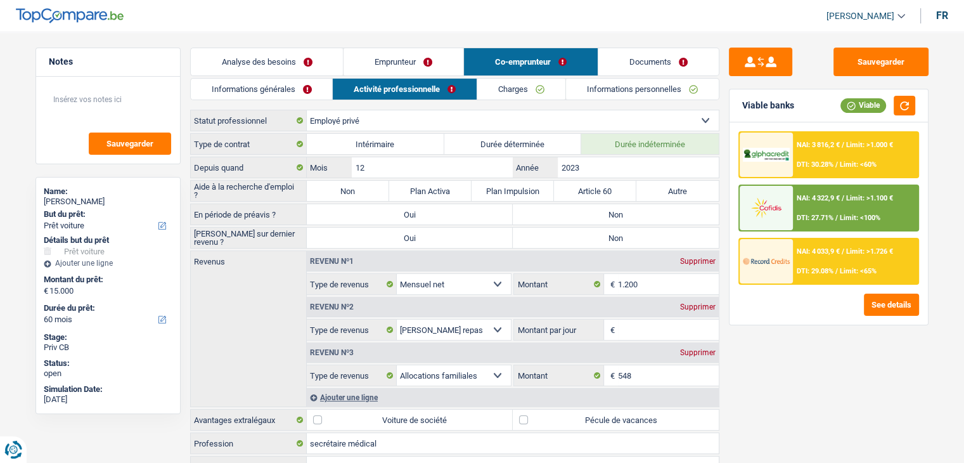
click at [279, 89] on link "Informations générales" at bounding box center [262, 89] width 142 height 21
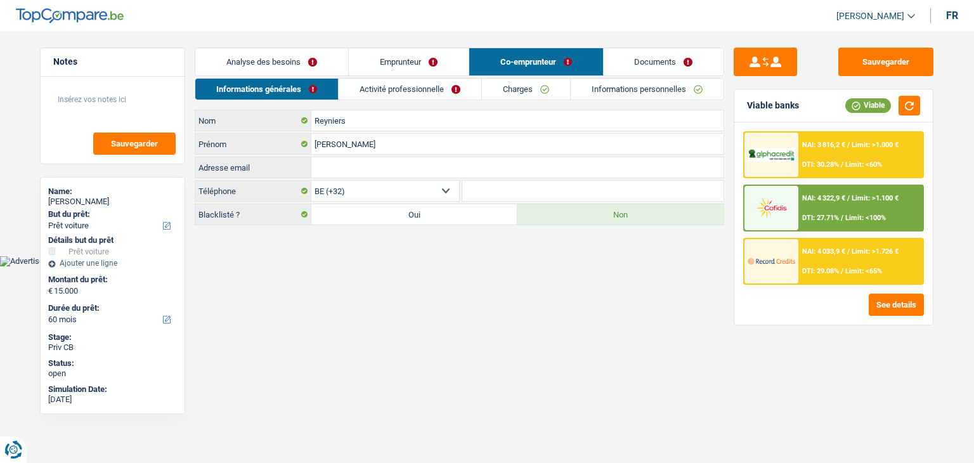
click at [403, 266] on html "Vous avez le contrôle de vos données Nous utilisons des cookies, tout comme nos…" at bounding box center [487, 133] width 974 height 266
click at [375, 82] on link "Activité professionnelle" at bounding box center [410, 89] width 143 height 21
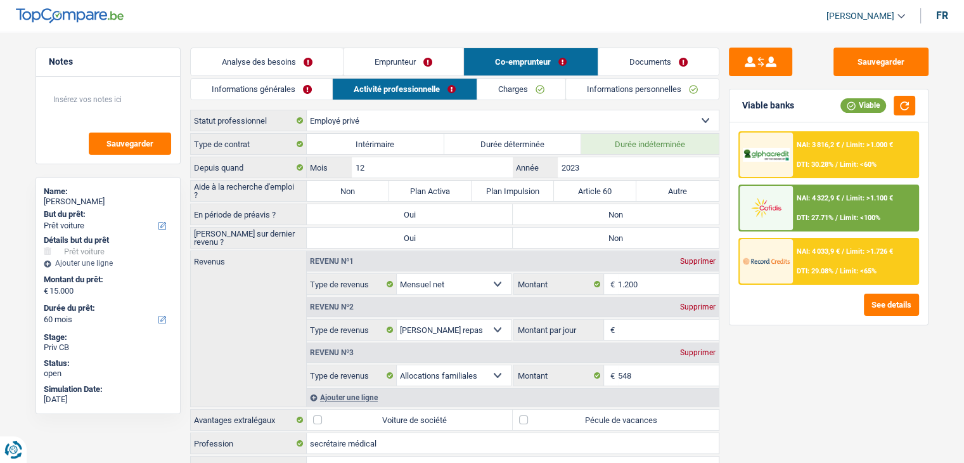
click at [769, 348] on div "Sauvegarder Viable banks Viable NAI: 3 816,2 € / Limit: >1.000 € DTI: 30.28% / …" at bounding box center [828, 244] width 219 height 392
click at [341, 190] on label "Non" at bounding box center [348, 191] width 82 height 20
click at [341, 190] on input "Non" at bounding box center [348, 191] width 82 height 20
radio input "true"
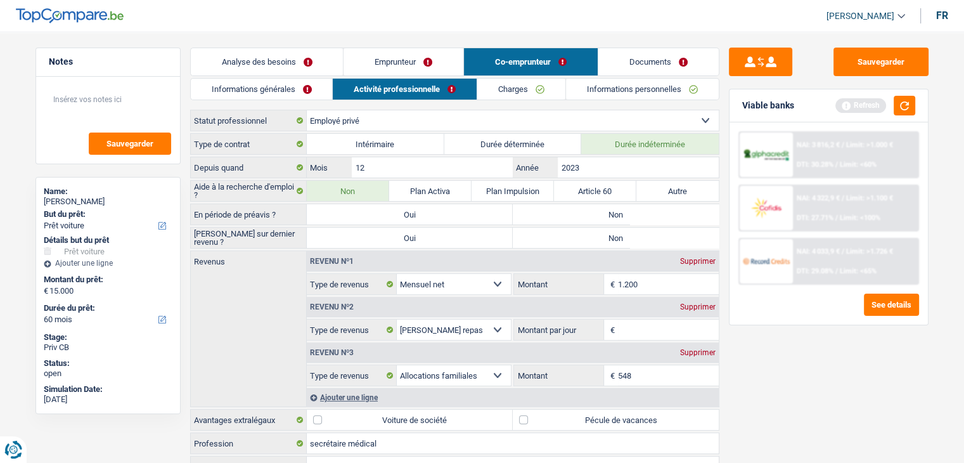
click at [619, 214] on label "Non" at bounding box center [616, 214] width 206 height 20
click at [619, 214] on input "Non" at bounding box center [616, 214] width 206 height 20
radio input "true"
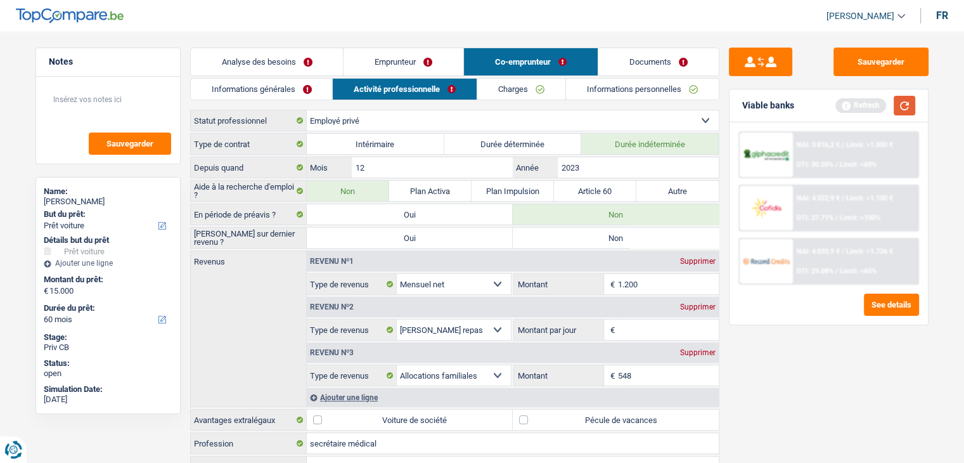
click at [905, 110] on button "button" at bounding box center [905, 106] width 22 height 20
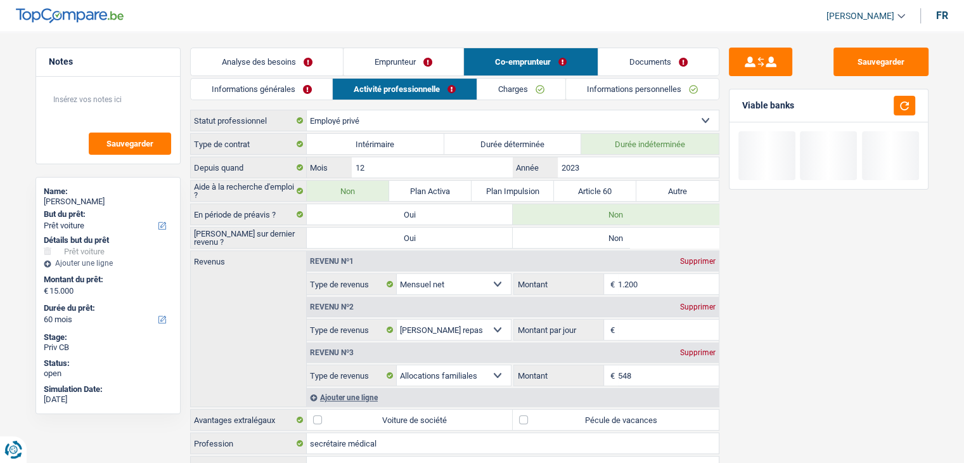
click at [615, 236] on label "Non" at bounding box center [616, 238] width 206 height 20
click at [615, 236] on input "Non" at bounding box center [616, 238] width 206 height 20
radio input "true"
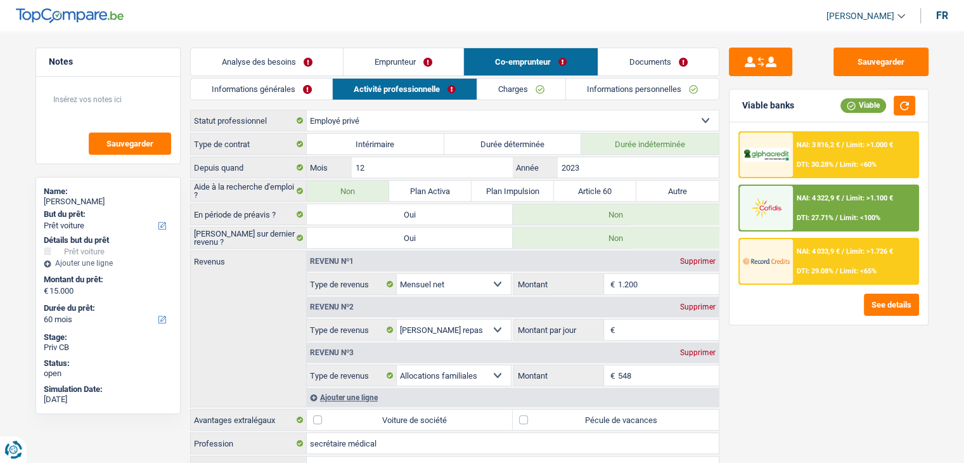
click at [667, 336] on input "Montant par jour" at bounding box center [668, 329] width 101 height 20
click at [730, 387] on div "Sauvegarder Viable banks Viable NAI: 3 816,2 € / Limit: >1.000 € DTI: 30.28% / …" at bounding box center [828, 244] width 219 height 392
click at [635, 327] on input "Montant par jour" at bounding box center [668, 329] width 101 height 20
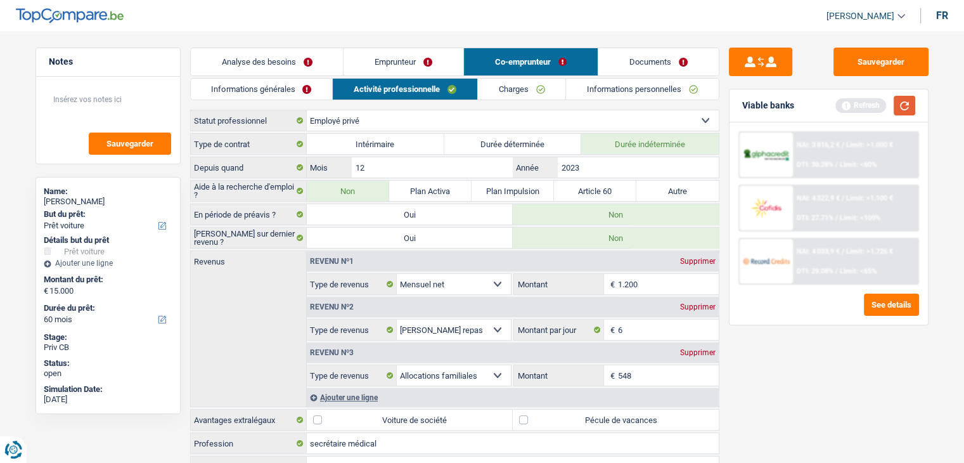
type input "6,0"
click at [900, 109] on button "button" at bounding box center [905, 106] width 22 height 20
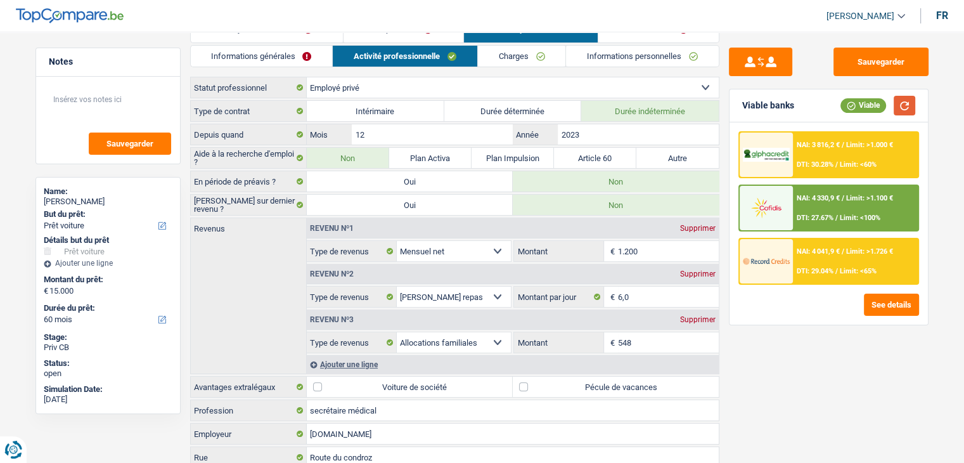
scroll to position [63, 0]
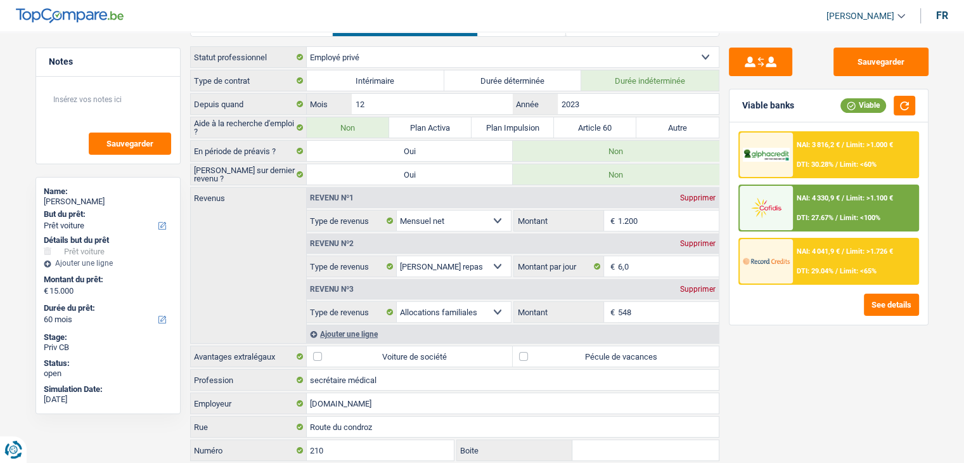
click at [585, 349] on label "Pécule de vacances" at bounding box center [616, 356] width 206 height 20
click at [585, 349] on input "Pécule de vacances" at bounding box center [616, 356] width 206 height 20
checkbox input "true"
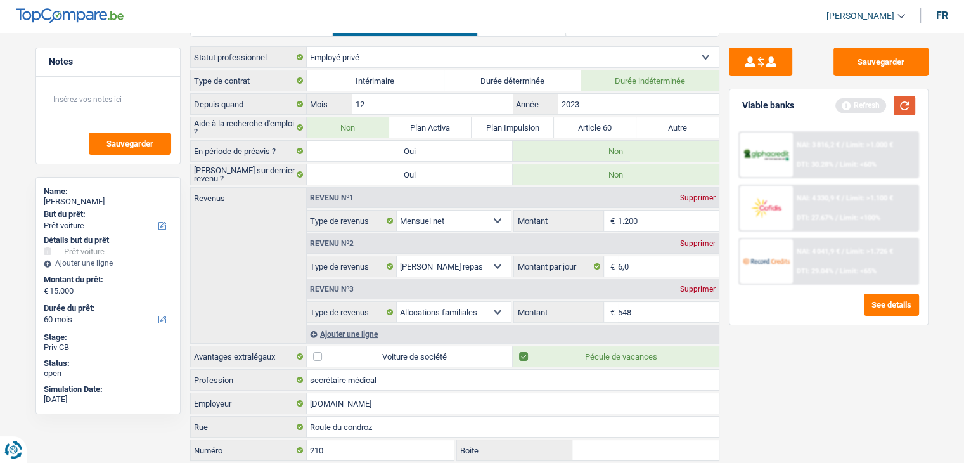
click at [915, 105] on div "Viable banks Refresh" at bounding box center [829, 105] width 198 height 33
drag, startPoint x: 913, startPoint y: 105, endPoint x: 888, endPoint y: 110, distance: 25.7
click at [913, 105] on button "button" at bounding box center [905, 106] width 22 height 20
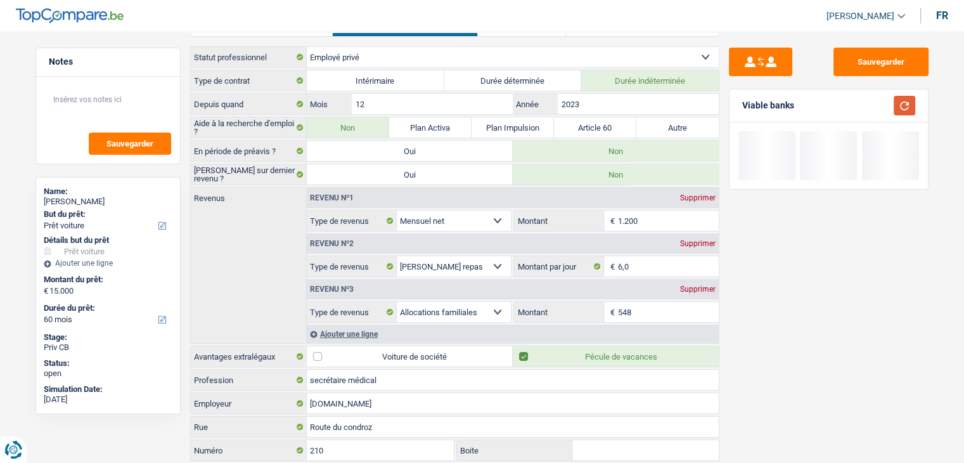
scroll to position [0, 0]
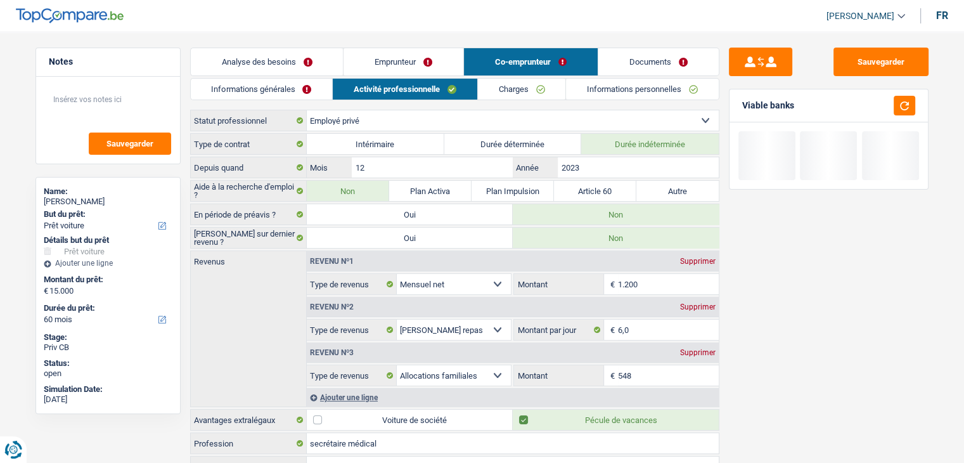
click at [532, 89] on link "Charges" at bounding box center [522, 89] width 88 height 21
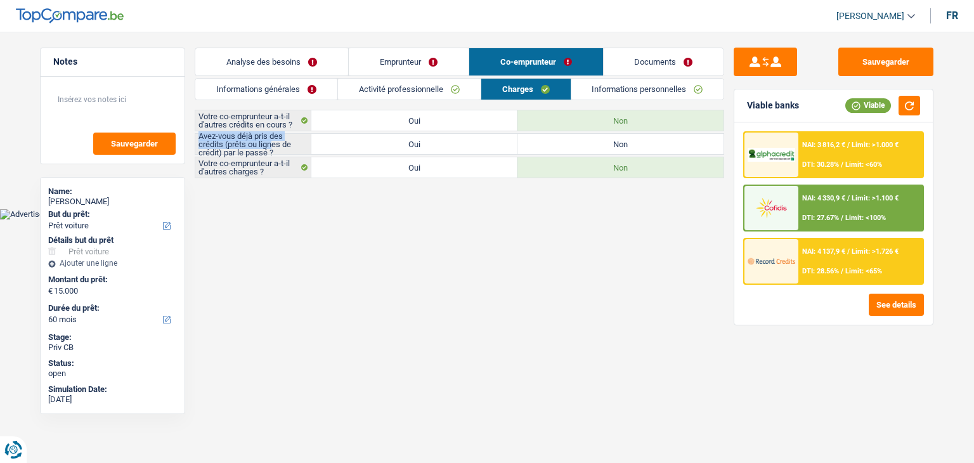
drag, startPoint x: 200, startPoint y: 135, endPoint x: 272, endPoint y: 141, distance: 71.9
click at [272, 141] on label "Avez-vous déjà pris des crédits (prêts ou lignes de crédit) par le passé ?" at bounding box center [253, 144] width 116 height 20
click at [415, 157] on label "Oui" at bounding box center [414, 167] width 206 height 20
click at [415, 157] on input "Oui" at bounding box center [414, 167] width 206 height 20
radio input "true"
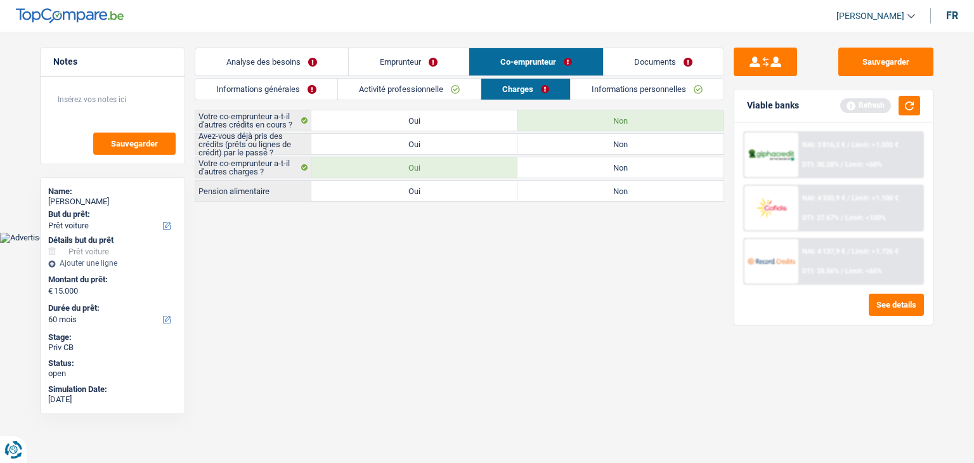
click at [410, 149] on label "Oui" at bounding box center [414, 144] width 206 height 20
click at [410, 149] on input "Oui" at bounding box center [414, 144] width 206 height 20
radio input "true"
click at [572, 168] on label "Non" at bounding box center [620, 167] width 206 height 20
click at [572, 168] on input "Non" at bounding box center [620, 167] width 206 height 20
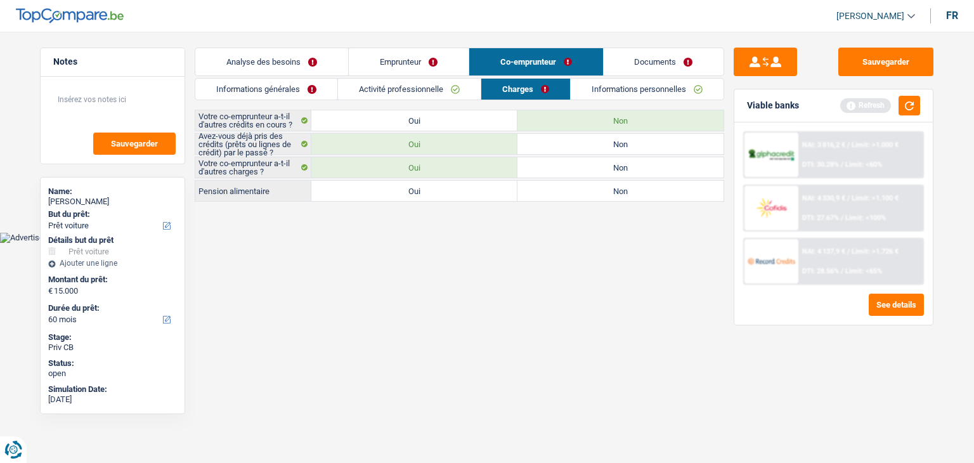
radio input "true"
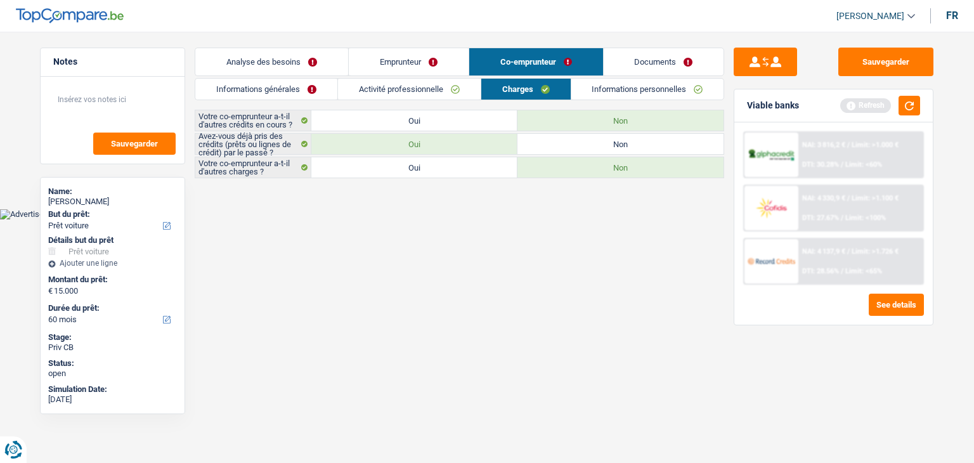
click at [636, 93] on link "Informations personnelles" at bounding box center [647, 89] width 153 height 21
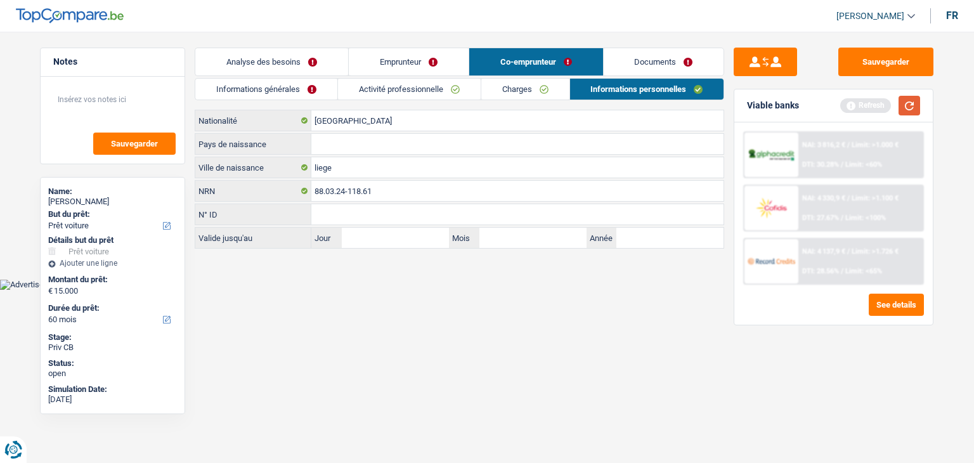
click at [905, 100] on button "button" at bounding box center [909, 106] width 22 height 20
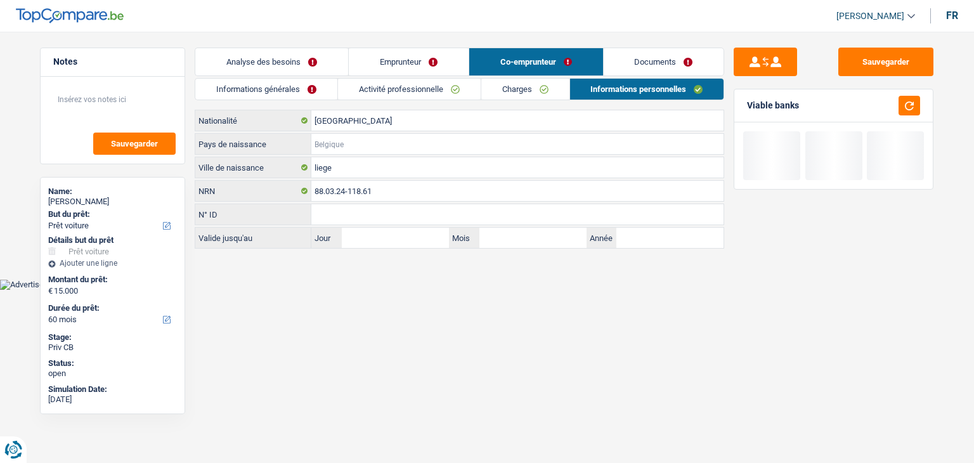
click at [335, 142] on input "Pays de naissance" at bounding box center [517, 144] width 412 height 20
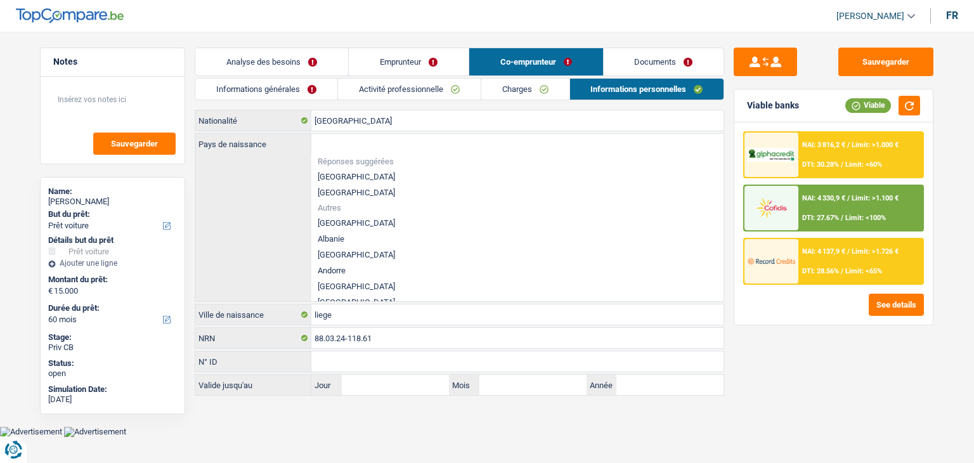
click at [340, 177] on li "[GEOGRAPHIC_DATA]" at bounding box center [517, 177] width 412 height 16
type input "[GEOGRAPHIC_DATA]"
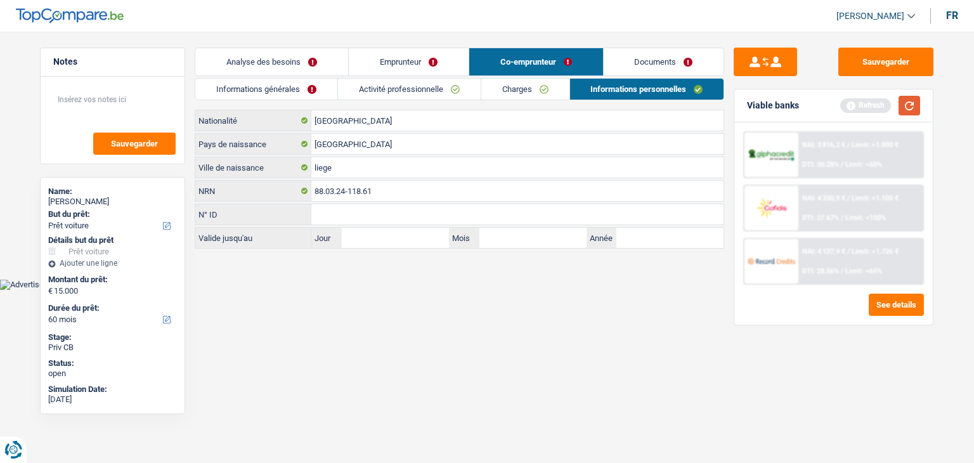
click at [903, 100] on button "button" at bounding box center [909, 106] width 22 height 20
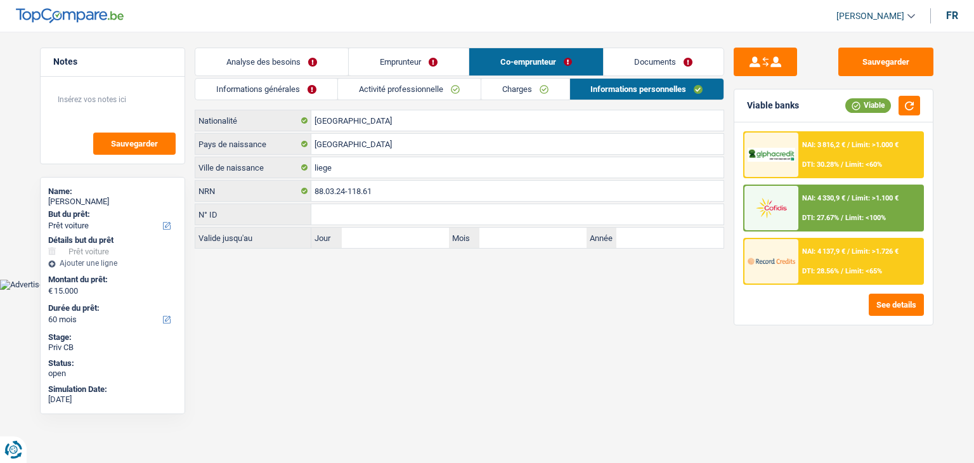
click at [534, 87] on link "Charges" at bounding box center [525, 89] width 88 height 21
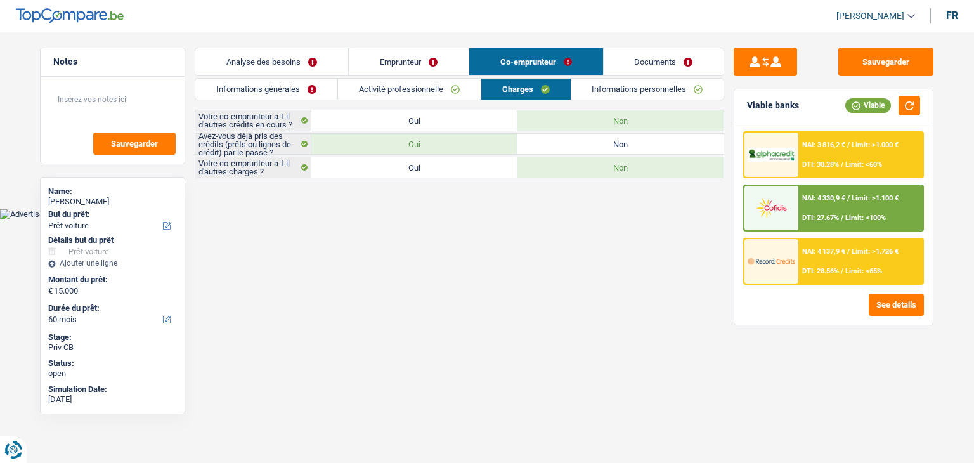
click at [662, 49] on link "Documents" at bounding box center [663, 61] width 120 height 27
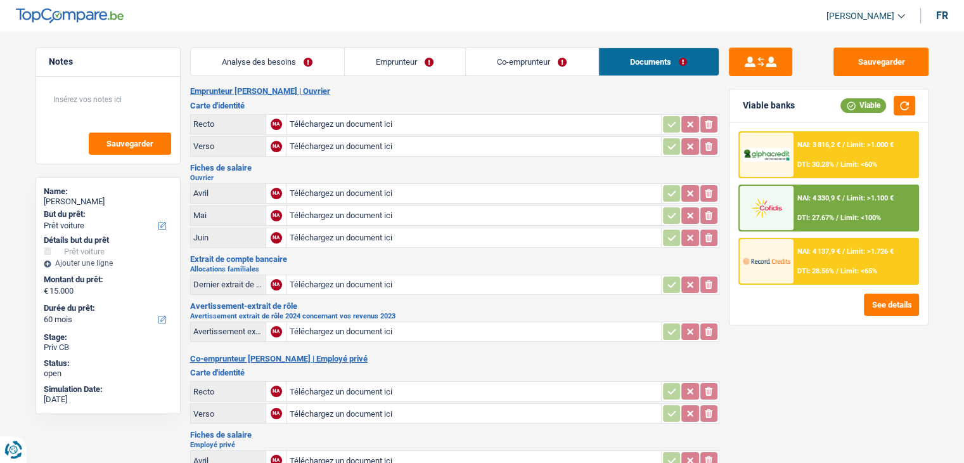
click at [500, 56] on link "Co-emprunteur" at bounding box center [532, 61] width 132 height 27
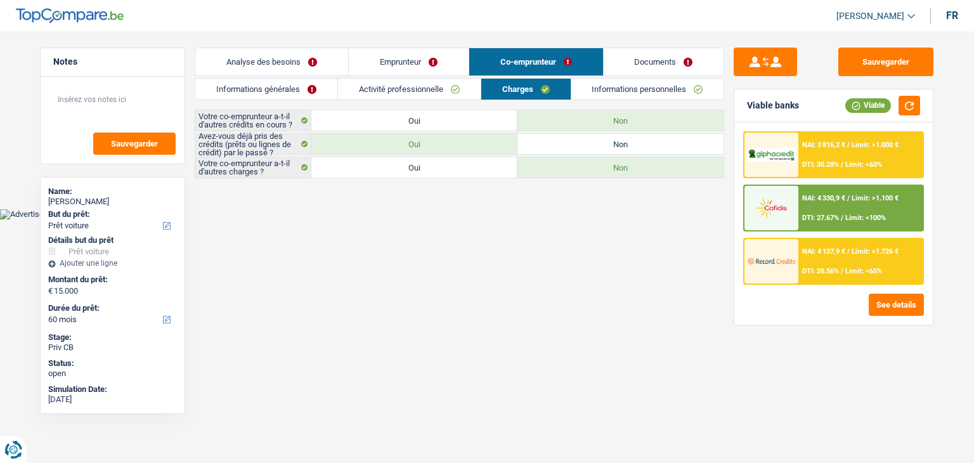
click at [403, 57] on link "Emprunteur" at bounding box center [409, 61] width 120 height 27
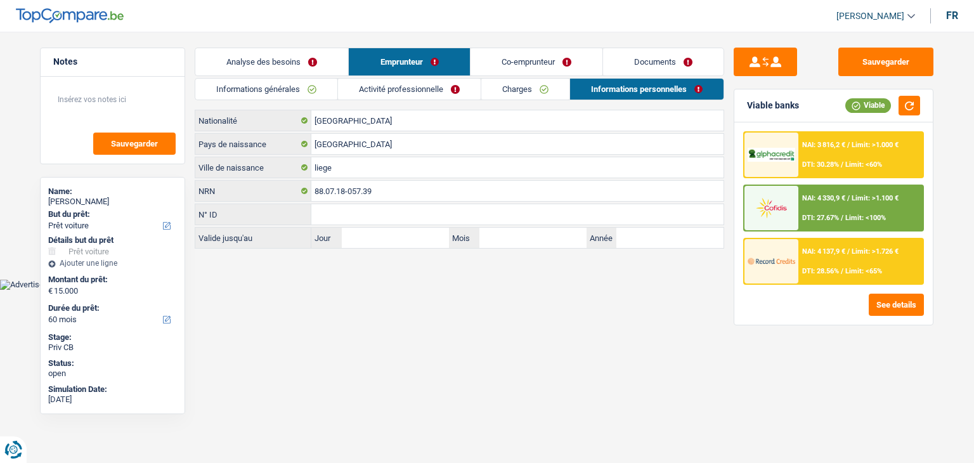
click at [307, 61] on link "Analyse des besoins" at bounding box center [271, 61] width 153 height 27
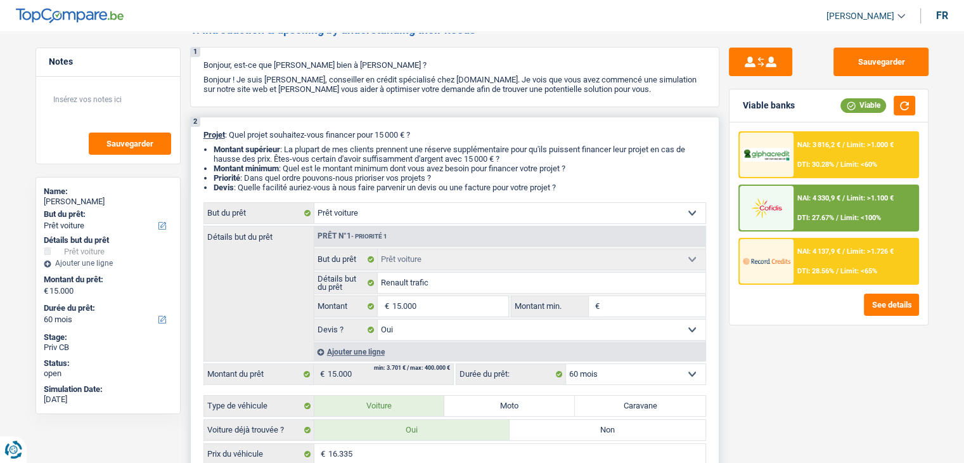
scroll to position [127, 0]
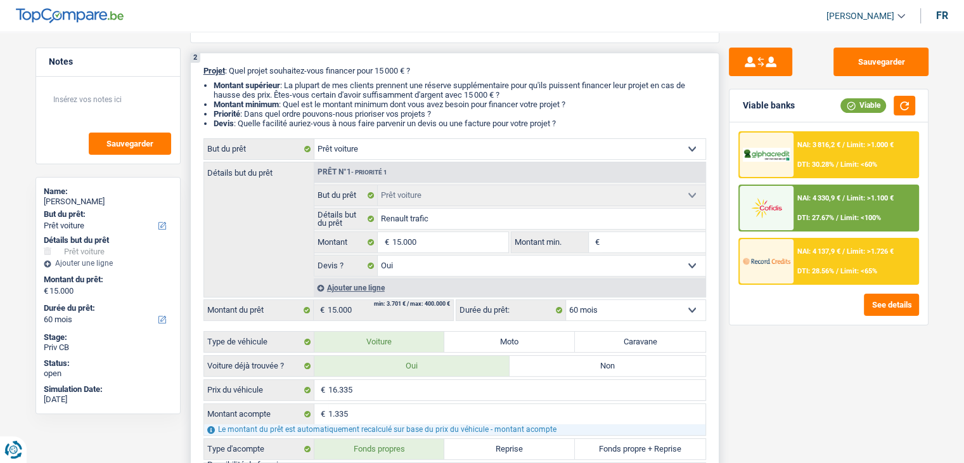
click at [639, 242] on input "Montant min." at bounding box center [654, 242] width 103 height 20
type input "1"
type input "15"
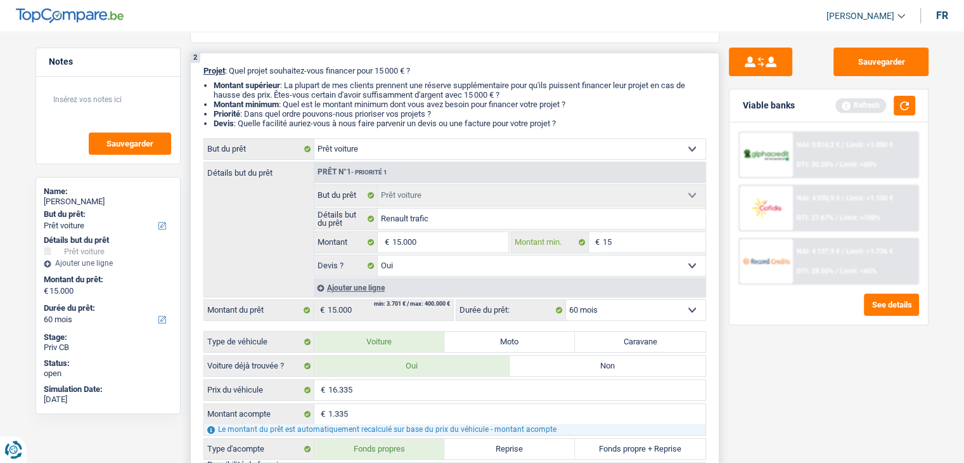
type input "150"
type input "1.500"
type input "15.000"
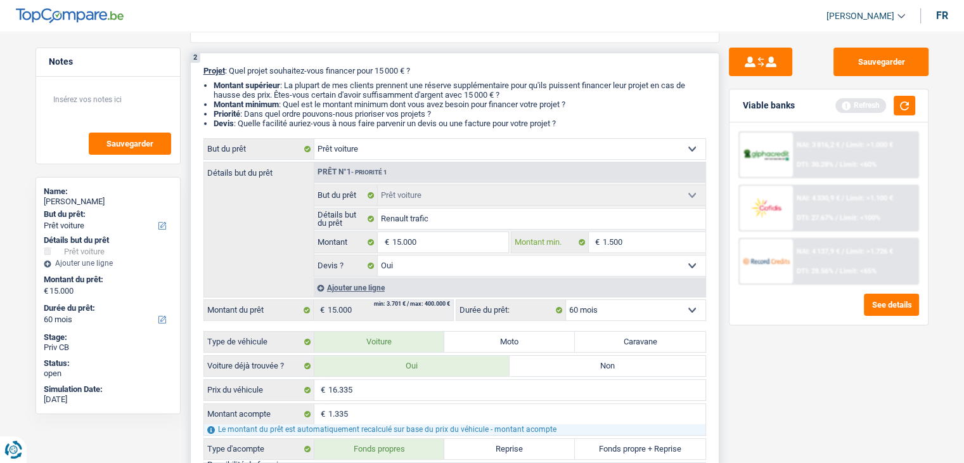
type input "15.000"
click at [903, 108] on button "button" at bounding box center [905, 106] width 22 height 20
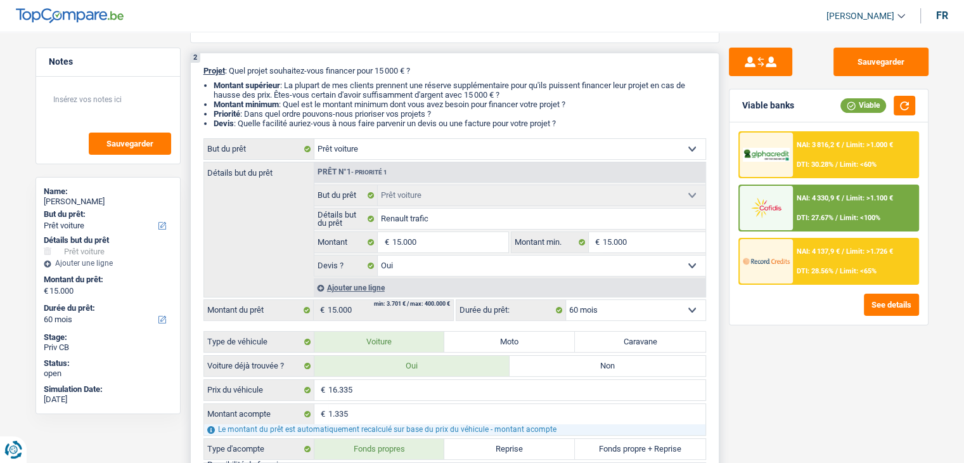
drag, startPoint x: 567, startPoint y: 122, endPoint x: 200, endPoint y: 72, distance: 370.5
click at [200, 72] on div "2 Projet : Quel projet souhaitez-vous financer pour 15 000 € ? Montant supérieu…" at bounding box center [454, 311] width 529 height 517
click at [573, 110] on li "Priorité : Dans quel ordre pouvons-nous prioriser vos projets ?" at bounding box center [460, 114] width 493 height 10
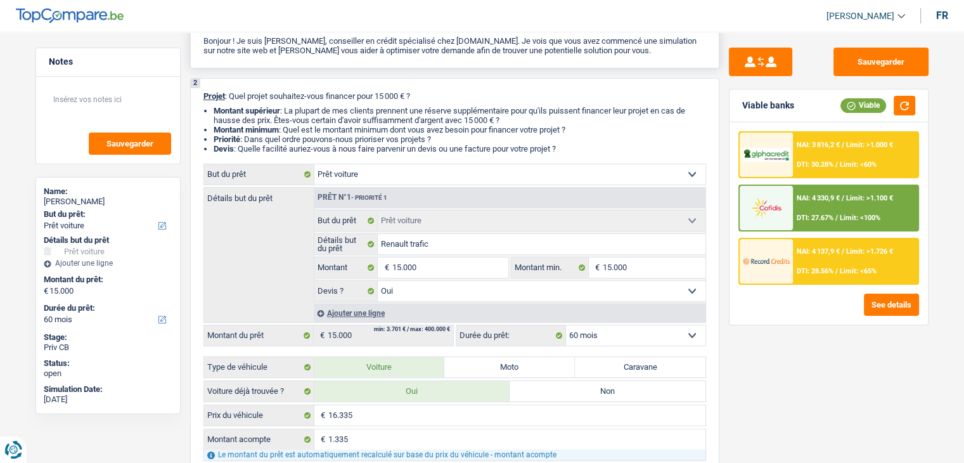
scroll to position [0, 0]
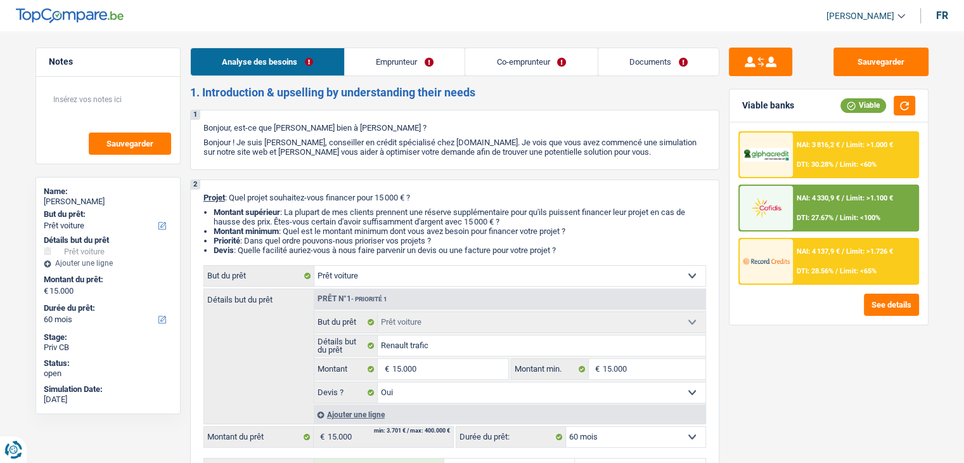
click at [619, 57] on link "Documents" at bounding box center [658, 61] width 120 height 27
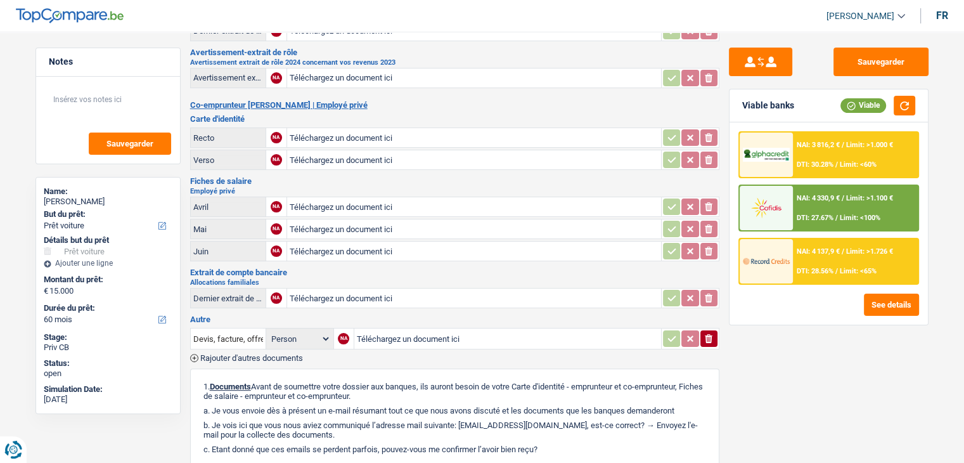
scroll to position [317, 0]
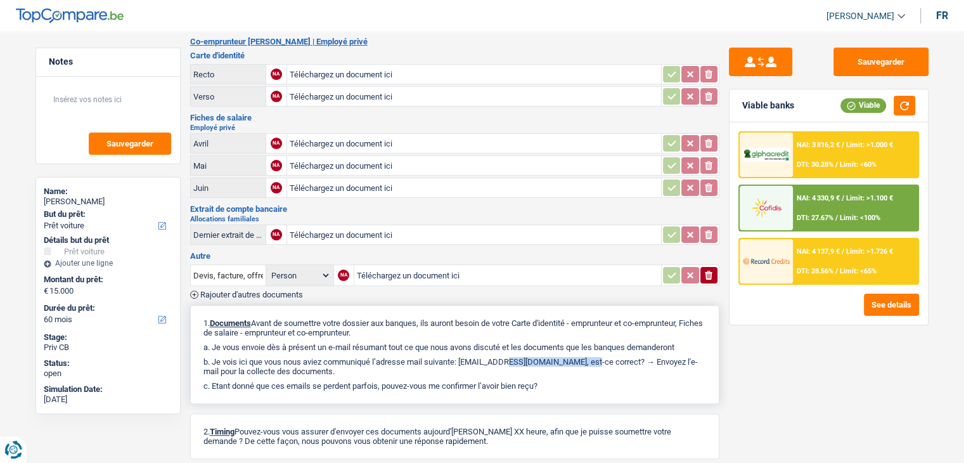
drag, startPoint x: 459, startPoint y: 348, endPoint x: 541, endPoint y: 352, distance: 82.5
click at [541, 357] on p "b. Je vois ici que vous nous aviez communiqué l’adresse mail suivante: [EMAIL_…" at bounding box center [454, 366] width 503 height 19
click at [543, 360] on p "b. Je vois ici que vous nous aviez communiqué l’adresse mail suivante: [EMAIL_…" at bounding box center [454, 366] width 503 height 19
drag, startPoint x: 541, startPoint y: 345, endPoint x: 465, endPoint y: 349, distance: 76.2
click at [465, 357] on p "b. Je vois ici que vous nous aviez communiqué l’adresse mail suivante: [EMAIL_…" at bounding box center [454, 366] width 503 height 19
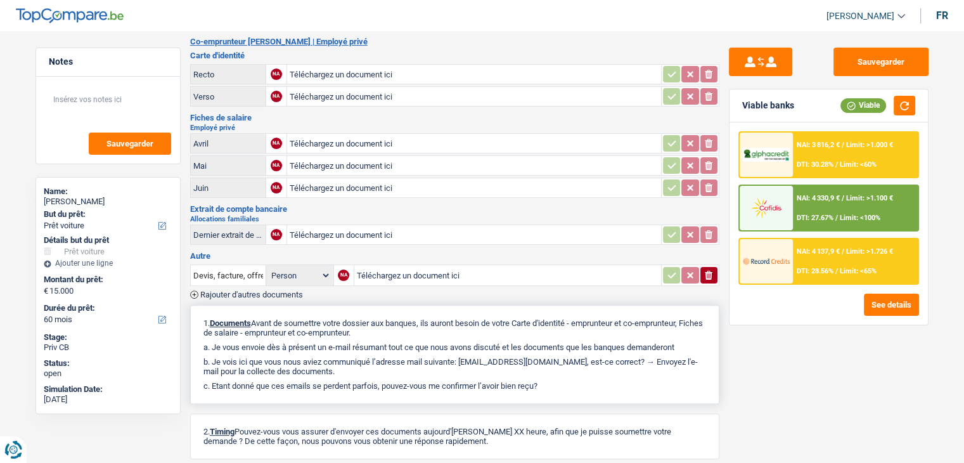
click at [437, 366] on div "1. Documents Avant de soumettre votre dossier aux banques, ils auront besoin de…" at bounding box center [454, 354] width 529 height 99
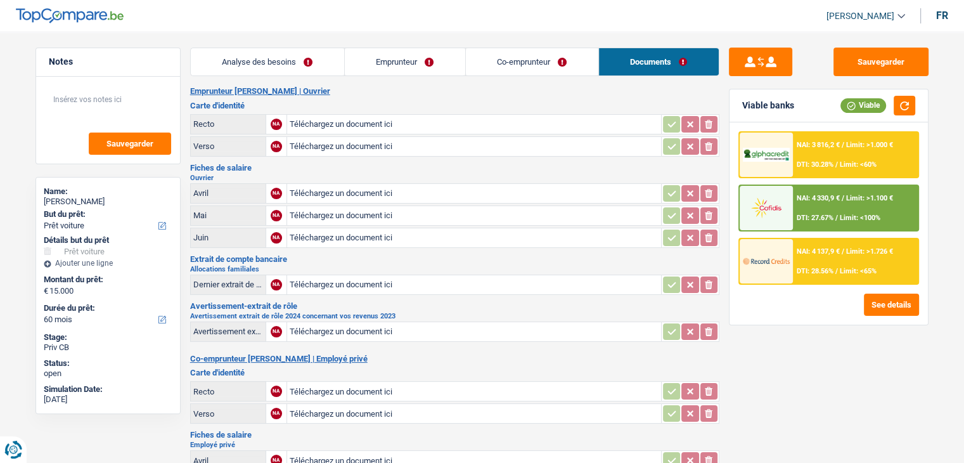
drag, startPoint x: 217, startPoint y: 171, endPoint x: 191, endPoint y: 164, distance: 26.9
click at [191, 164] on div "Fiches de salaire [GEOGRAPHIC_DATA] [PERSON_NAME] NA Téléchargez un document ic…" at bounding box center [454, 207] width 529 height 86
click at [191, 164] on h3 "Fiches de salaire" at bounding box center [454, 168] width 529 height 8
drag, startPoint x: 190, startPoint y: 163, endPoint x: 221, endPoint y: 172, distance: 31.9
click at [221, 172] on div "Fiches de salaire [GEOGRAPHIC_DATA] [PERSON_NAME] NA Téléchargez un document ic…" at bounding box center [454, 207] width 529 height 86
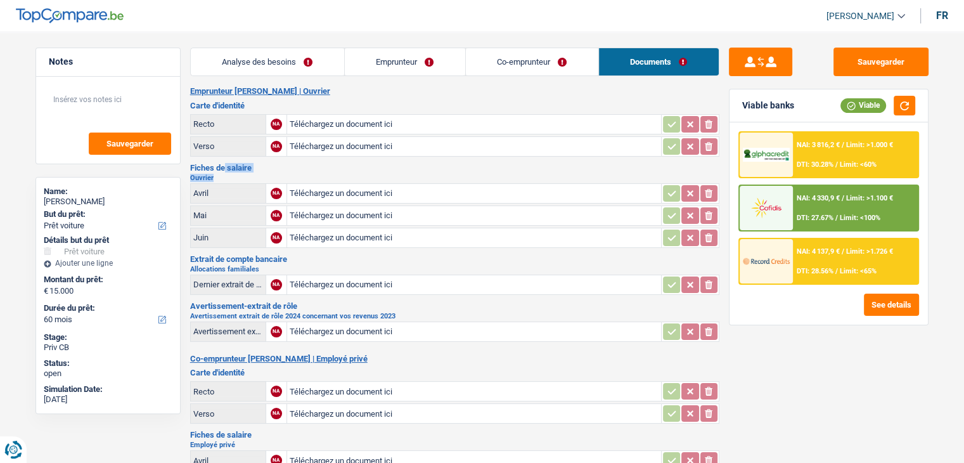
click at [218, 174] on h2 "Ouvrier" at bounding box center [454, 177] width 529 height 7
drag, startPoint x: 216, startPoint y: 174, endPoint x: 195, endPoint y: 169, distance: 21.5
click at [195, 169] on div "Fiches de salaire [GEOGRAPHIC_DATA] [PERSON_NAME] NA Téléchargez un document ic…" at bounding box center [454, 207] width 529 height 86
click at [221, 178] on h2 "Ouvrier" at bounding box center [454, 177] width 529 height 7
drag, startPoint x: 218, startPoint y: 177, endPoint x: 185, endPoint y: 167, distance: 34.5
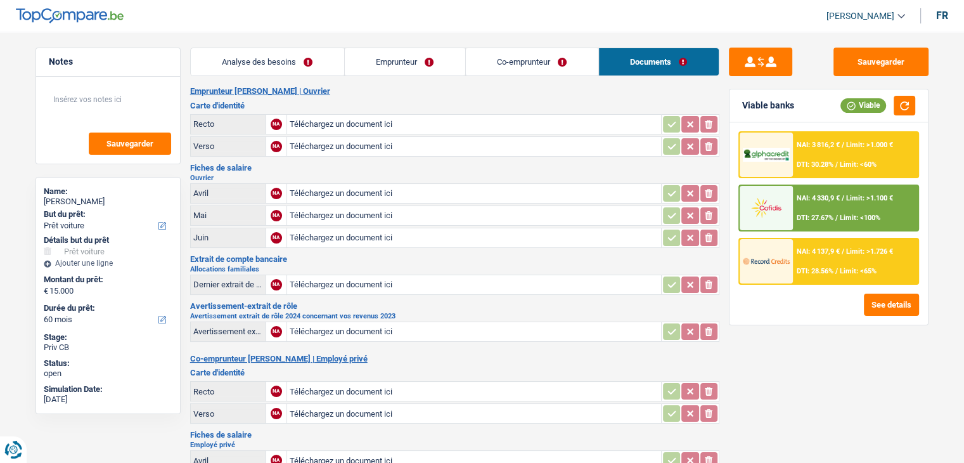
click at [185, 167] on div "Notes Sauvegarder Name: [PERSON_NAME] But du prêt: Confort maison: meubles, tex…" at bounding box center [482, 456] width 913 height 816
click at [229, 174] on h2 "Ouvrier" at bounding box center [454, 177] width 529 height 7
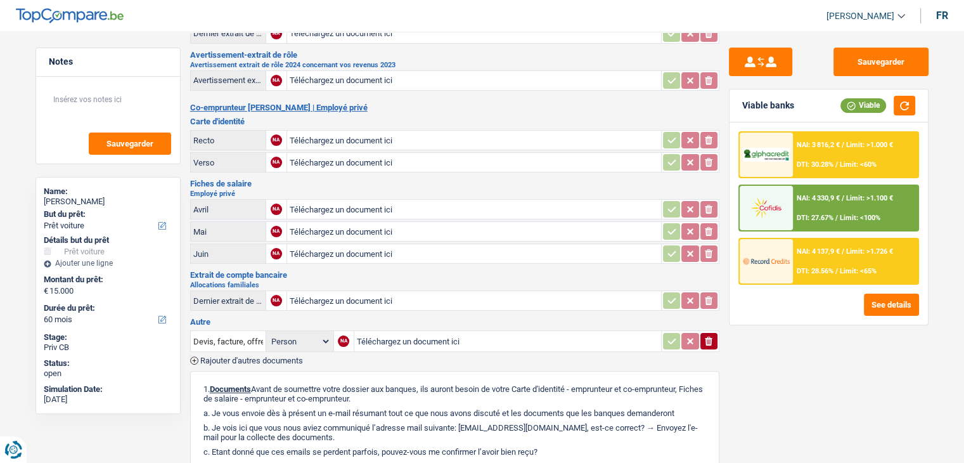
scroll to position [254, 0]
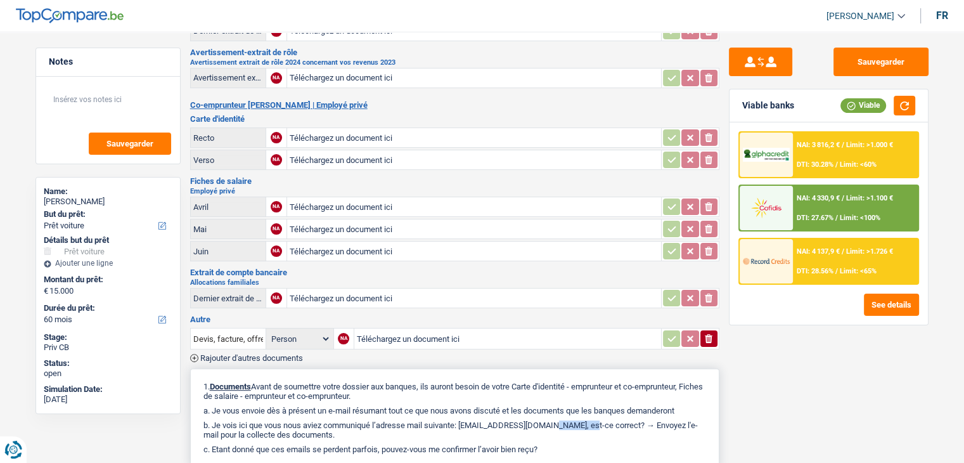
drag, startPoint x: 538, startPoint y: 413, endPoint x: 493, endPoint y: 414, distance: 44.4
click at [493, 420] on p "b. Je vois ici que vous nous aviez communiqué l’adresse mail suivante: [EMAIL_…" at bounding box center [454, 429] width 503 height 19
click at [102, 101] on textarea at bounding box center [108, 105] width 126 height 38
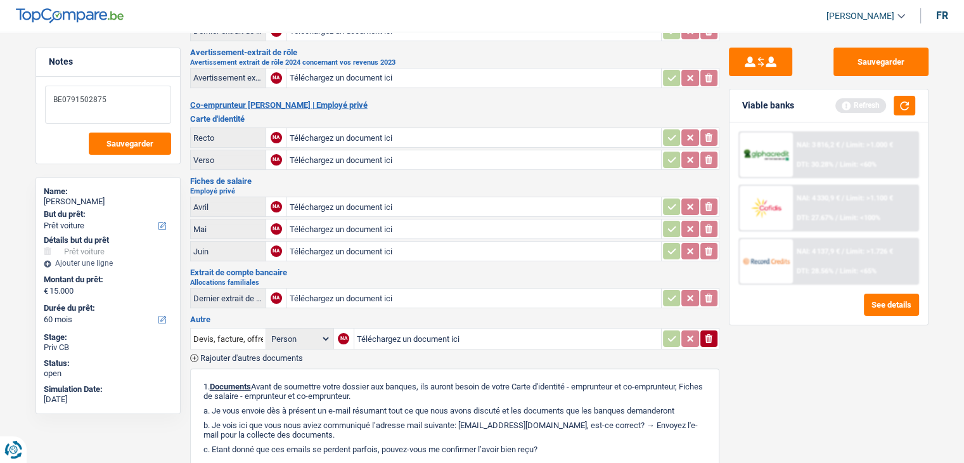
drag, startPoint x: 112, startPoint y: 99, endPoint x: 38, endPoint y: 97, distance: 74.2
click at [38, 97] on div "BE0791502875 Sauvegarder" at bounding box center [108, 120] width 144 height 87
click at [139, 100] on textarea "BE0791502875" at bounding box center [108, 105] width 126 height 38
click at [419, 115] on h3 "Carte d'identité" at bounding box center [454, 119] width 529 height 8
click at [903, 100] on button "button" at bounding box center [905, 106] width 22 height 20
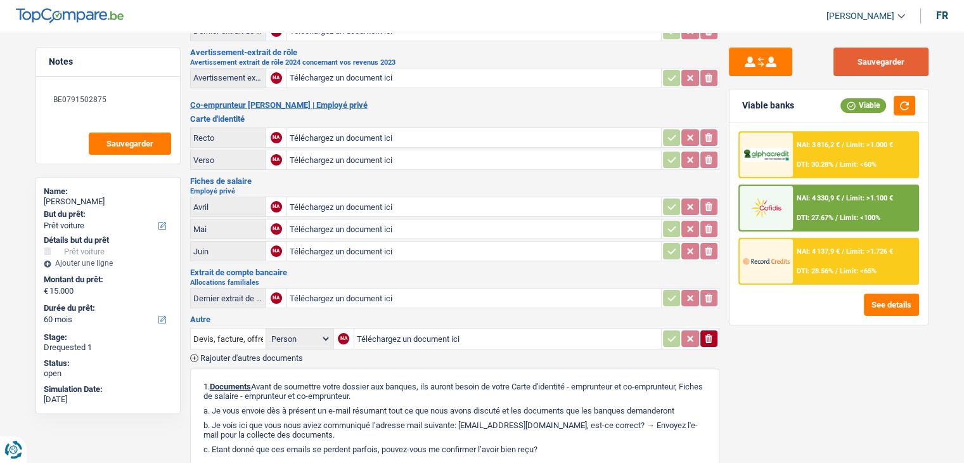
click at [877, 56] on button "Sauvegarder" at bounding box center [881, 62] width 95 height 29
click at [882, 60] on button "Sauvegarder" at bounding box center [881, 62] width 95 height 29
click at [148, 101] on textarea "BE0791502875" at bounding box center [108, 105] width 126 height 38
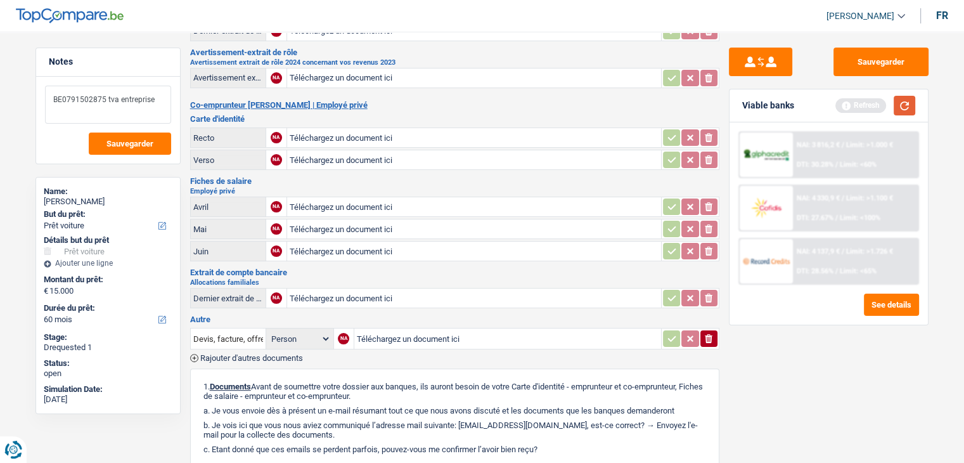
type textarea "BE0791502875 tva entreprise"
click at [908, 103] on button "button" at bounding box center [905, 106] width 22 height 20
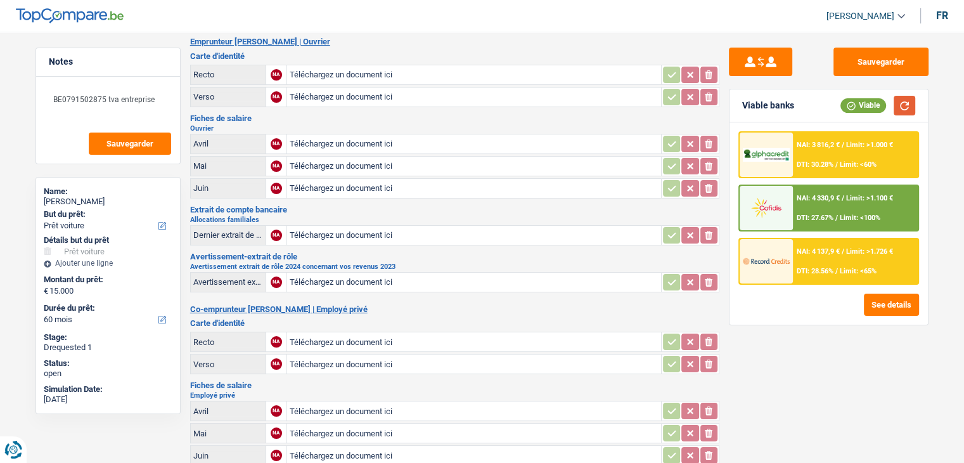
scroll to position [0, 0]
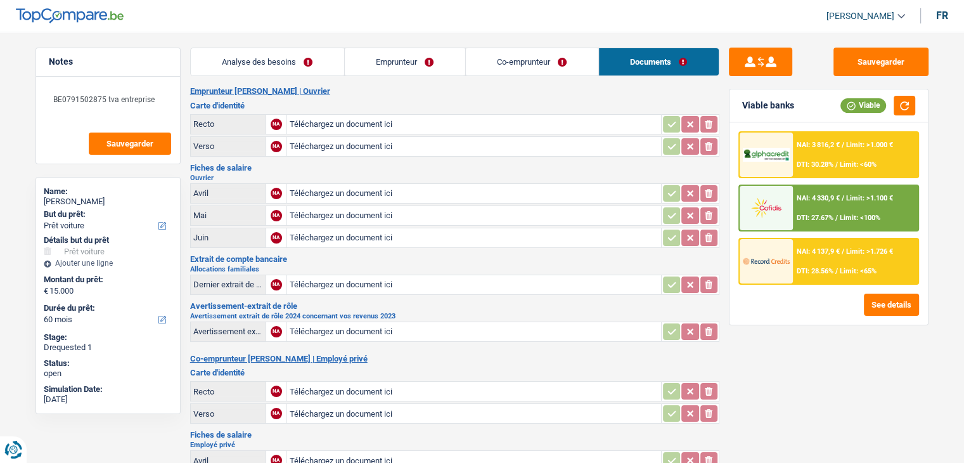
click at [274, 68] on link "Analyse des besoins" at bounding box center [267, 61] width 153 height 27
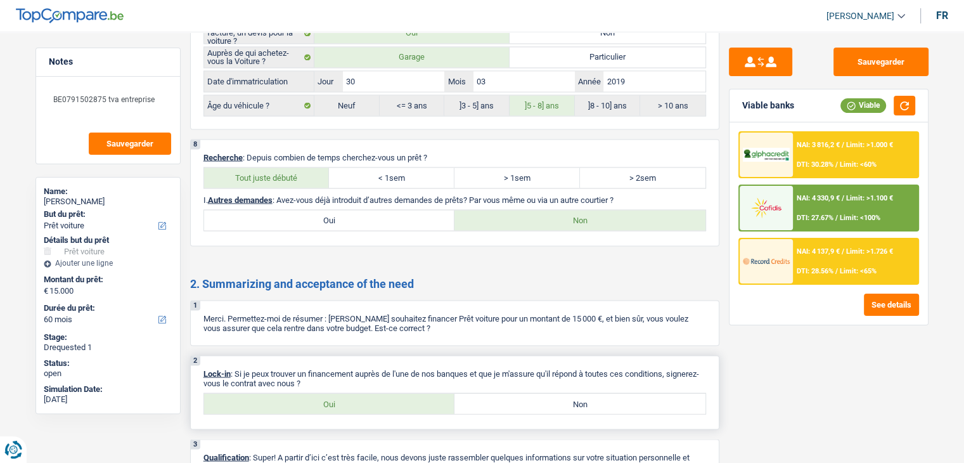
scroll to position [2406, 0]
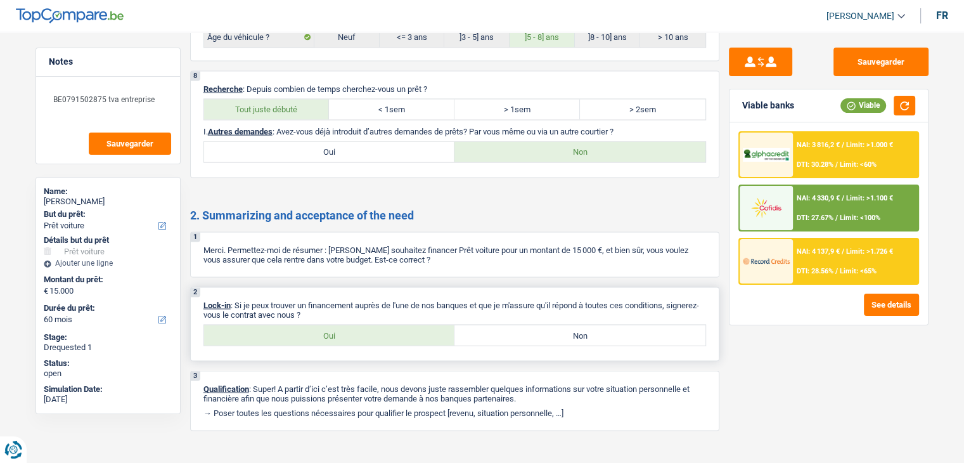
drag, startPoint x: 239, startPoint y: 290, endPoint x: 387, endPoint y: 295, distance: 147.8
click at [387, 300] on p "Lock-in : Si je peux trouver un financement auprès de l'une de nos banques et q…" at bounding box center [454, 309] width 503 height 19
drag, startPoint x: 238, startPoint y: 287, endPoint x: 358, endPoint y: 299, distance: 119.8
click at [358, 300] on p "Lock-in : Si je peux trouver un financement auprès de l'une de nos banques et q…" at bounding box center [454, 309] width 503 height 19
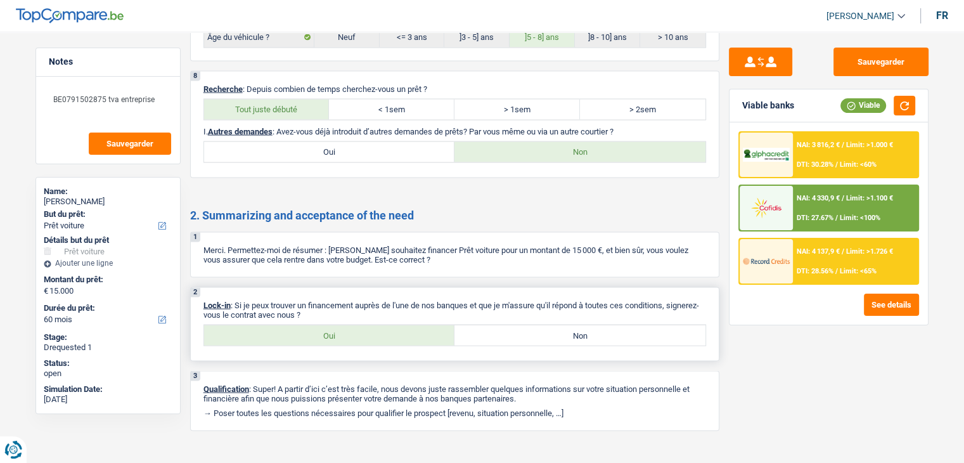
click at [358, 300] on p "Lock-in : Si je peux trouver un financement auprès de l'une de nos banques et q…" at bounding box center [454, 309] width 503 height 19
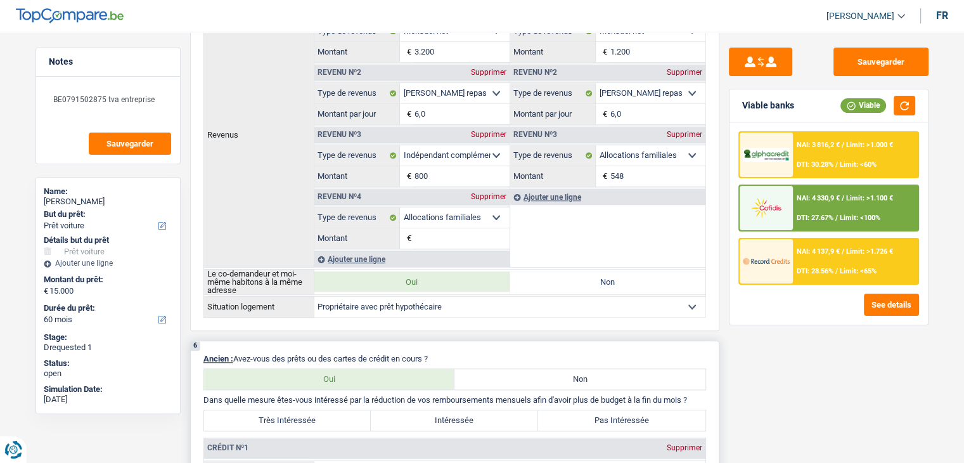
scroll to position [631, 0]
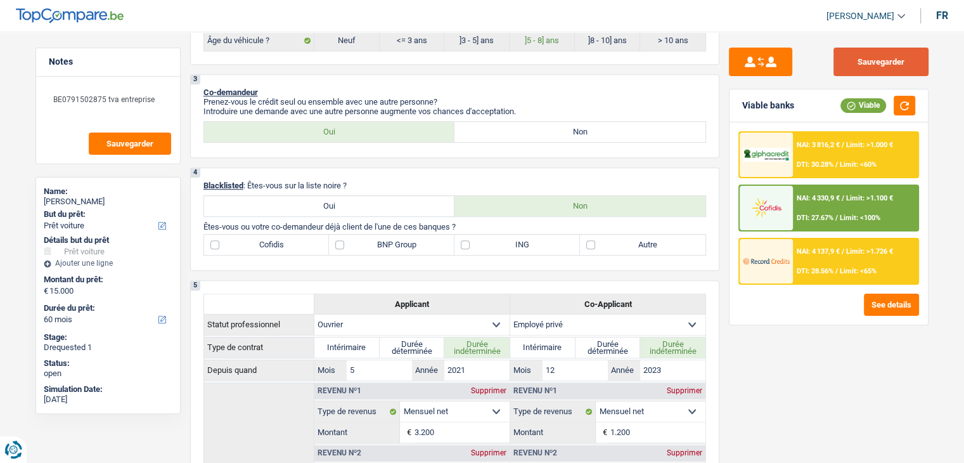
click at [872, 69] on button "Sauvegarder" at bounding box center [881, 62] width 95 height 29
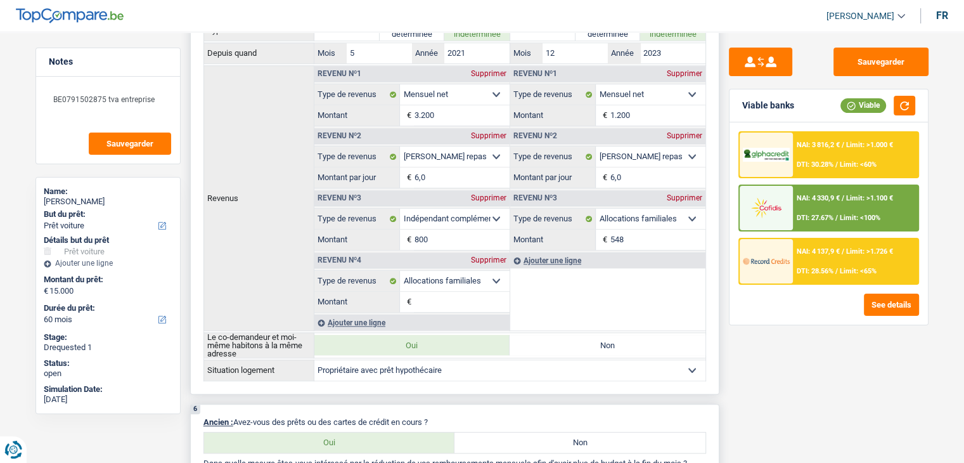
scroll to position [758, 0]
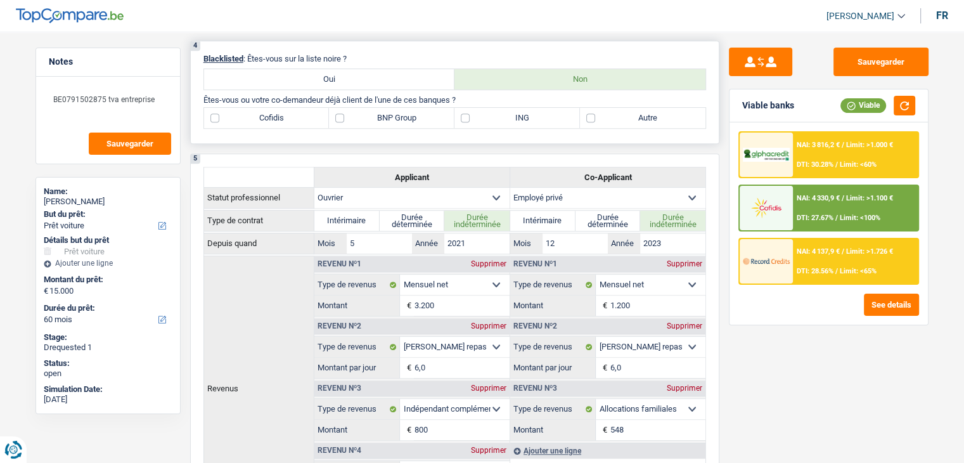
click at [375, 118] on label "BNP Group" at bounding box center [392, 118] width 126 height 20
click at [375, 118] on input "BNP Group" at bounding box center [392, 118] width 126 height 20
checkbox input "true"
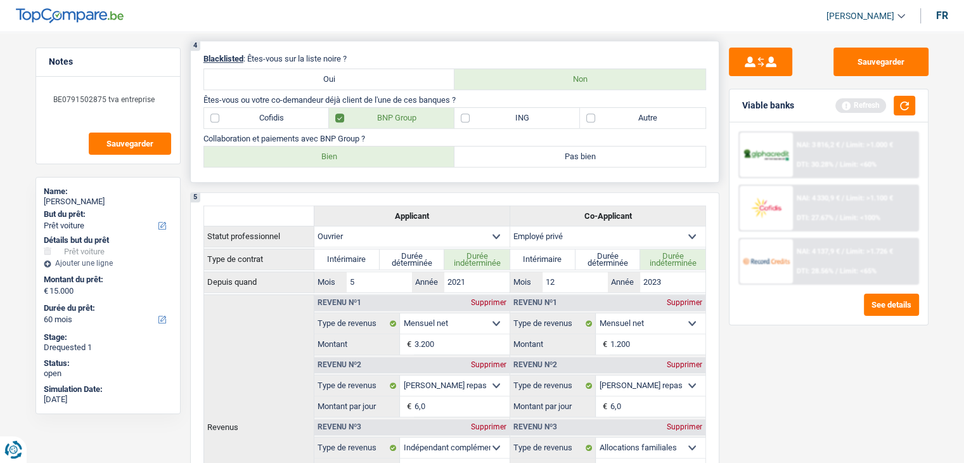
click at [366, 150] on label "Bien" at bounding box center [329, 156] width 251 height 20
click at [366, 150] on input "Bien" at bounding box center [329, 156] width 251 height 20
radio input "true"
click at [895, 105] on button "button" at bounding box center [905, 106] width 22 height 20
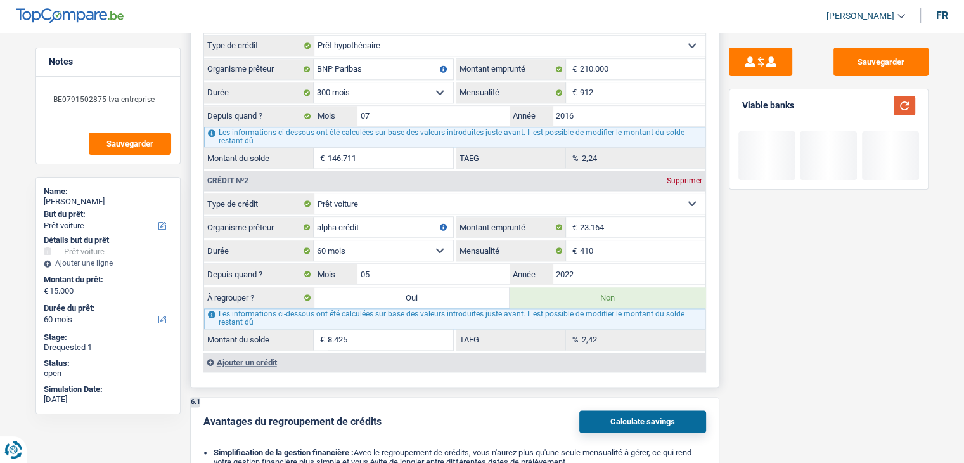
scroll to position [1709, 0]
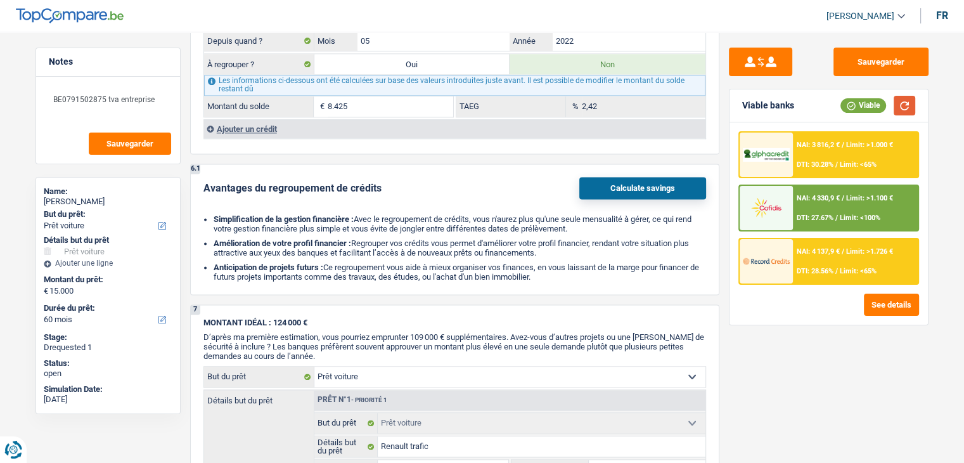
click at [900, 106] on button "button" at bounding box center [905, 106] width 22 height 20
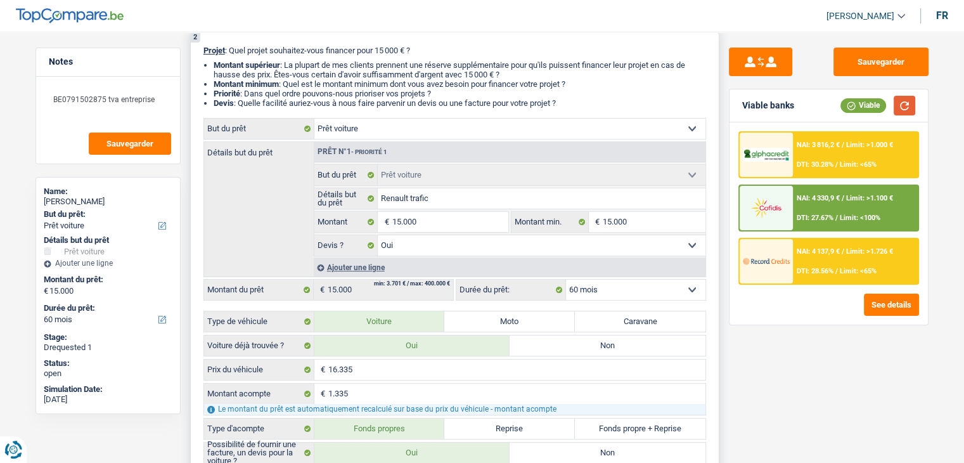
scroll to position [0, 0]
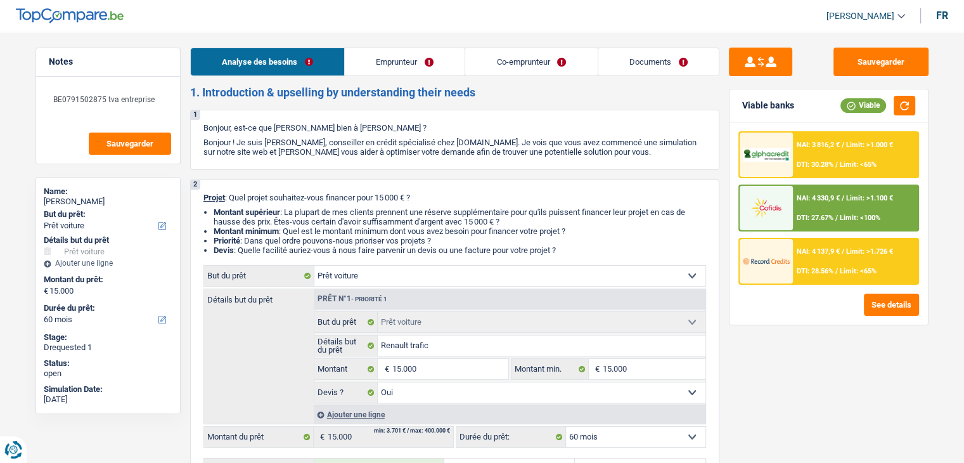
click at [426, 69] on link "Emprunteur" at bounding box center [405, 61] width 120 height 27
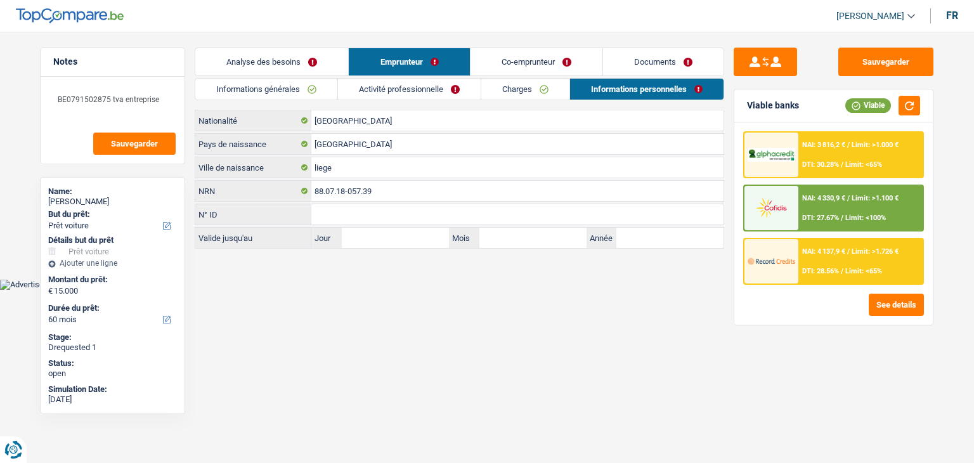
click at [235, 87] on link "Informations générales" at bounding box center [266, 89] width 142 height 21
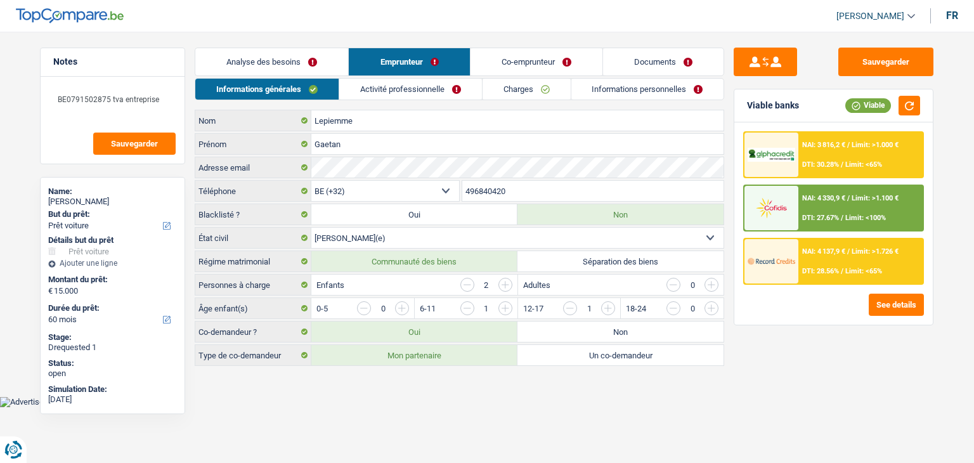
click at [382, 92] on link "Activité professionnelle" at bounding box center [410, 89] width 143 height 21
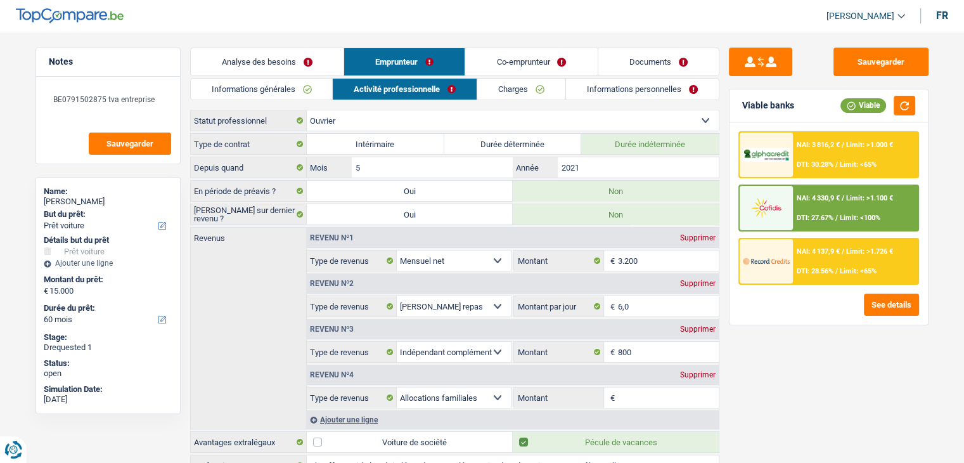
click at [290, 72] on link "Analyse des besoins" at bounding box center [267, 61] width 153 height 27
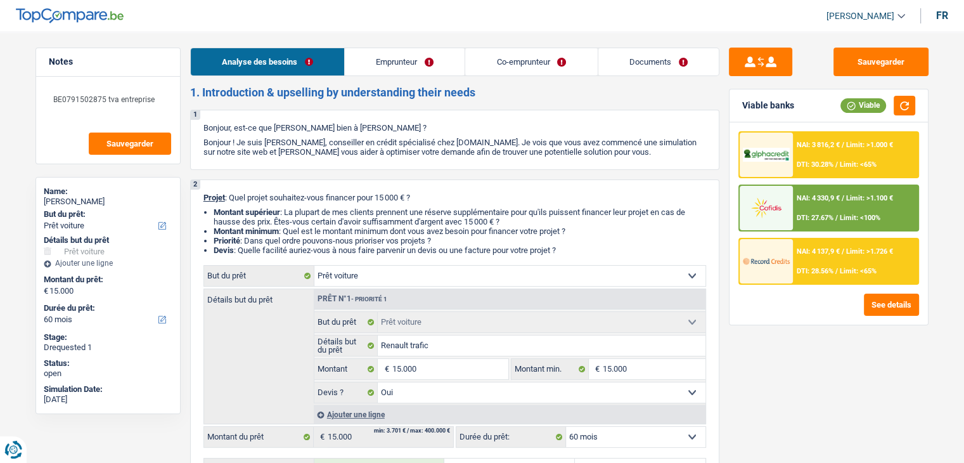
click at [411, 68] on link "Emprunteur" at bounding box center [405, 61] width 120 height 27
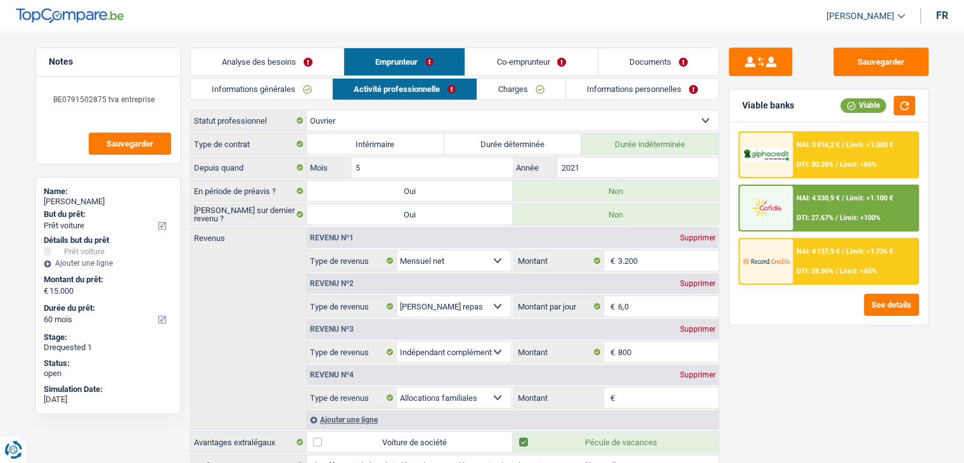
click at [313, 84] on link "Informations générales" at bounding box center [262, 89] width 142 height 21
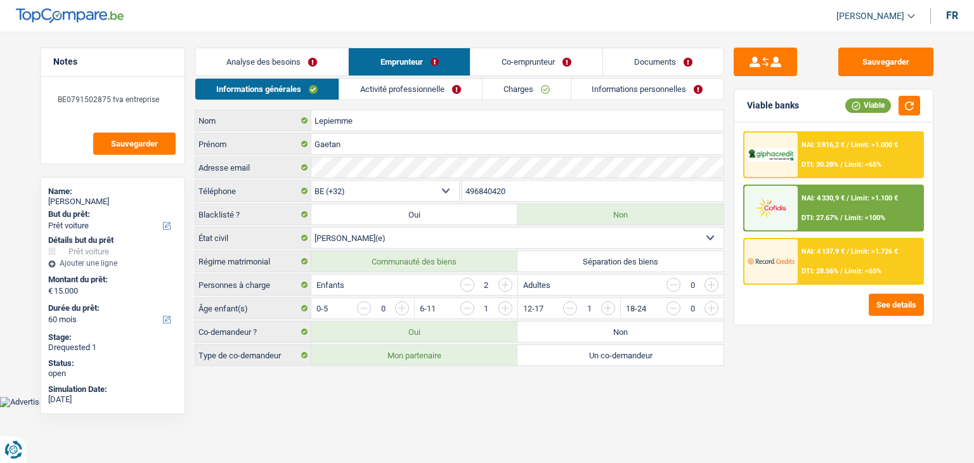
click at [376, 99] on link "Activité professionnelle" at bounding box center [410, 89] width 143 height 21
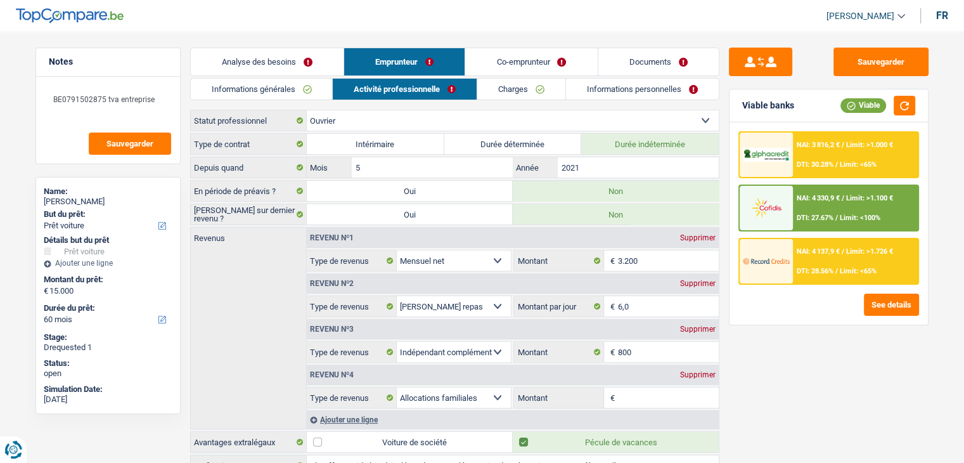
click at [566, 87] on link "Informations personnelles" at bounding box center [642, 89] width 153 height 21
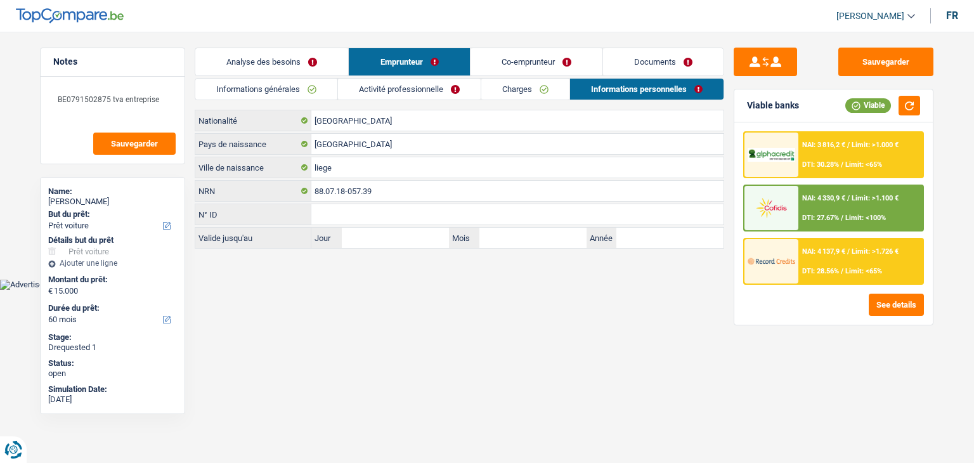
click at [520, 95] on link "Charges" at bounding box center [525, 89] width 88 height 21
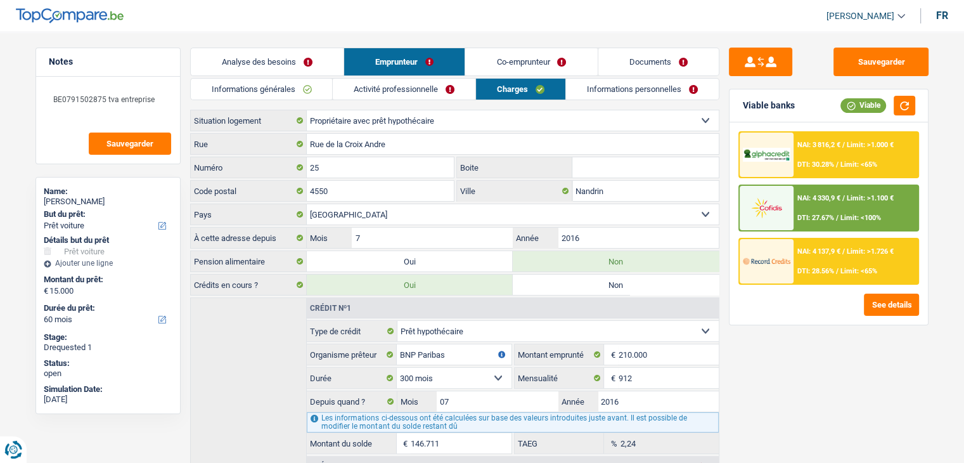
click at [508, 67] on link "Co-emprunteur" at bounding box center [531, 61] width 132 height 27
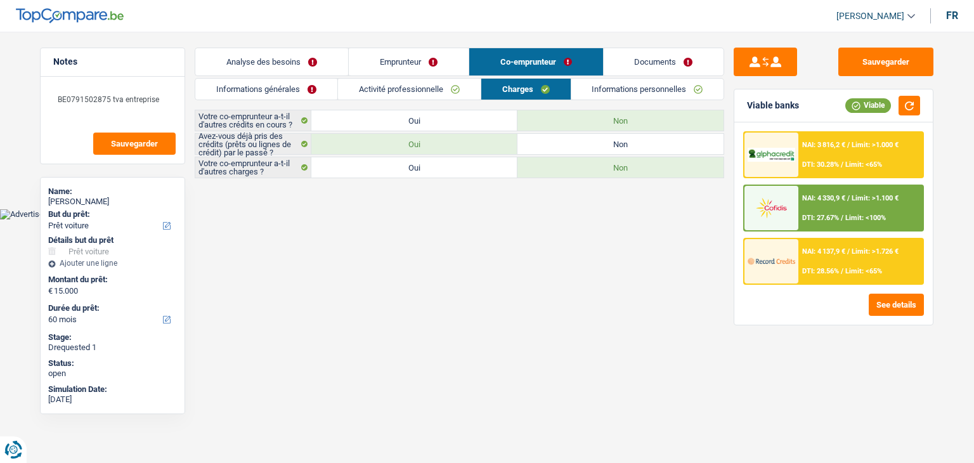
click at [289, 63] on link "Analyse des besoins" at bounding box center [271, 61] width 153 height 27
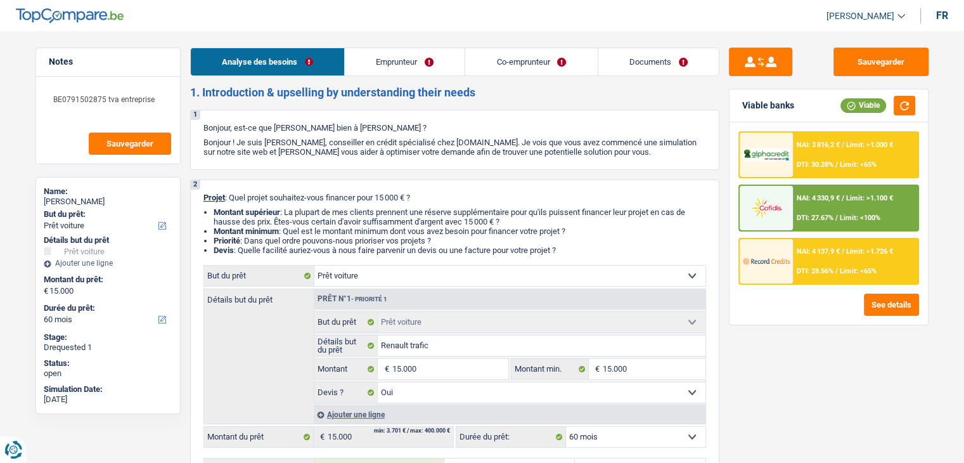
click at [428, 69] on link "Emprunteur" at bounding box center [405, 61] width 120 height 27
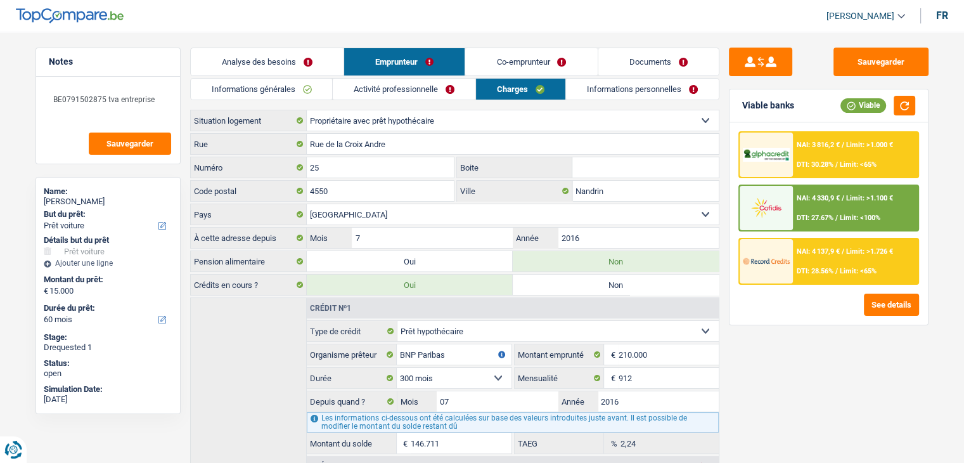
click at [368, 90] on link "Activité professionnelle" at bounding box center [404, 89] width 143 height 21
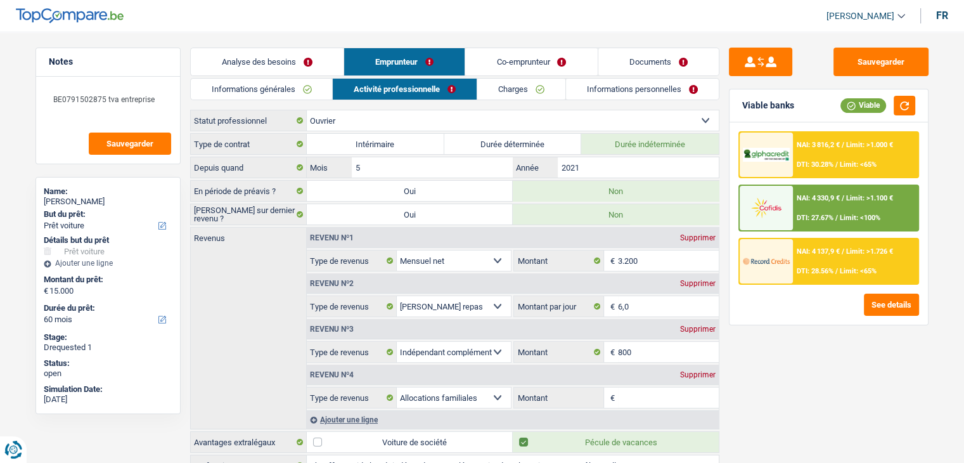
click at [764, 343] on div "Sauvegarder Viable banks Viable NAI: 3 816,2 € / Limit: >1.000 € DTI: 30.28% / …" at bounding box center [828, 244] width 219 height 392
click at [252, 89] on link "Informations générales" at bounding box center [262, 89] width 142 height 21
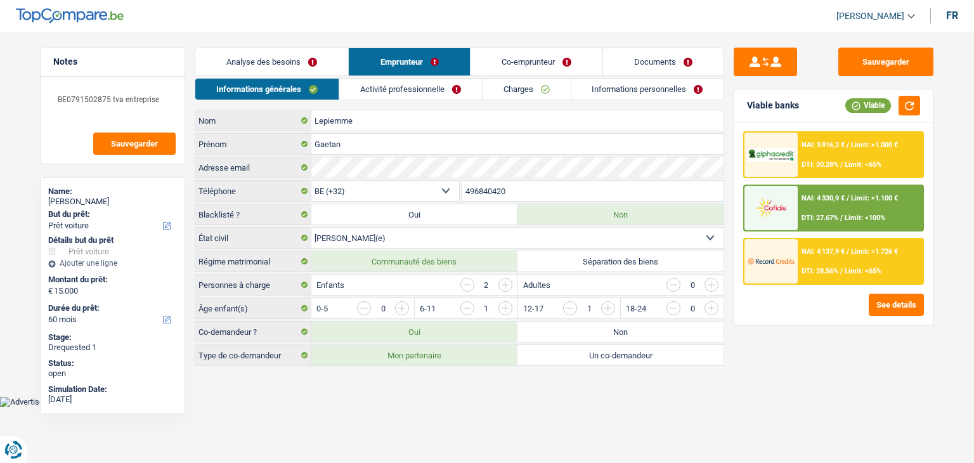
click at [252, 65] on link "Analyse des besoins" at bounding box center [271, 61] width 153 height 27
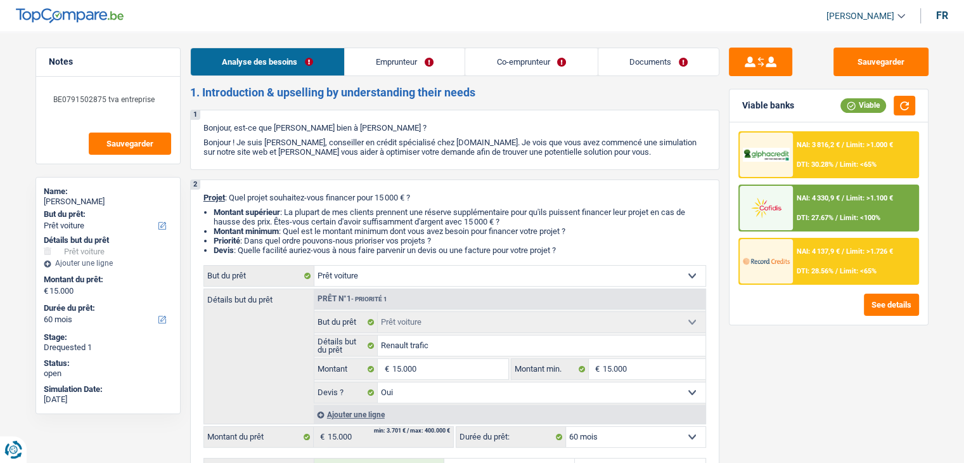
click at [413, 69] on link "Emprunteur" at bounding box center [405, 61] width 120 height 27
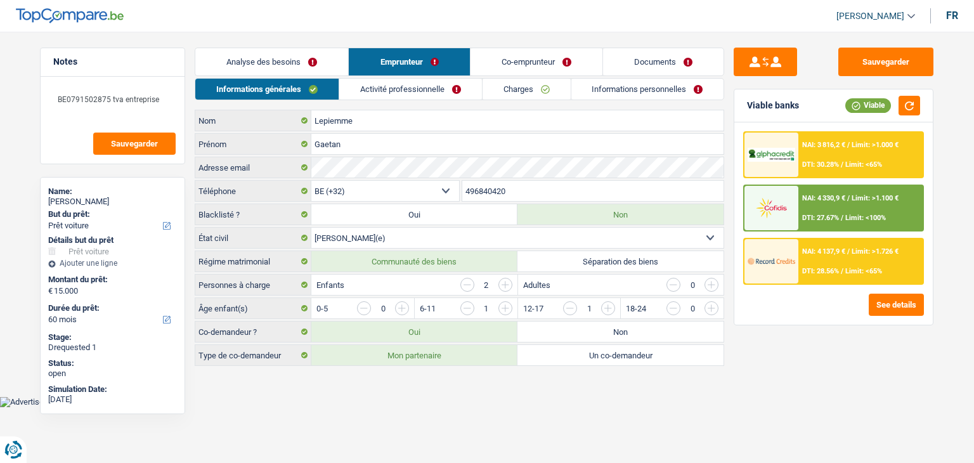
click at [380, 85] on link "Activité professionnelle" at bounding box center [410, 89] width 143 height 21
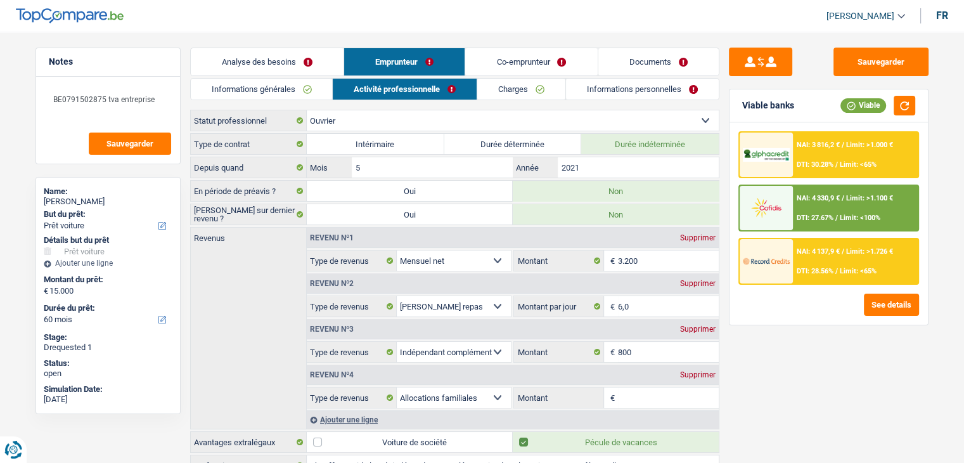
click at [506, 91] on link "Charges" at bounding box center [521, 89] width 88 height 21
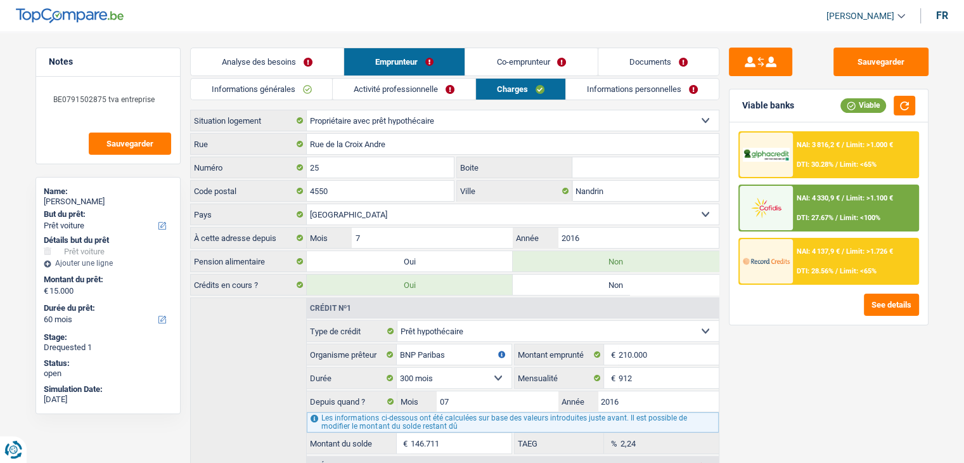
click at [576, 93] on link "Informations personnelles" at bounding box center [642, 89] width 153 height 21
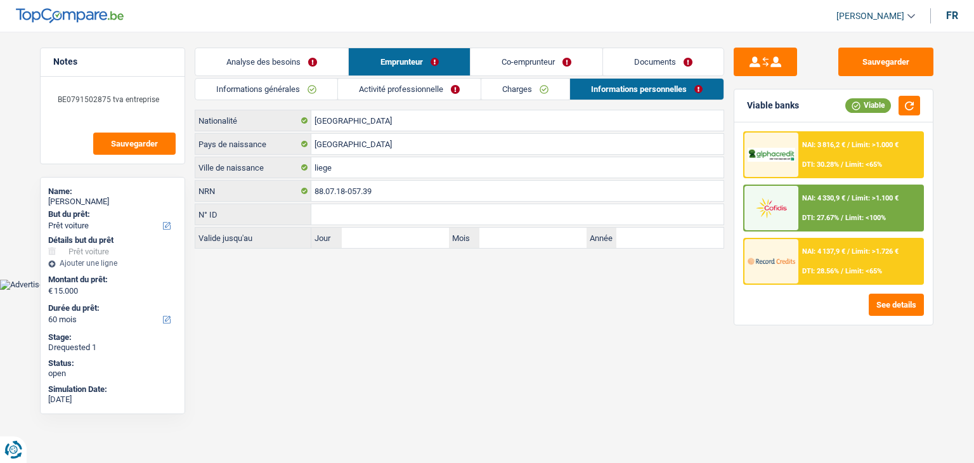
click at [538, 64] on link "Co-emprunteur" at bounding box center [536, 61] width 132 height 27
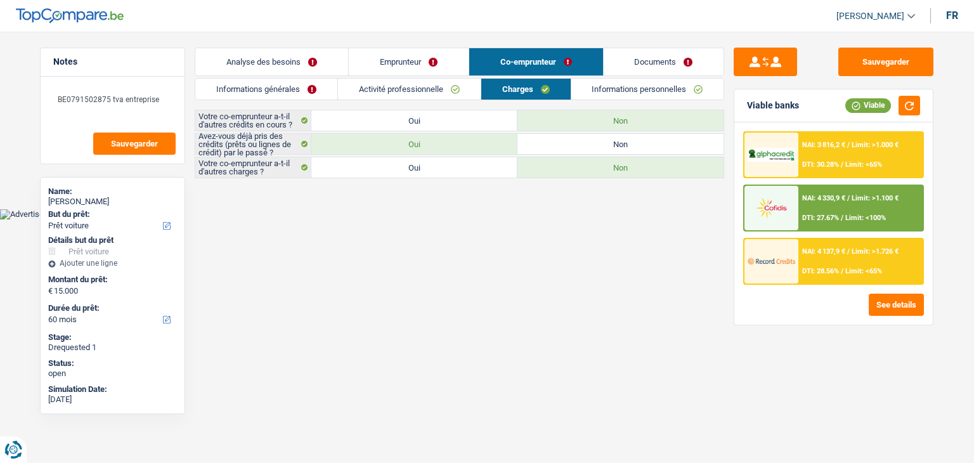
click at [305, 68] on link "Analyse des besoins" at bounding box center [271, 61] width 153 height 27
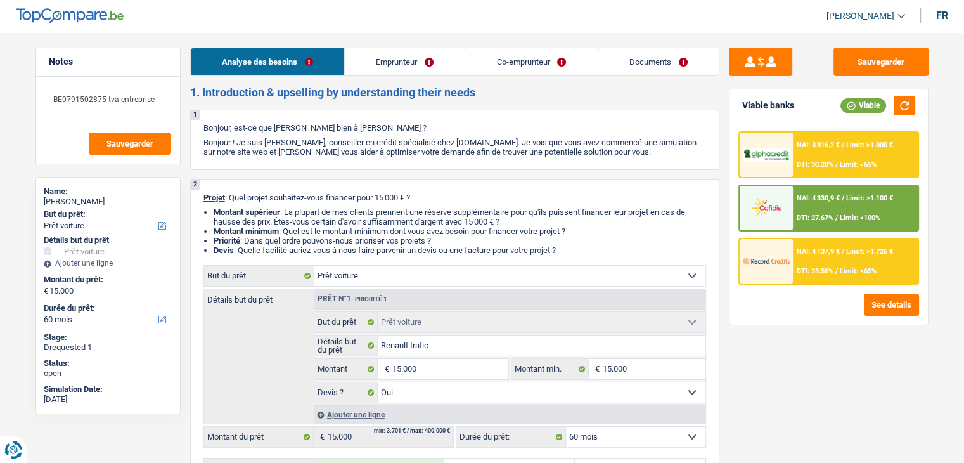
click at [404, 72] on link "Emprunteur" at bounding box center [405, 61] width 120 height 27
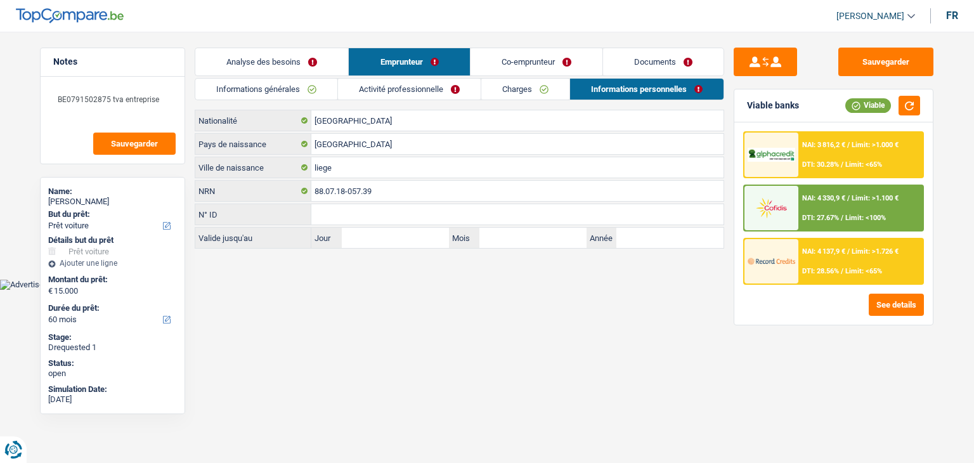
click at [527, 48] on link "Co-emprunteur" at bounding box center [536, 61] width 132 height 27
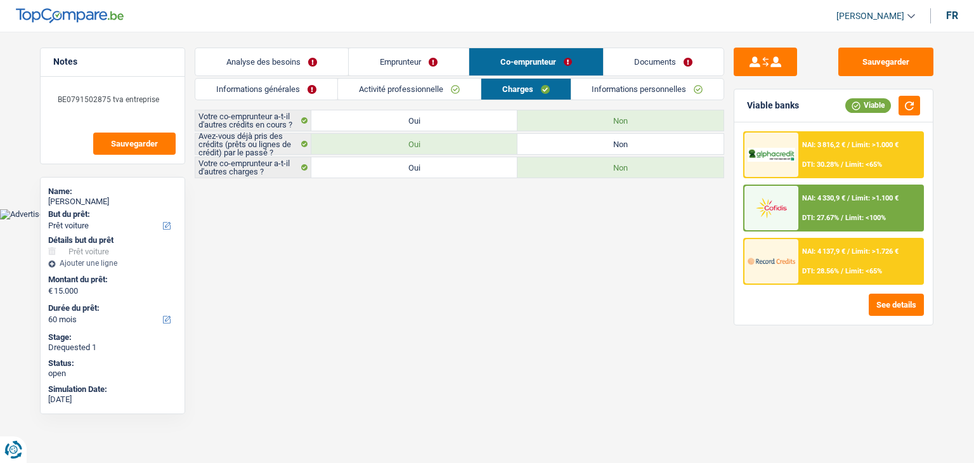
click at [422, 61] on link "Emprunteur" at bounding box center [409, 61] width 120 height 27
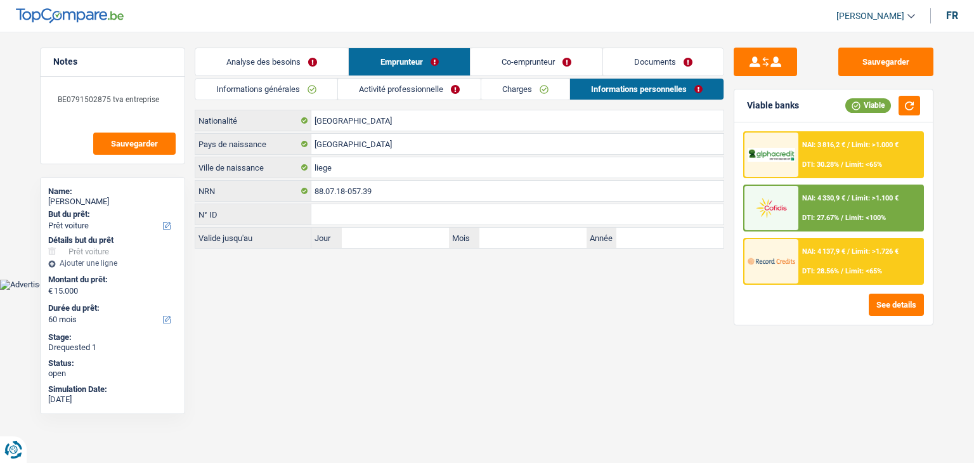
click at [242, 94] on link "Informations générales" at bounding box center [266, 89] width 142 height 21
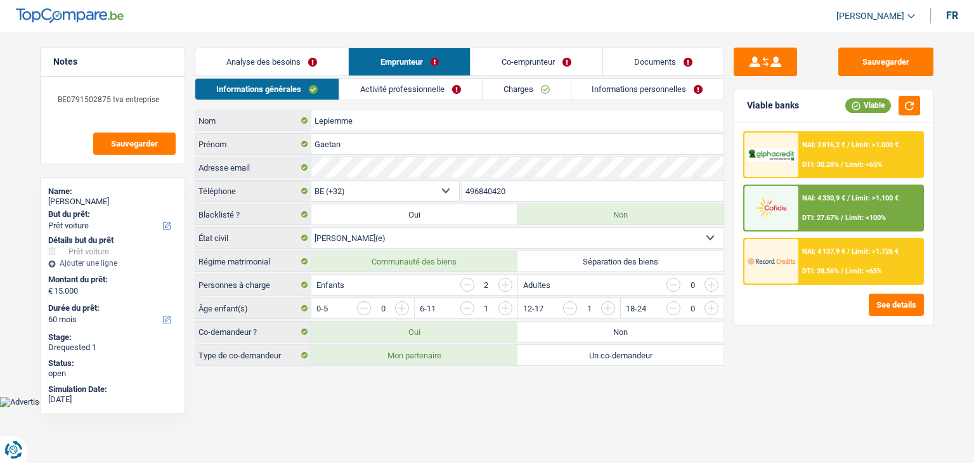
drag, startPoint x: 365, startPoint y: 91, endPoint x: 524, endPoint y: 85, distance: 159.8
click at [365, 91] on link "Activité professionnelle" at bounding box center [410, 89] width 143 height 21
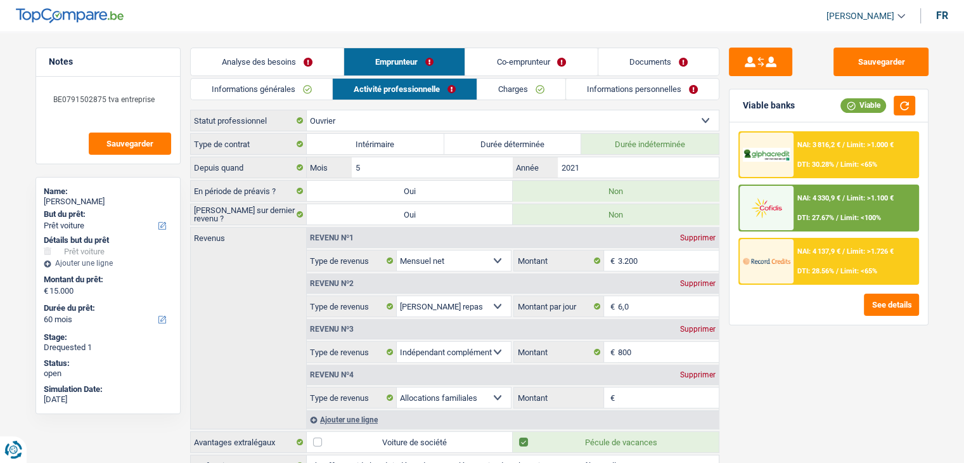
click at [525, 85] on link "Charges" at bounding box center [521, 89] width 88 height 21
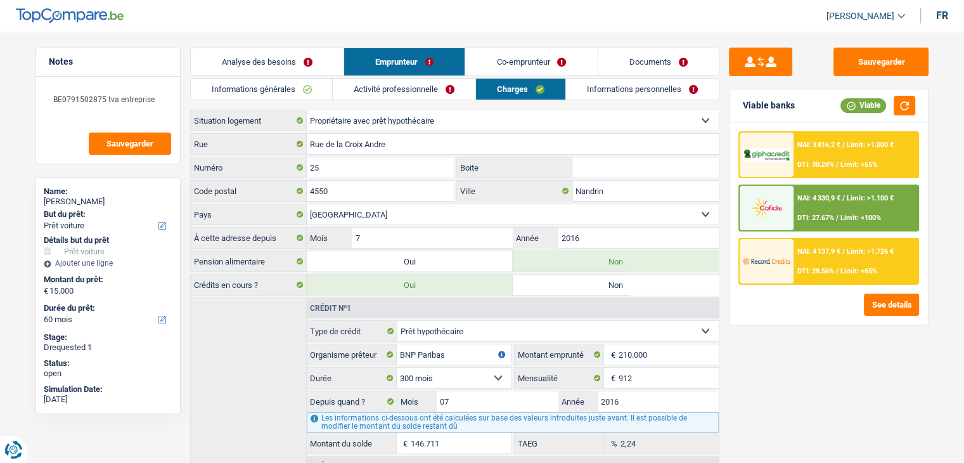
click at [669, 90] on link "Informations personnelles" at bounding box center [642, 89] width 153 height 21
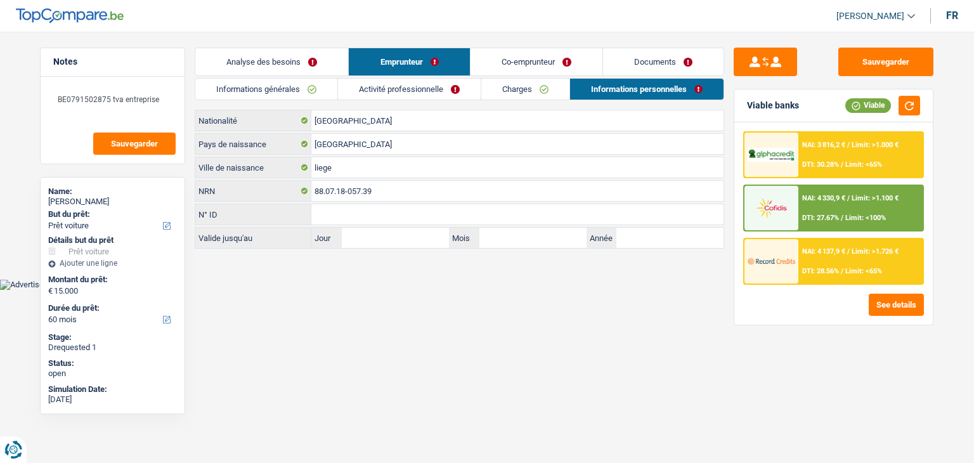
click at [491, 59] on link "Co-emprunteur" at bounding box center [536, 61] width 132 height 27
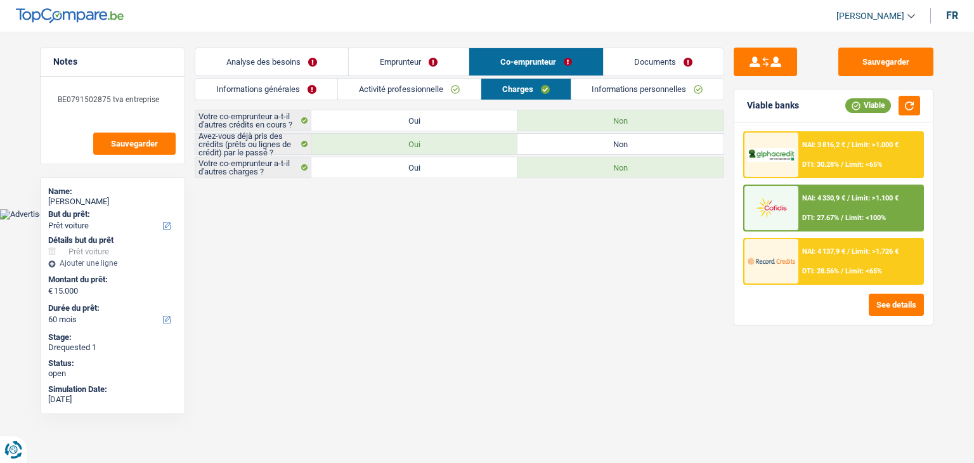
click at [314, 92] on link "Informations générales" at bounding box center [266, 89] width 142 height 21
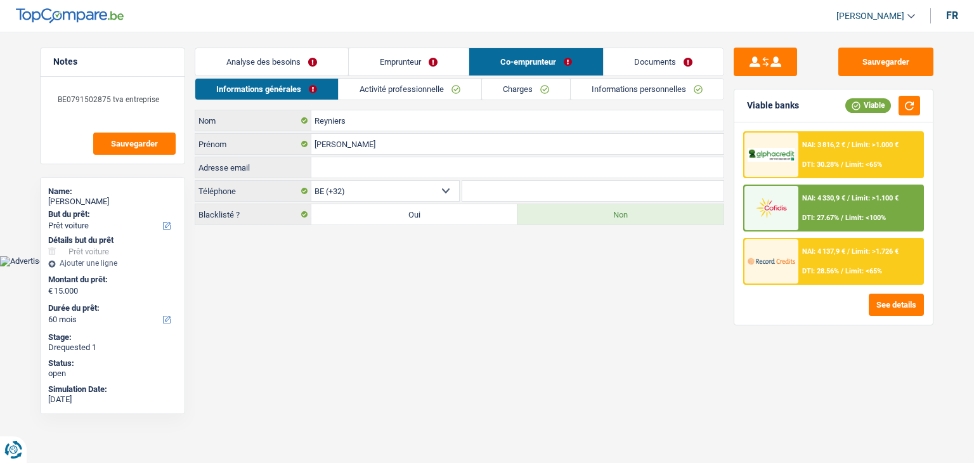
click at [401, 93] on link "Activité professionnelle" at bounding box center [410, 89] width 143 height 21
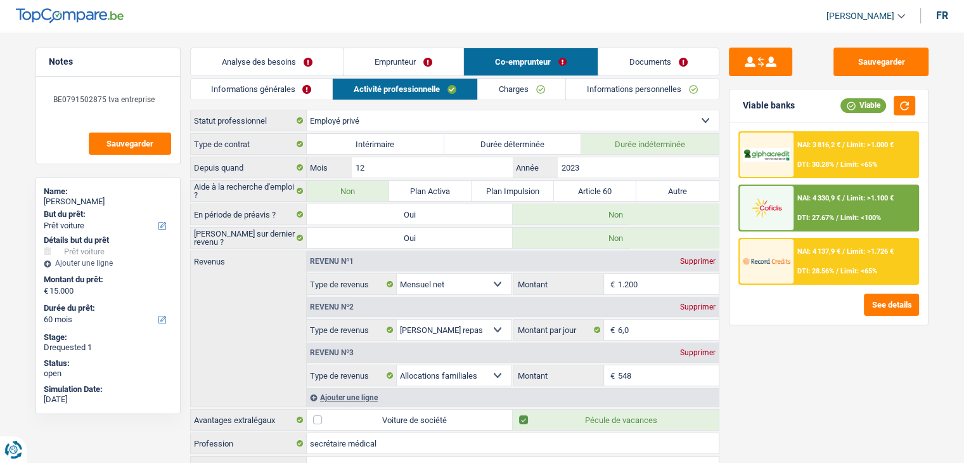
click at [541, 91] on link "Charges" at bounding box center [522, 89] width 88 height 21
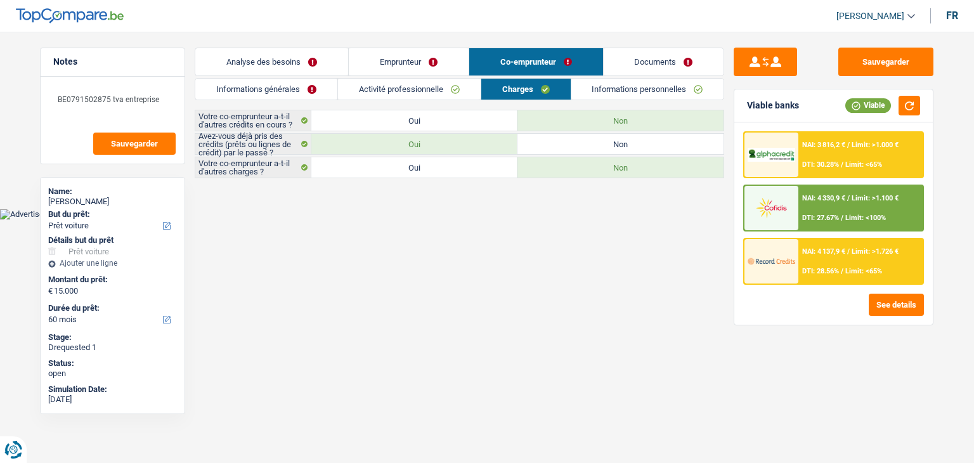
click at [616, 90] on link "Informations personnelles" at bounding box center [647, 89] width 153 height 21
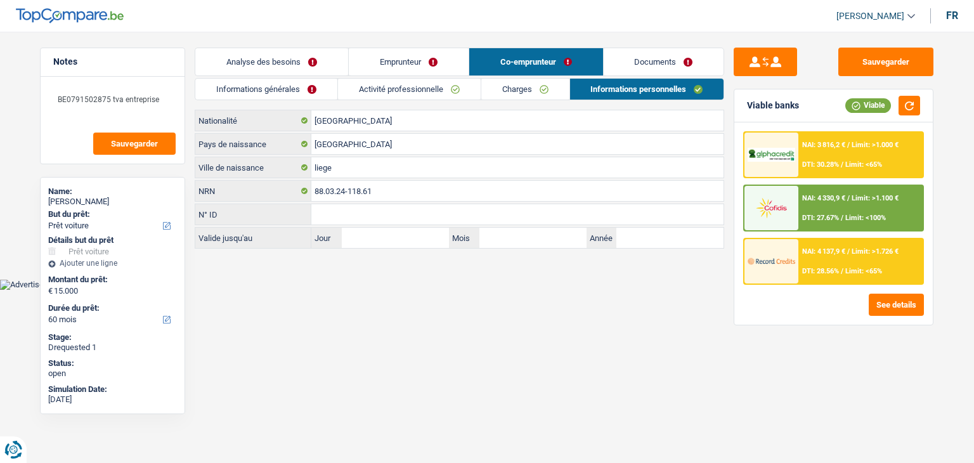
click at [624, 63] on link "Documents" at bounding box center [663, 61] width 120 height 27
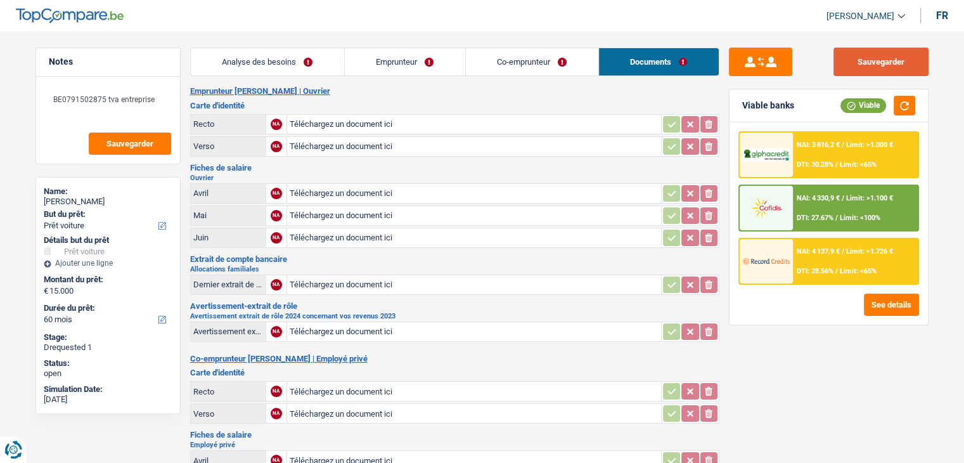
click at [855, 70] on button "Sauvegarder" at bounding box center [881, 62] width 95 height 29
